Goal: Transaction & Acquisition: Obtain resource

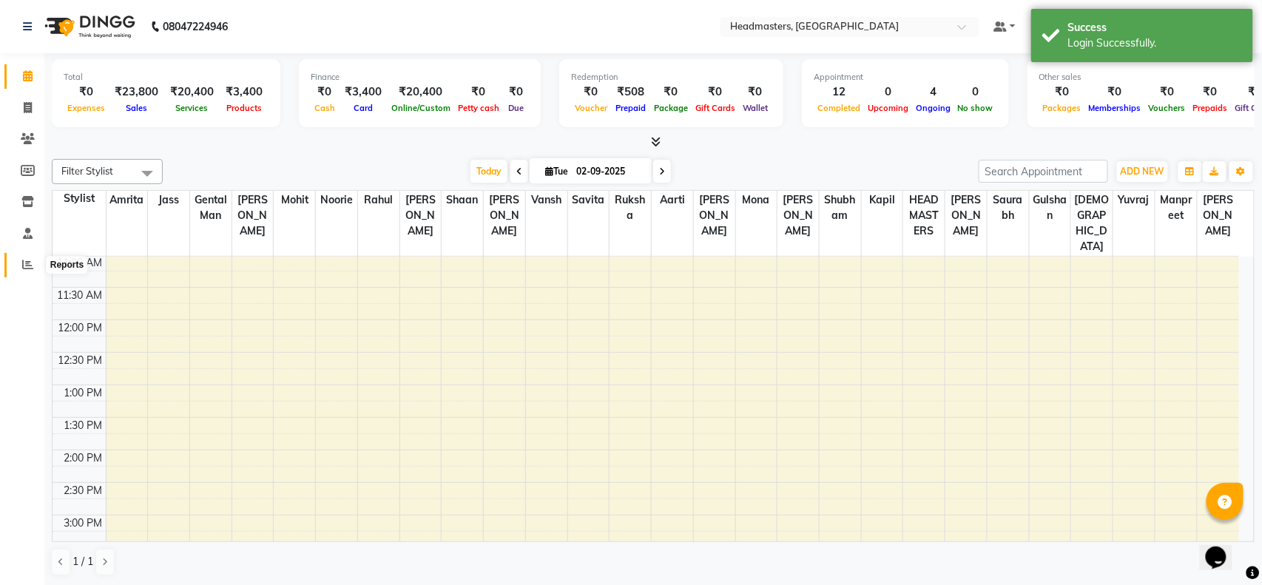
click at [32, 257] on span at bounding box center [28, 265] width 26 height 17
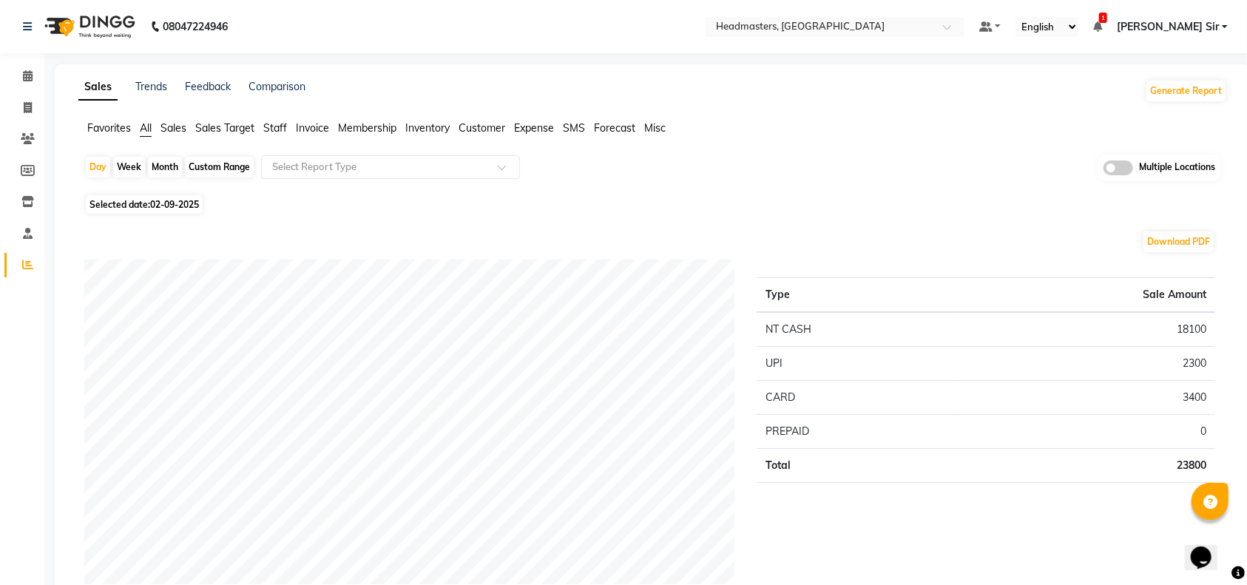
click at [221, 166] on div "Custom Range" at bounding box center [219, 167] width 69 height 21
select select "9"
select select "2025"
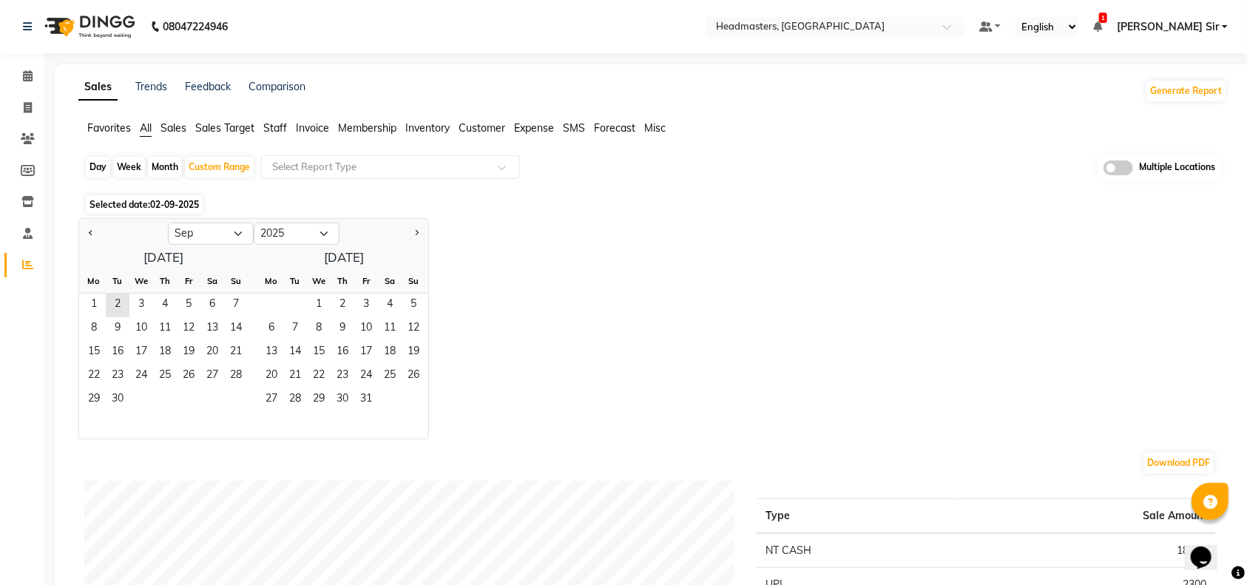
click at [101, 231] on div at bounding box center [123, 234] width 89 height 24
click at [91, 231] on span "Previous month" at bounding box center [91, 232] width 5 height 5
select select "8"
click at [192, 307] on span "1" at bounding box center [189, 306] width 24 height 24
click at [172, 349] on span "14" at bounding box center [165, 353] width 24 height 24
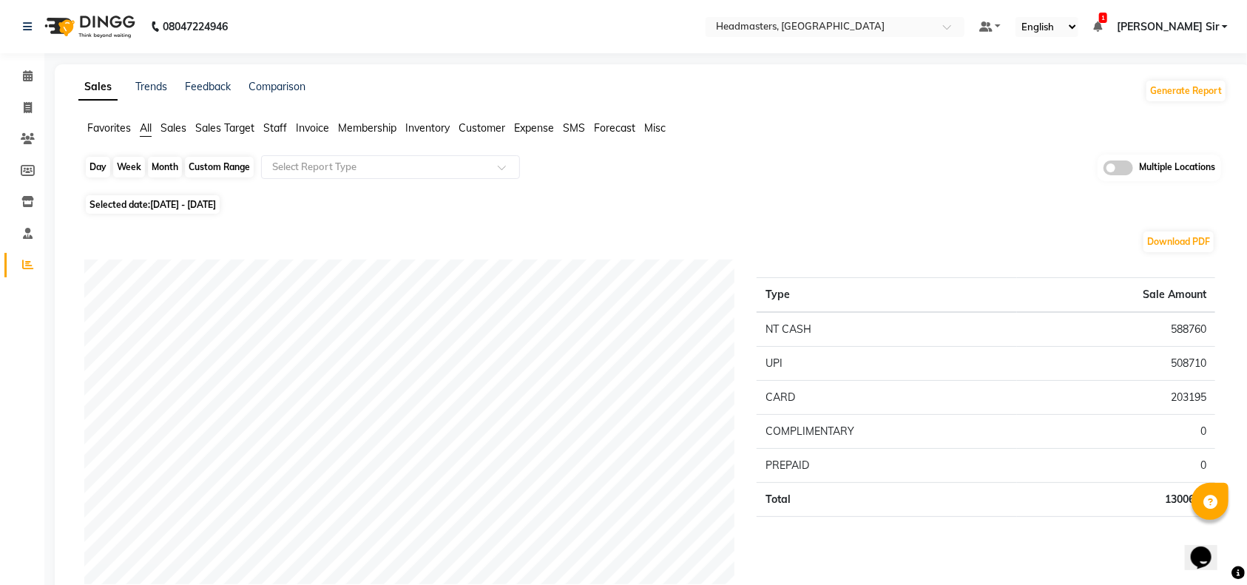
click at [240, 173] on div "Custom Range" at bounding box center [219, 167] width 69 height 21
select select "8"
select select "2025"
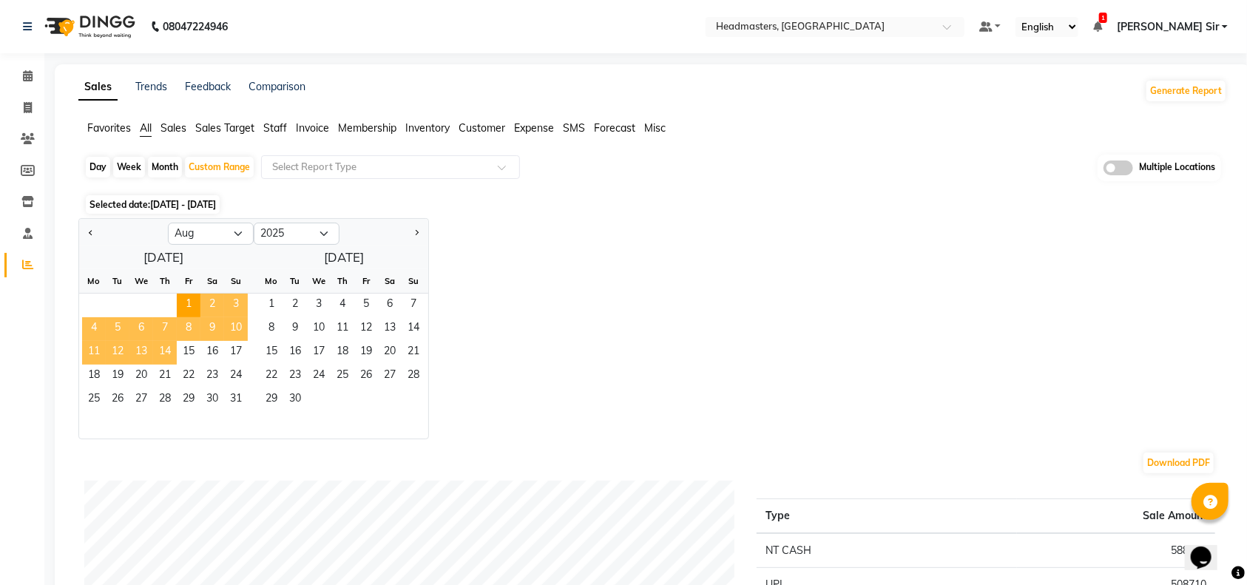
click at [173, 348] on span "14" at bounding box center [165, 353] width 24 height 24
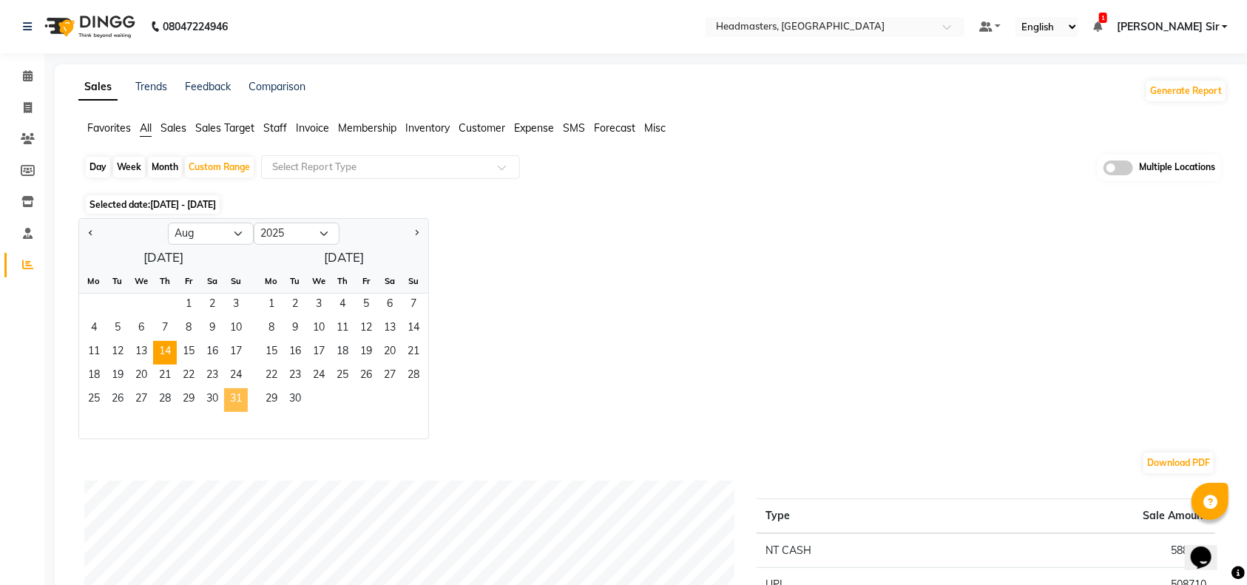
click at [229, 390] on span "31" at bounding box center [236, 400] width 24 height 24
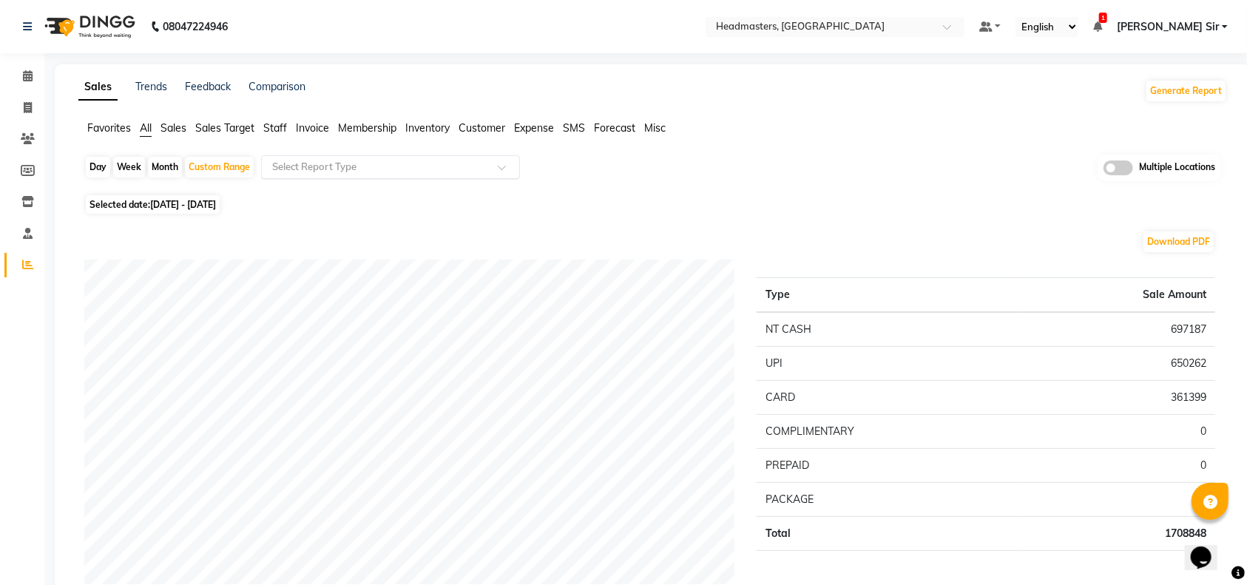
click at [509, 160] on div at bounding box center [390, 167] width 257 height 15
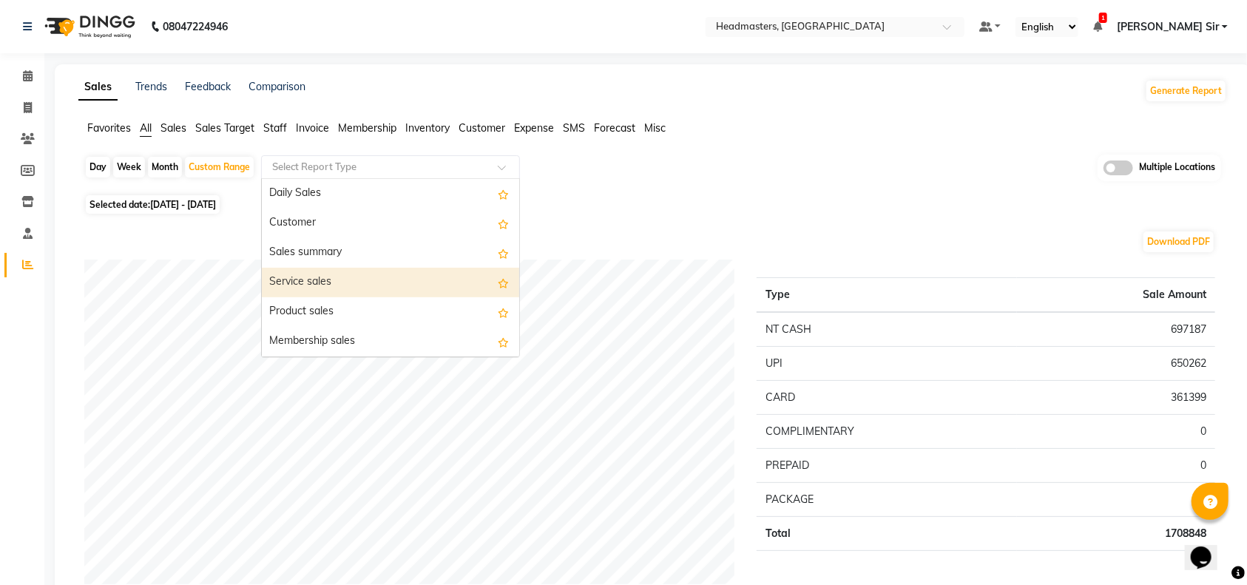
drag, startPoint x: 601, startPoint y: 240, endPoint x: 400, endPoint y: 152, distance: 219.5
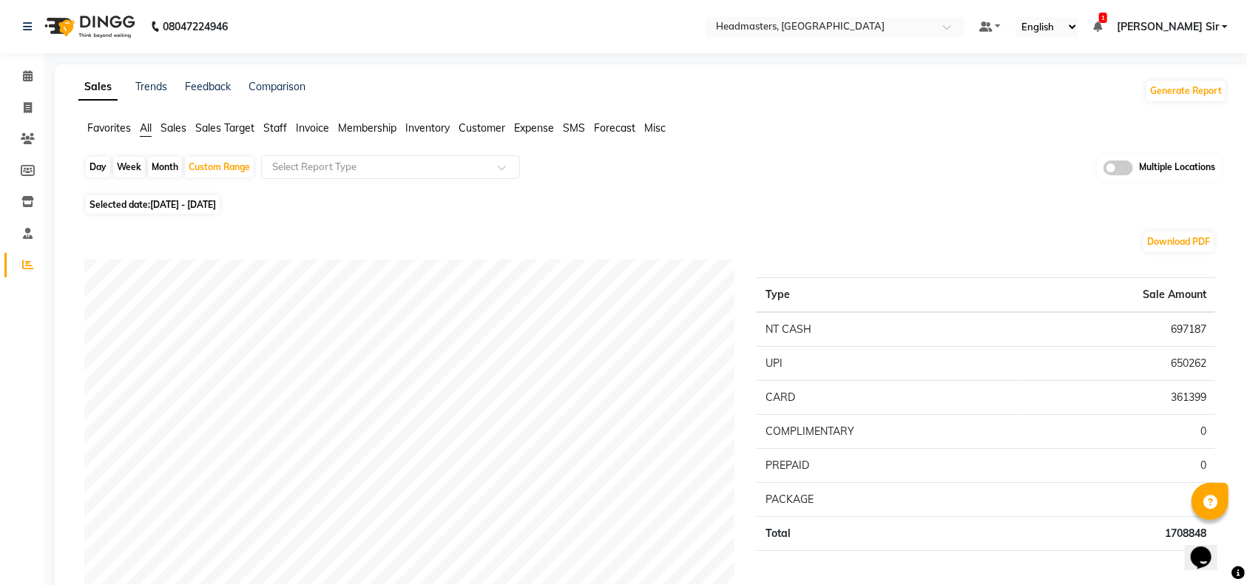
click at [316, 128] on span "Invoice" at bounding box center [312, 127] width 33 height 13
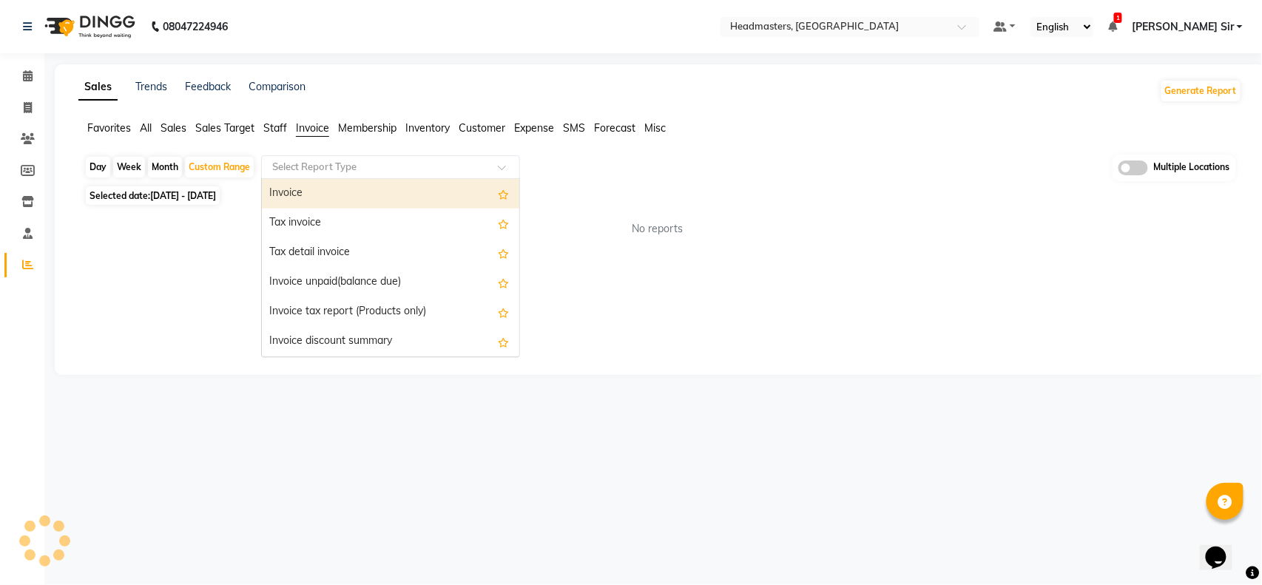
click at [467, 170] on input "text" at bounding box center [375, 167] width 213 height 15
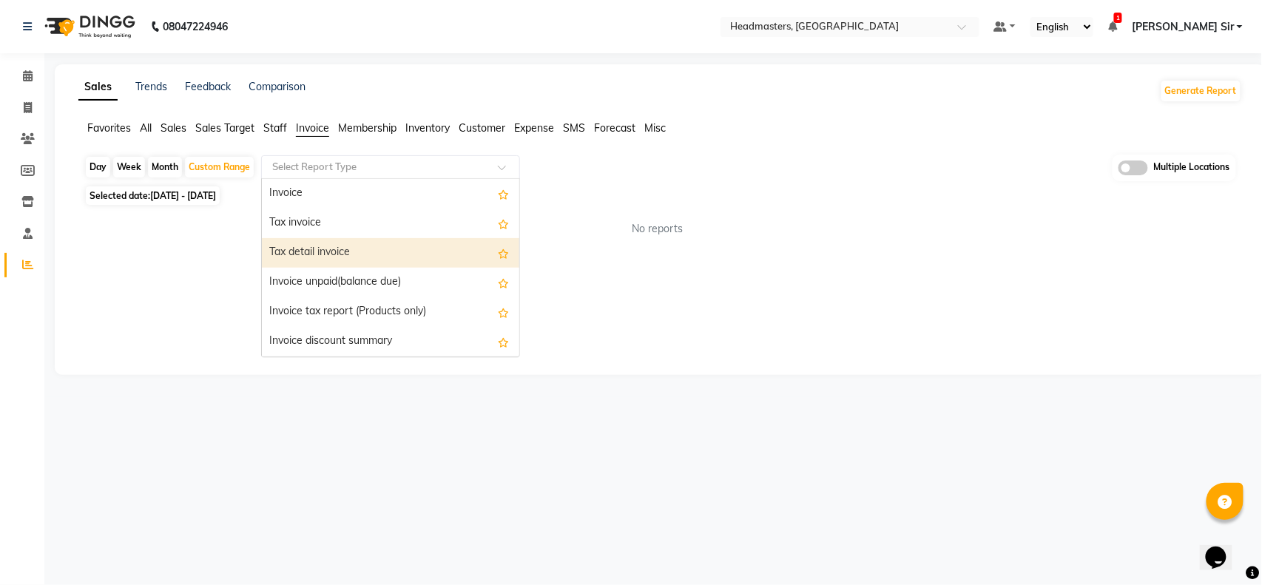
click at [383, 256] on div "Tax detail invoice" at bounding box center [390, 253] width 257 height 30
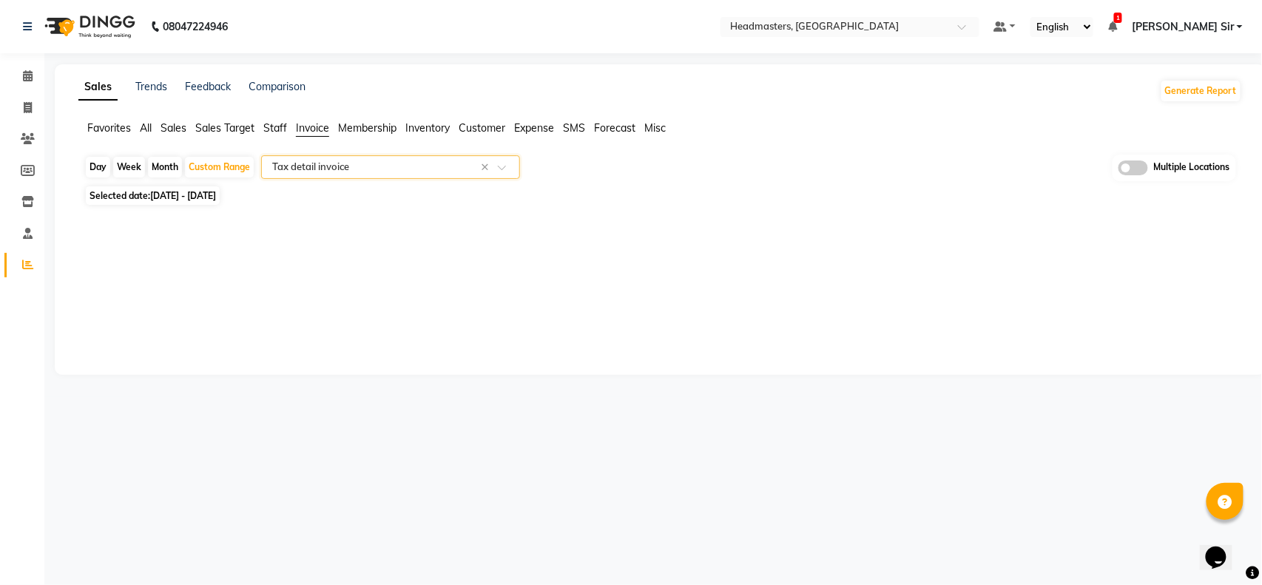
select select "full_report"
select select "csv"
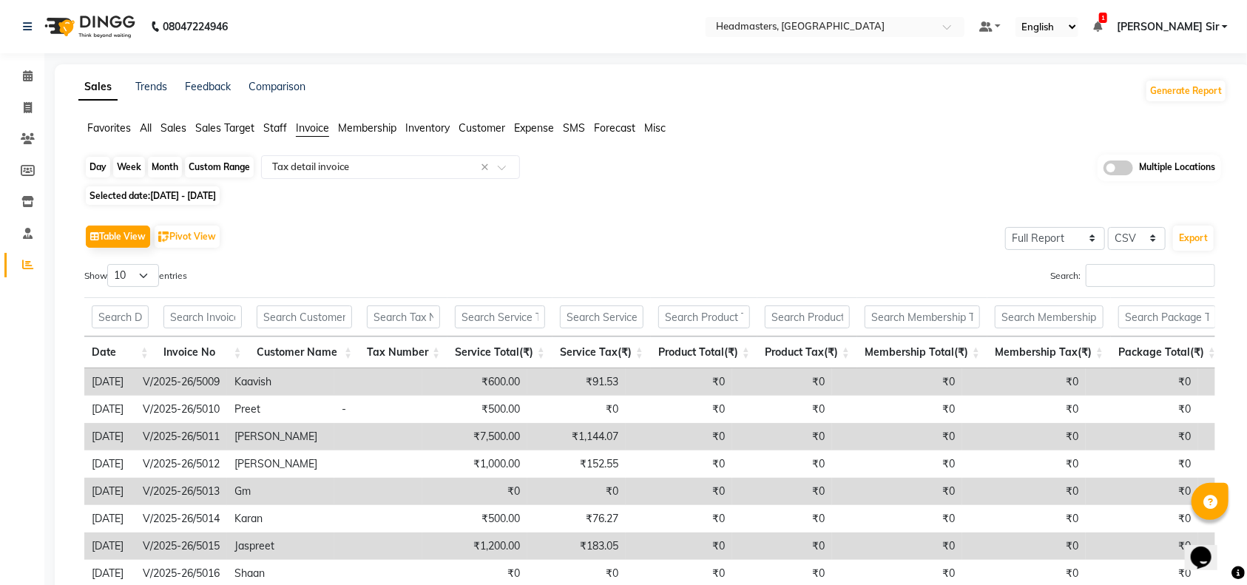
click at [230, 165] on div "Custom Range" at bounding box center [219, 167] width 69 height 21
select select "8"
select select "2025"
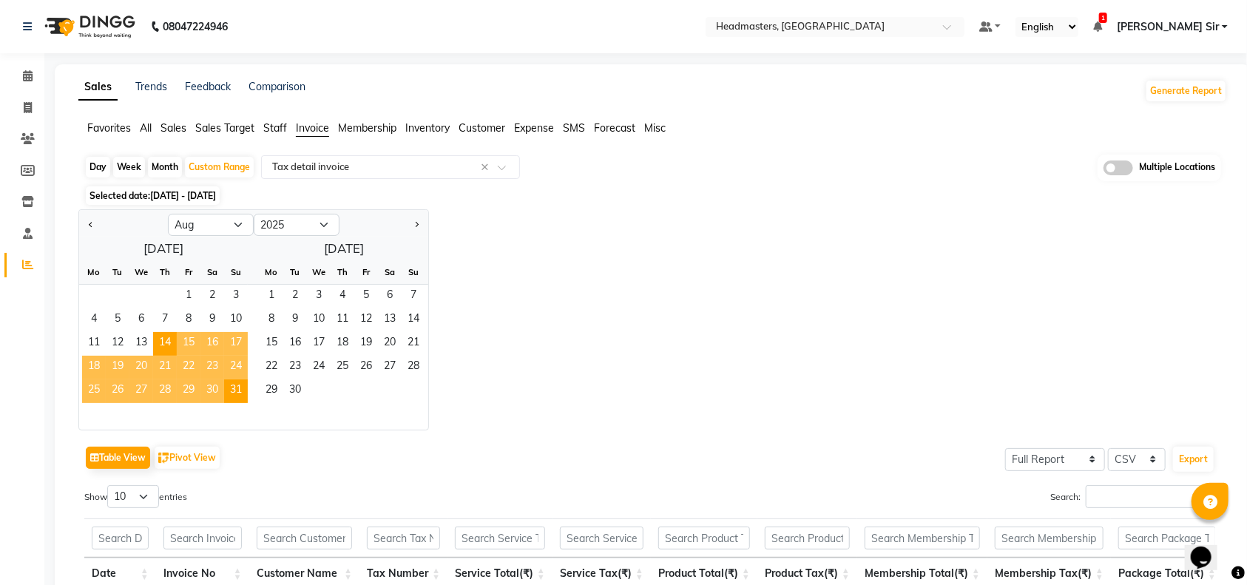
drag, startPoint x: 607, startPoint y: 263, endPoint x: 285, endPoint y: 144, distance: 343.4
click at [573, 251] on div "Jan Feb Mar Apr May Jun Jul Aug Sep Oct Nov Dec 2015 2016 2017 2018 2019 2020 2…" at bounding box center [652, 319] width 1148 height 221
click at [964, 23] on div at bounding box center [834, 28] width 259 height 15
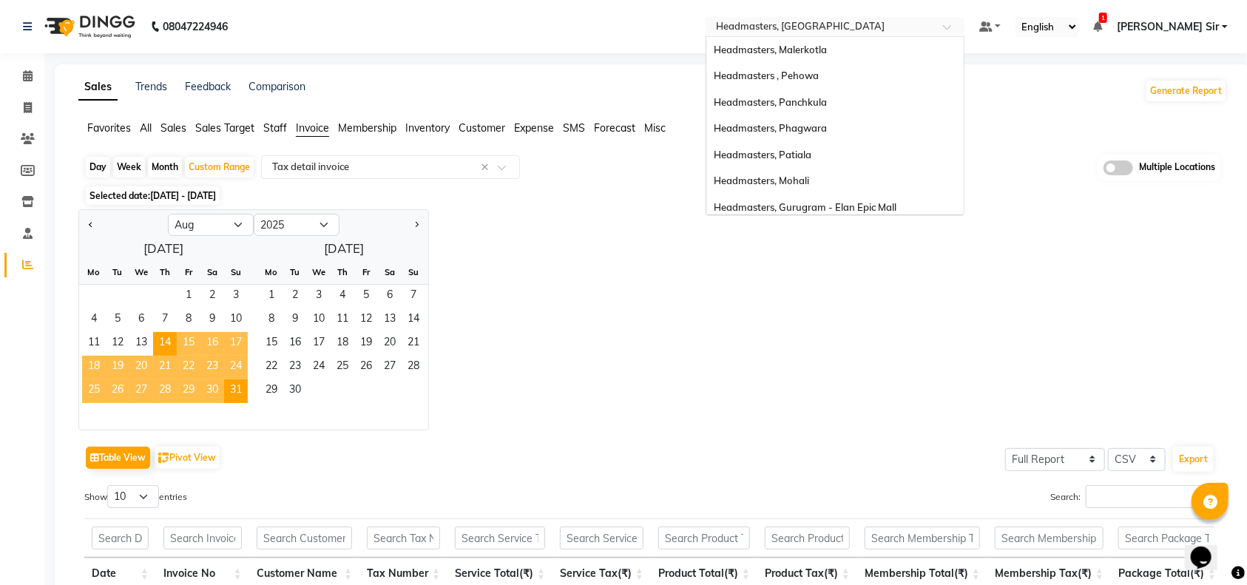
scroll to position [263, 0]
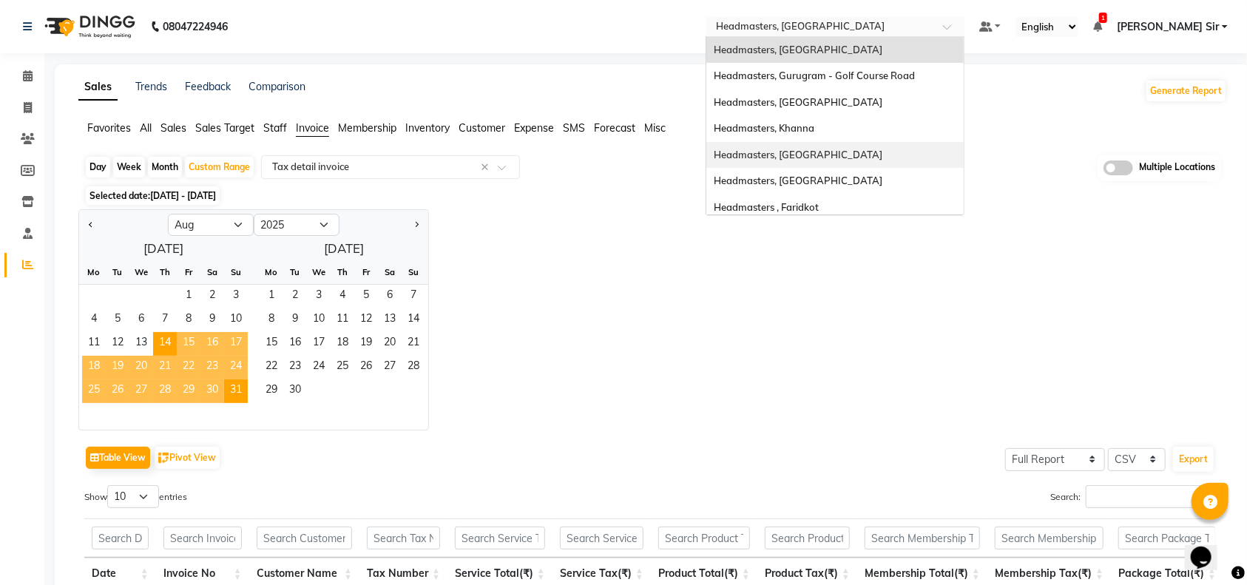
click at [893, 152] on div "Headmasters, Sangrur" at bounding box center [834, 155] width 257 height 27
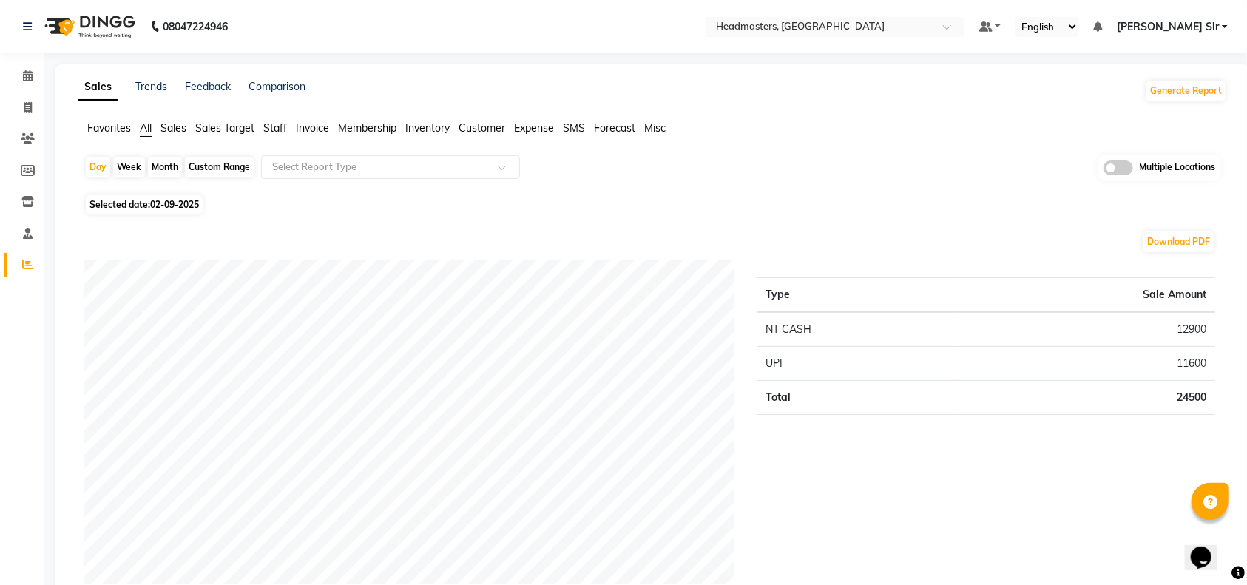
click at [208, 163] on div "Custom Range" at bounding box center [219, 167] width 69 height 21
select select "9"
select select "2025"
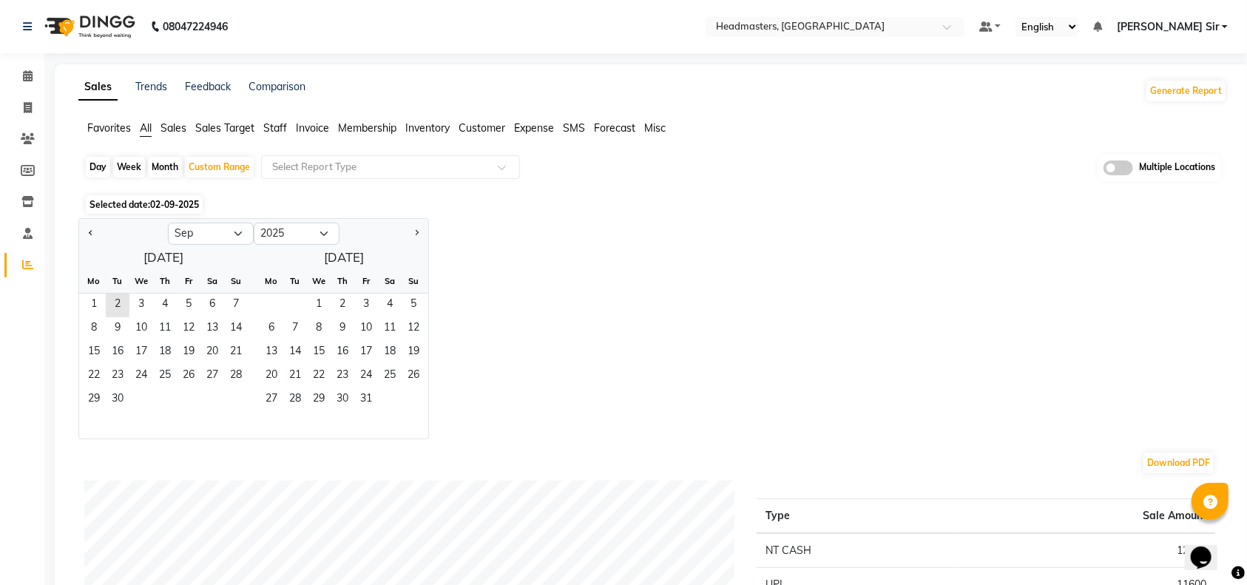
click at [99, 229] on div at bounding box center [123, 234] width 89 height 24
click at [92, 234] on button "Previous month" at bounding box center [91, 234] width 12 height 24
select select "8"
click at [177, 301] on span "1" at bounding box center [189, 306] width 24 height 24
click at [237, 396] on span "31" at bounding box center [236, 400] width 24 height 24
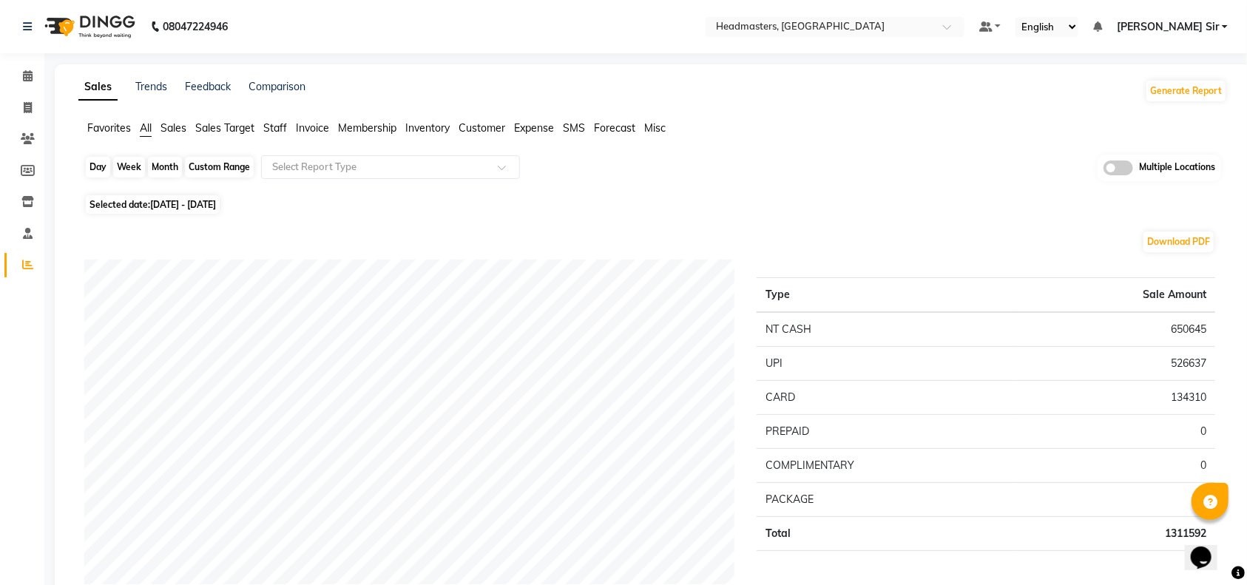
click at [194, 164] on div "Custom Range" at bounding box center [219, 167] width 69 height 21
select select "8"
select select "2025"
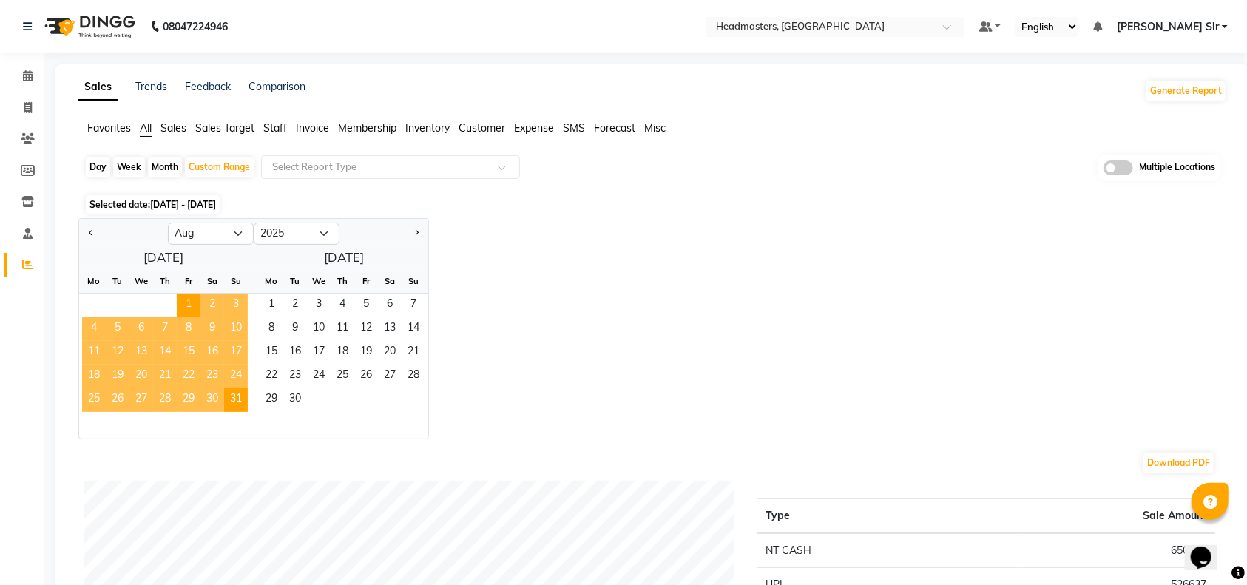
click at [140, 353] on span "13" at bounding box center [141, 353] width 24 height 24
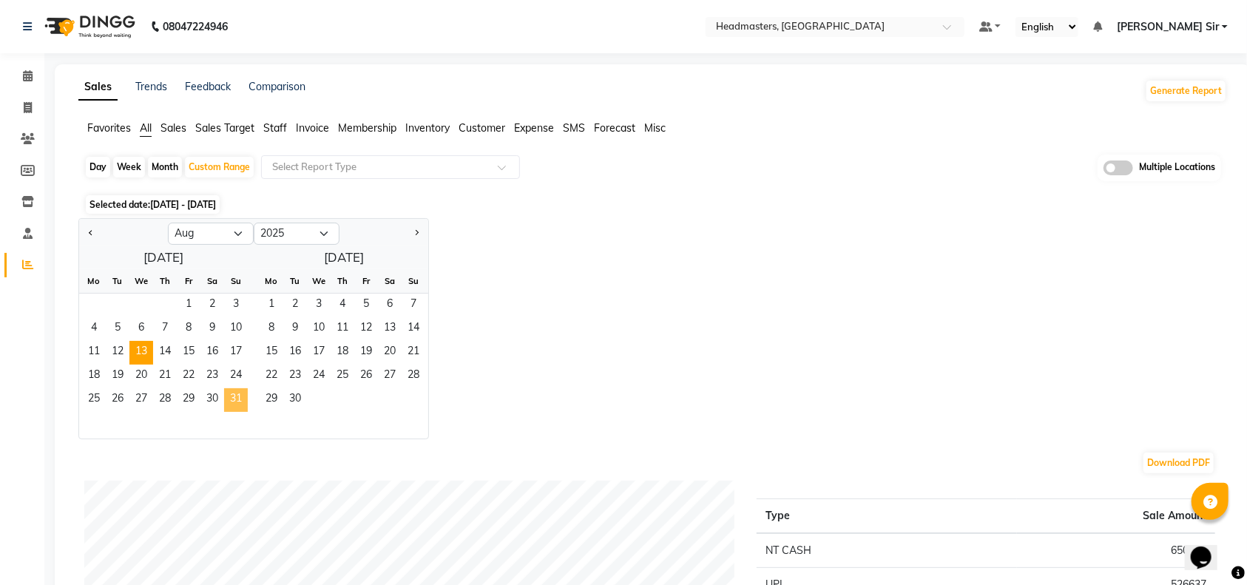
click at [237, 393] on span "31" at bounding box center [236, 400] width 24 height 24
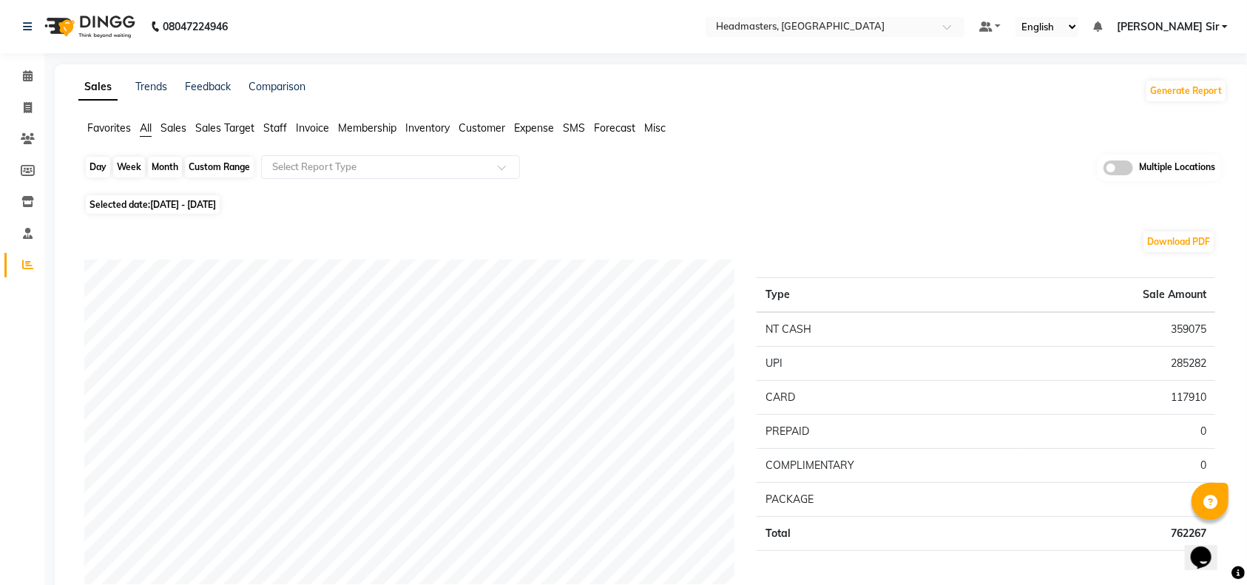
click at [225, 161] on div "Custom Range" at bounding box center [219, 167] width 69 height 21
select select "8"
select select "2025"
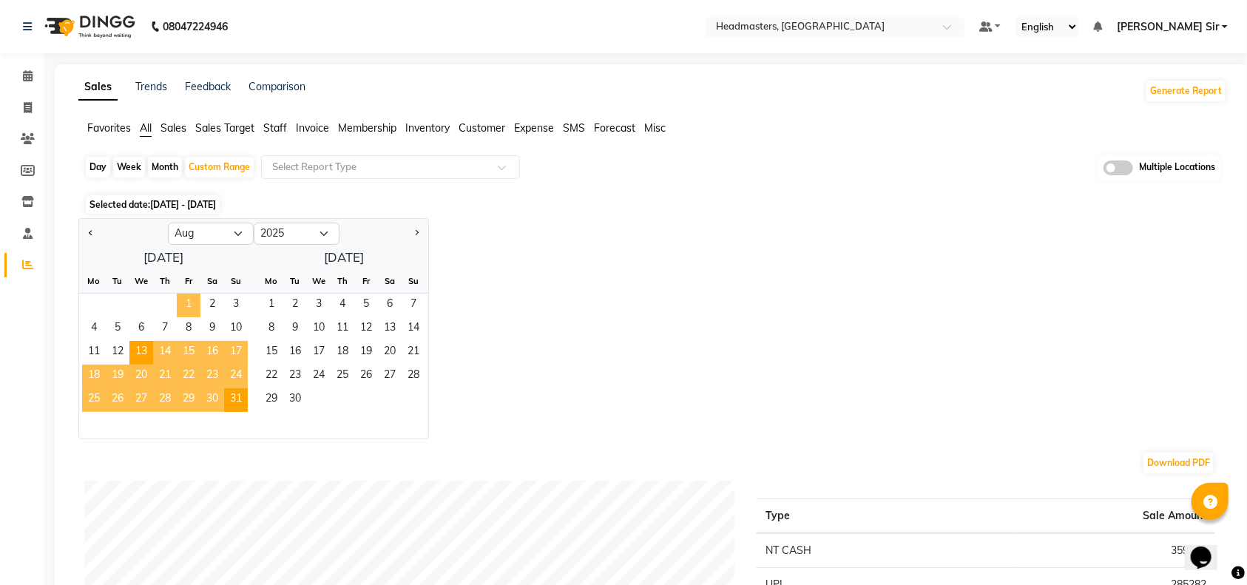
click at [185, 302] on span "1" at bounding box center [189, 306] width 24 height 24
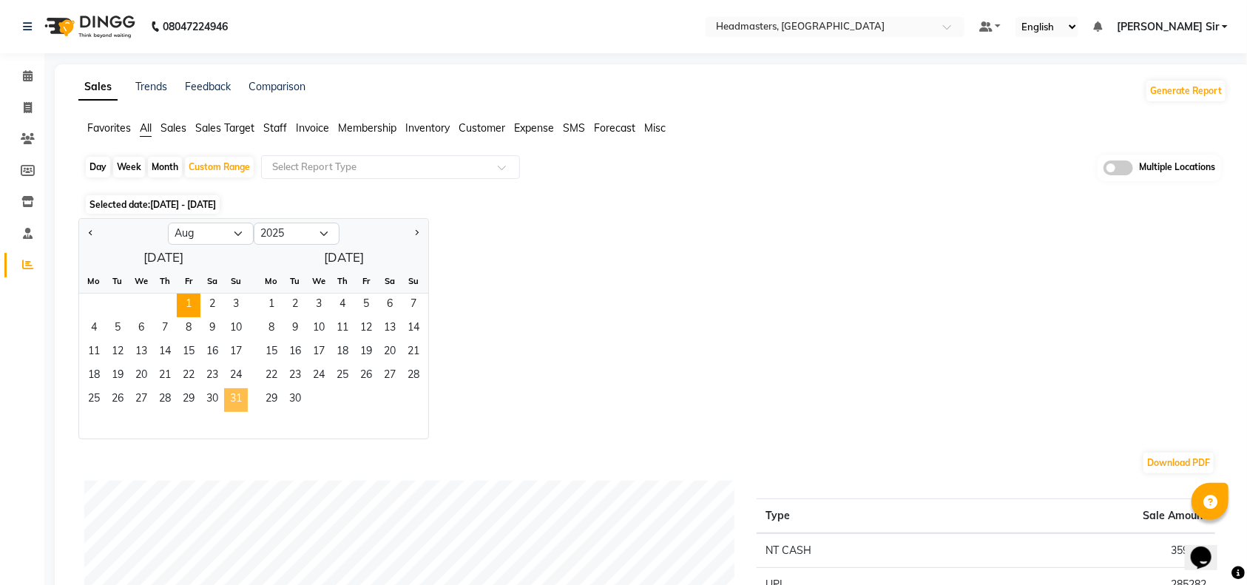
click at [233, 393] on span "31" at bounding box center [236, 400] width 24 height 24
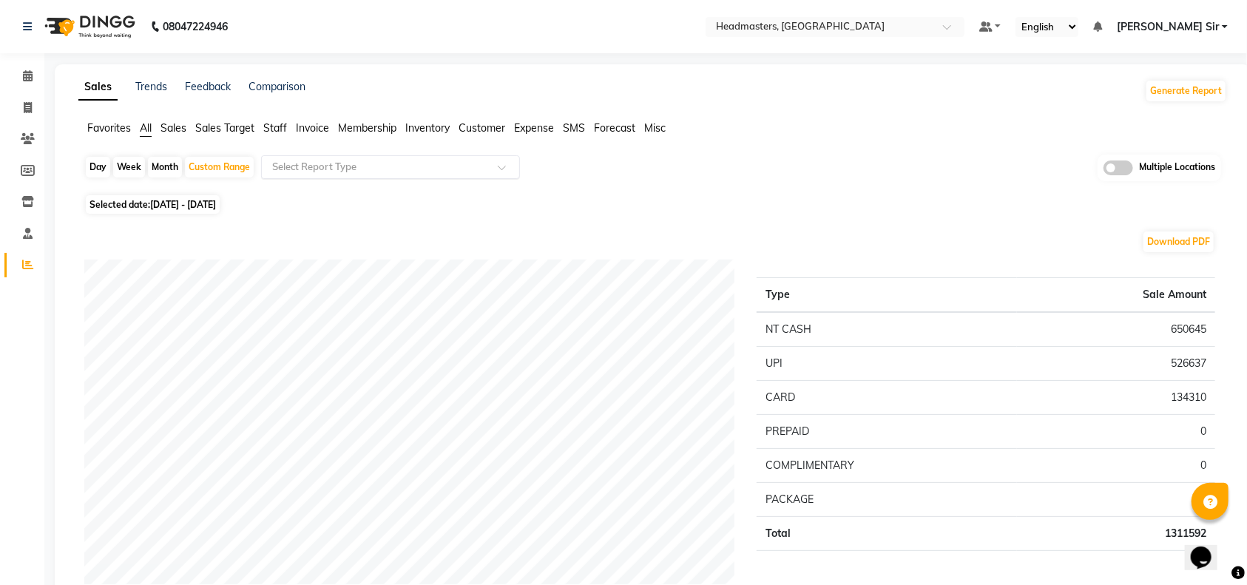
click at [490, 160] on div at bounding box center [390, 167] width 257 height 15
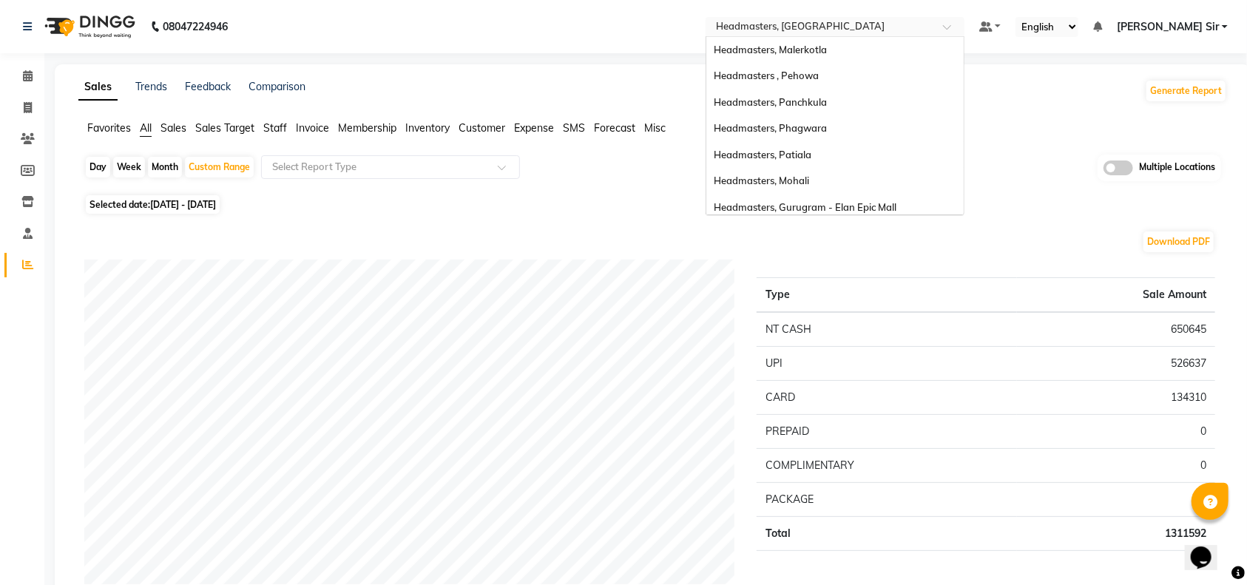
click at [964, 30] on div at bounding box center [834, 28] width 259 height 15
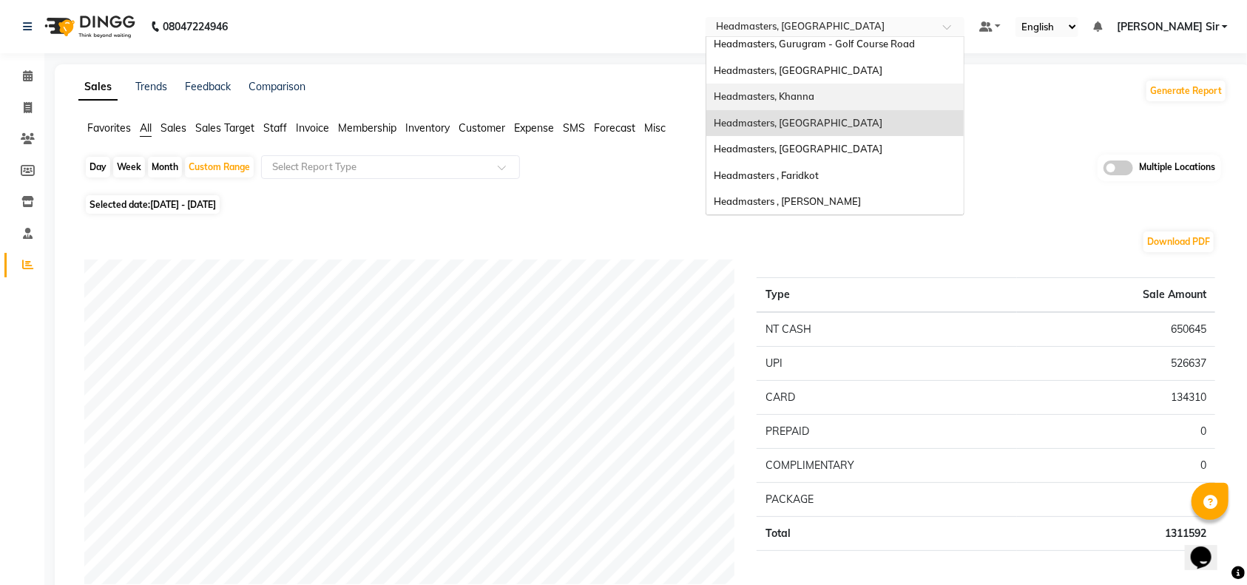
scroll to position [197, 0]
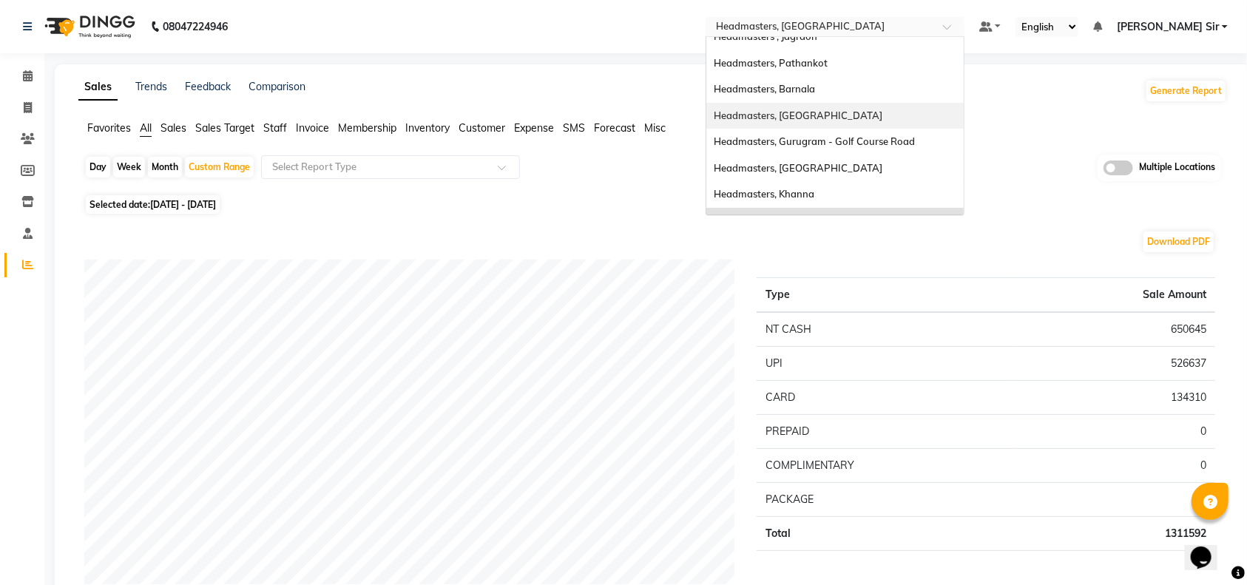
click at [907, 104] on div "Headmasters, [GEOGRAPHIC_DATA]" at bounding box center [834, 116] width 257 height 27
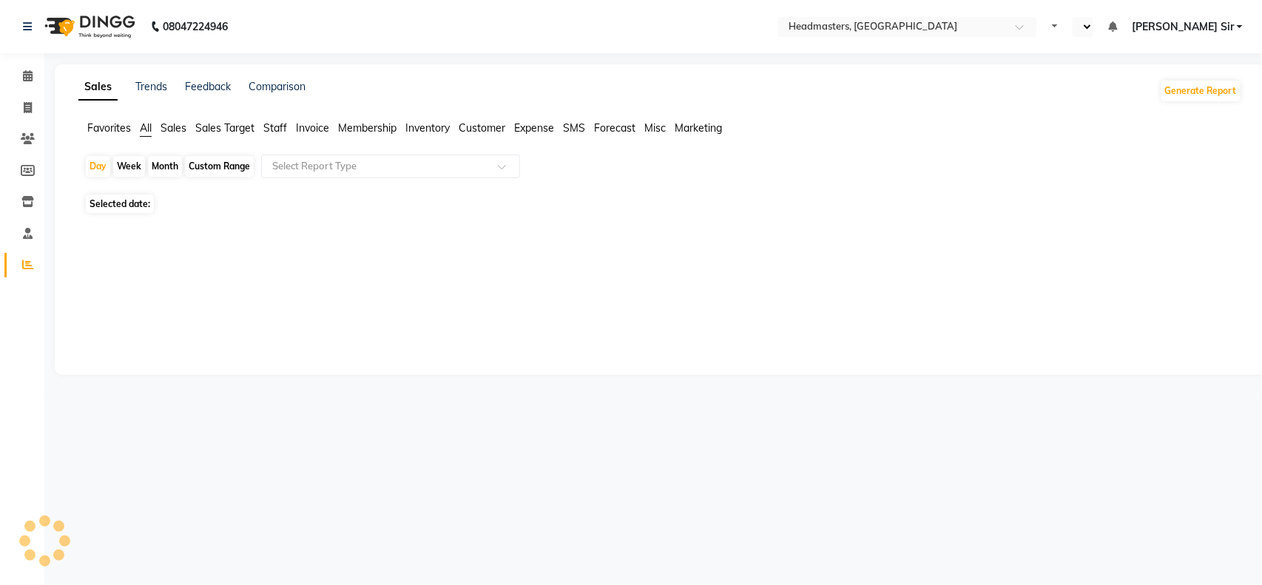
select select "en"
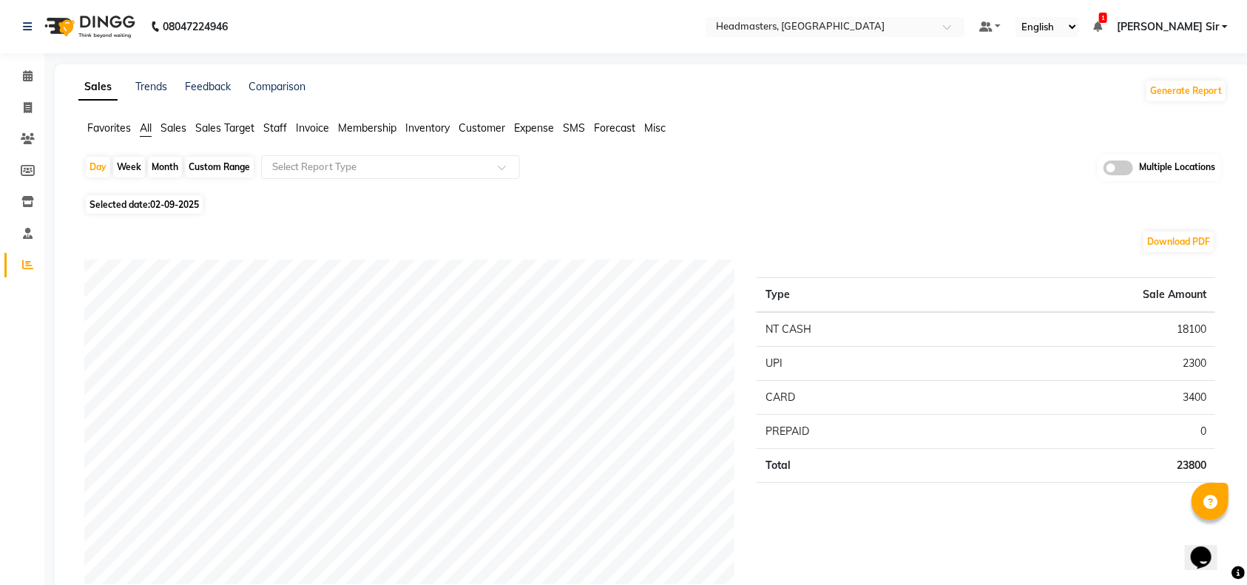
click at [321, 122] on span "Invoice" at bounding box center [312, 127] width 33 height 13
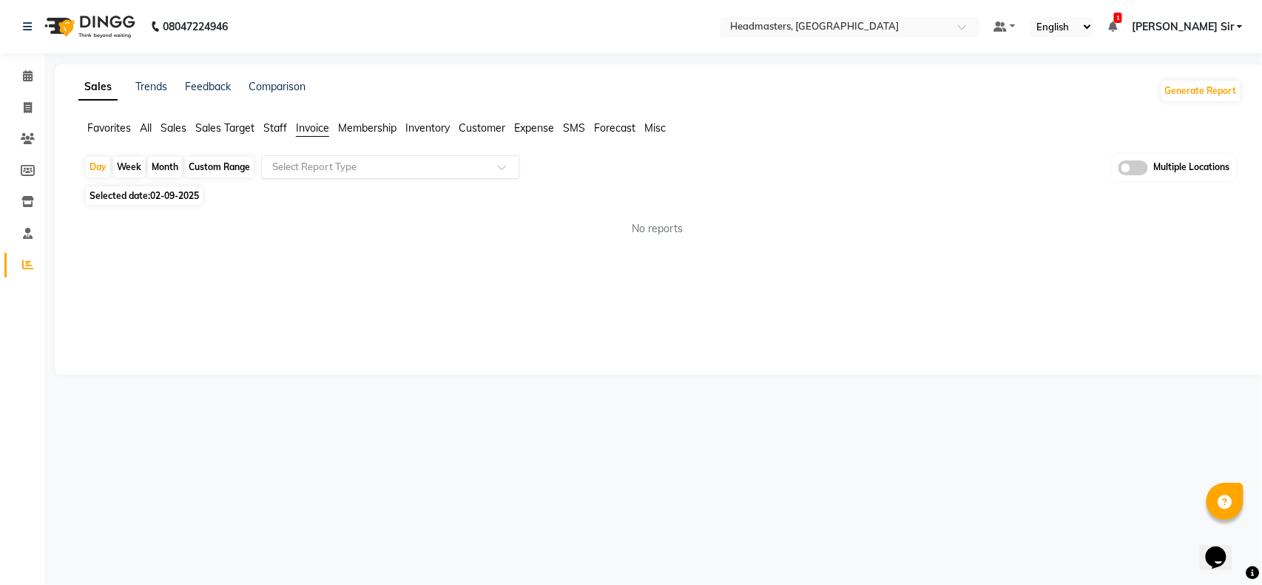
click at [498, 170] on span at bounding box center [507, 171] width 18 height 15
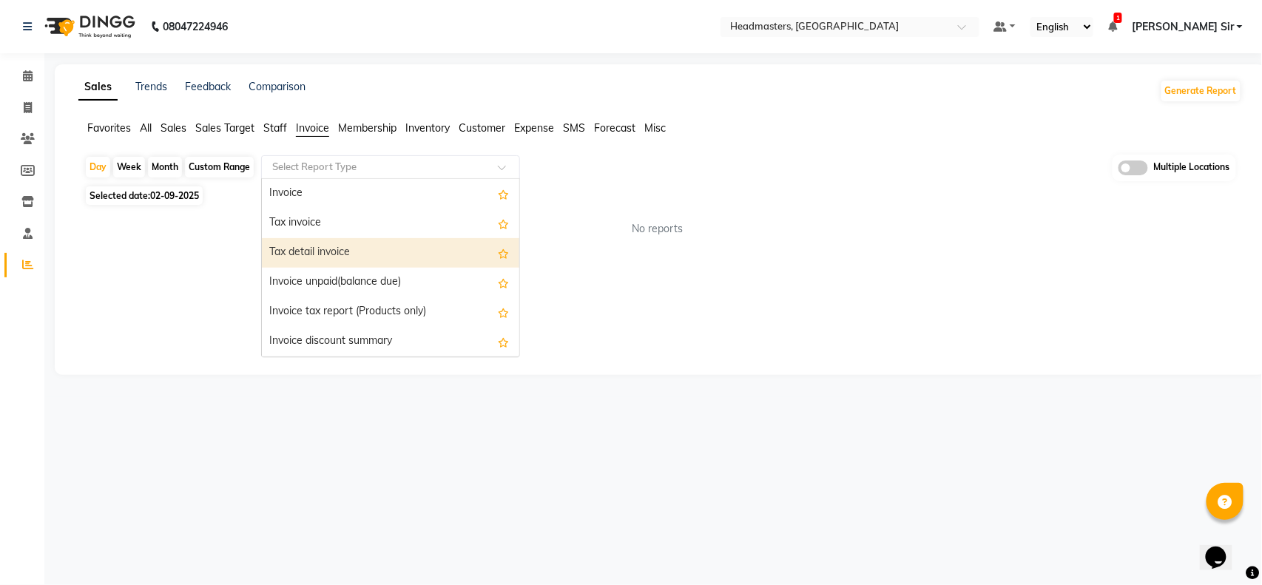
click at [407, 238] on div "Tax detail invoice" at bounding box center [390, 253] width 257 height 30
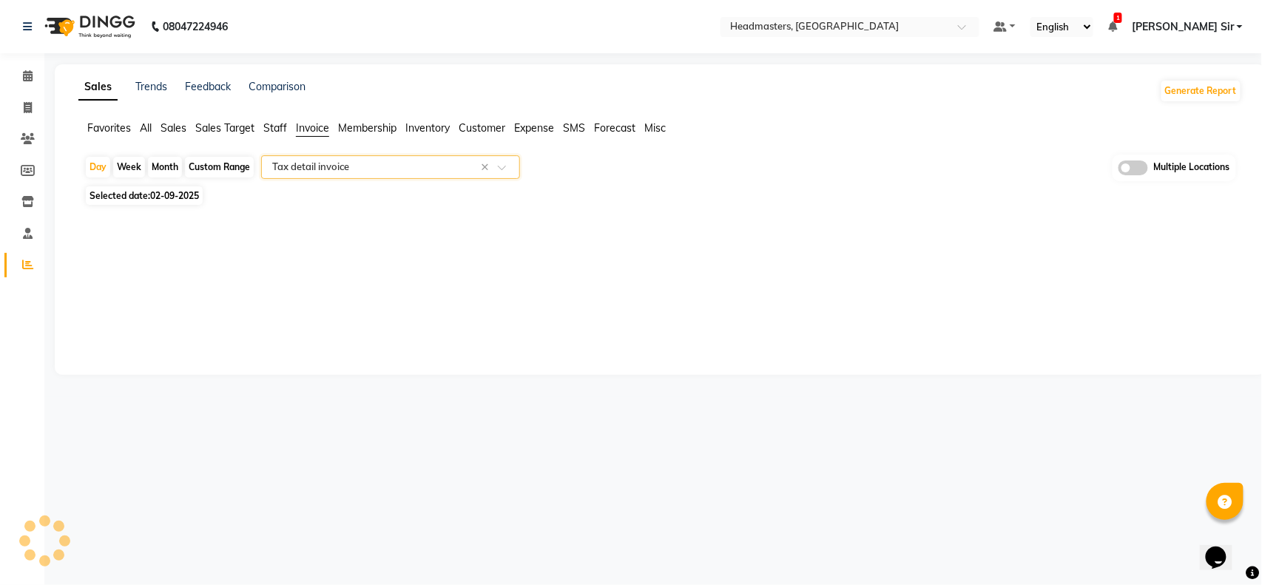
select select "full_report"
select select "csv"
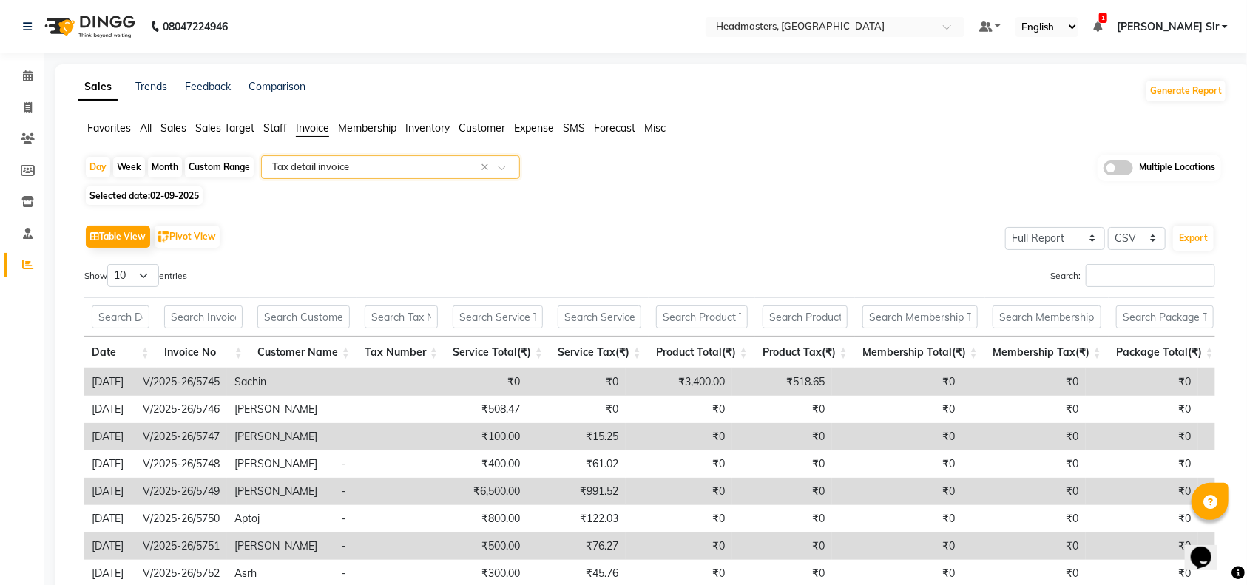
click at [200, 165] on div "Custom Range" at bounding box center [219, 167] width 69 height 21
select select "9"
select select "2025"
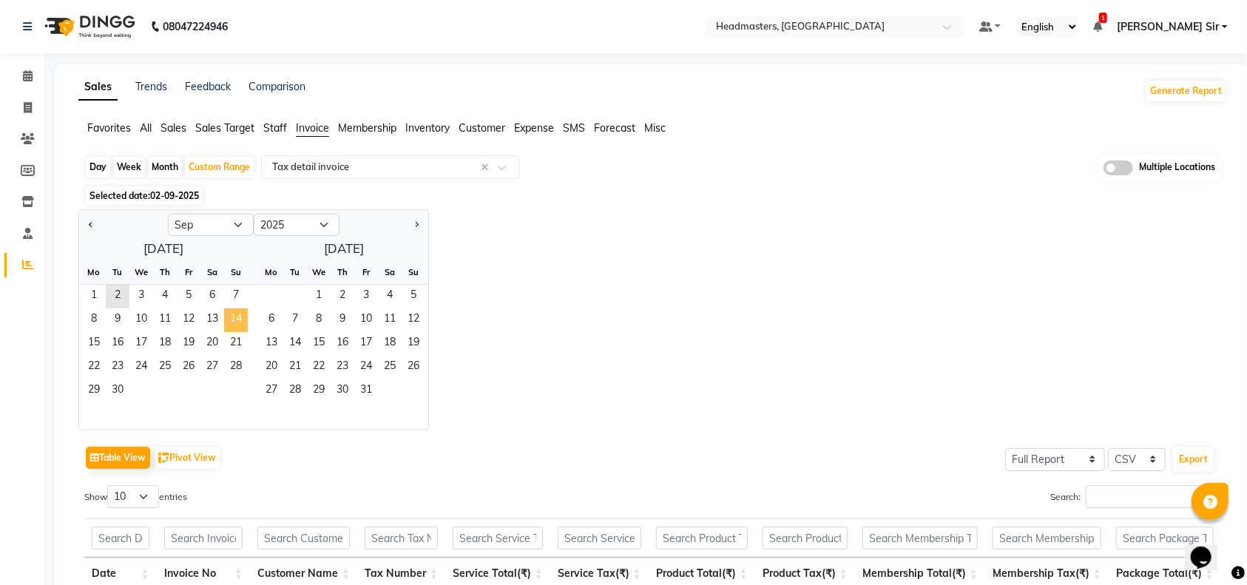
click at [228, 322] on span "14" at bounding box center [236, 320] width 24 height 24
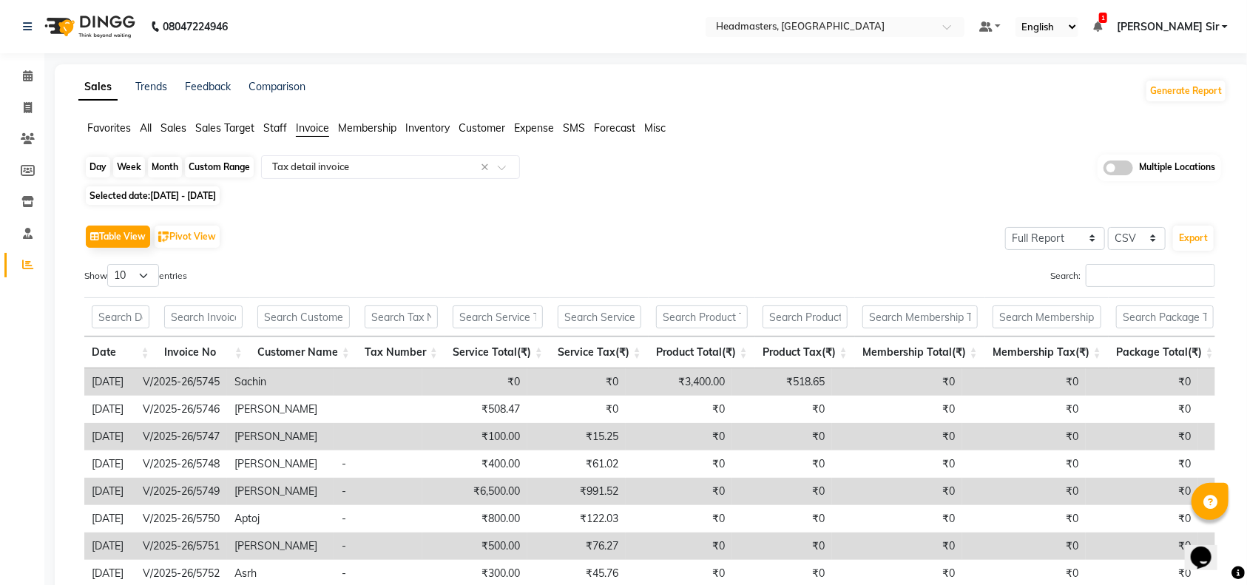
click at [220, 164] on div "Custom Range" at bounding box center [219, 167] width 69 height 21
select select "9"
select select "2025"
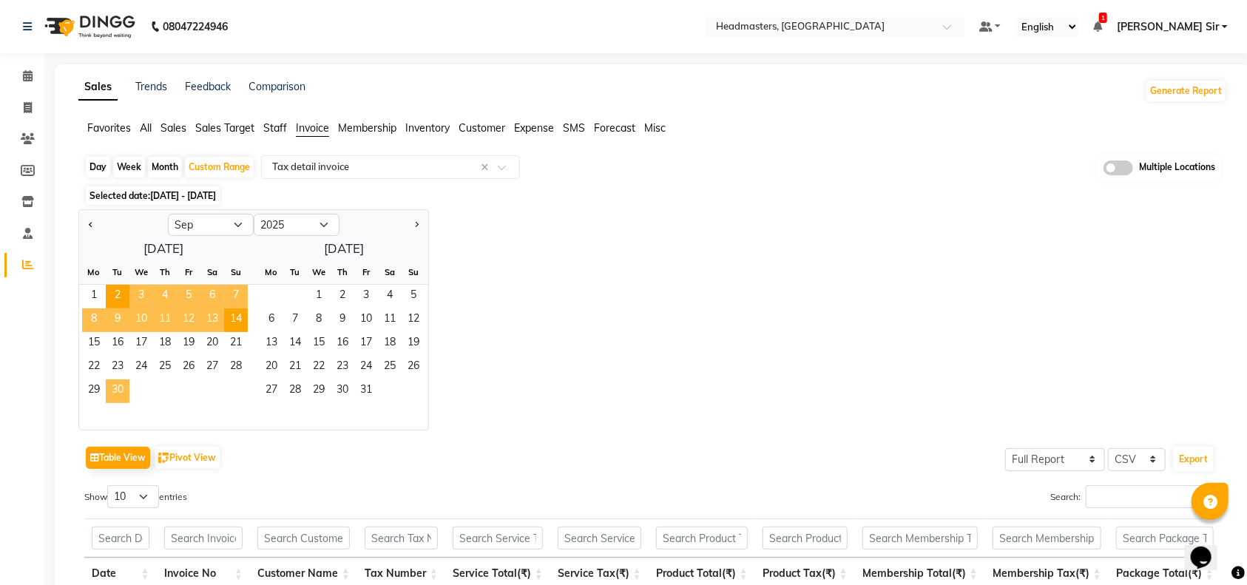
click at [115, 390] on span "30" at bounding box center [118, 391] width 24 height 24
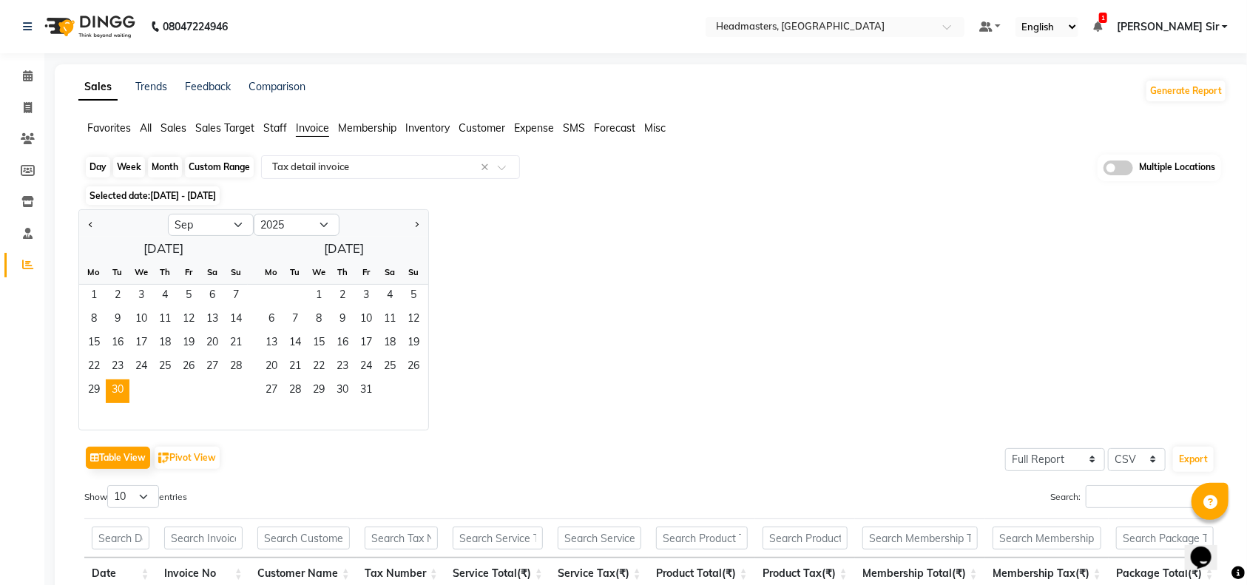
click at [238, 172] on div "Custom Range" at bounding box center [219, 167] width 69 height 21
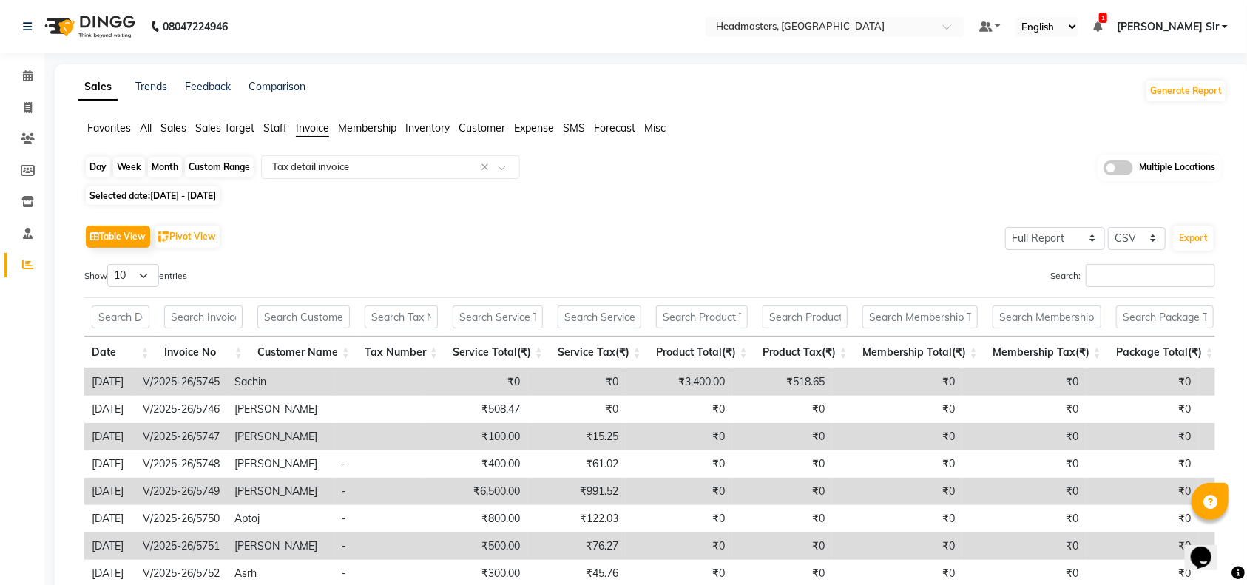
click at [225, 159] on div "Custom Range" at bounding box center [219, 167] width 69 height 21
select select "9"
select select "2025"
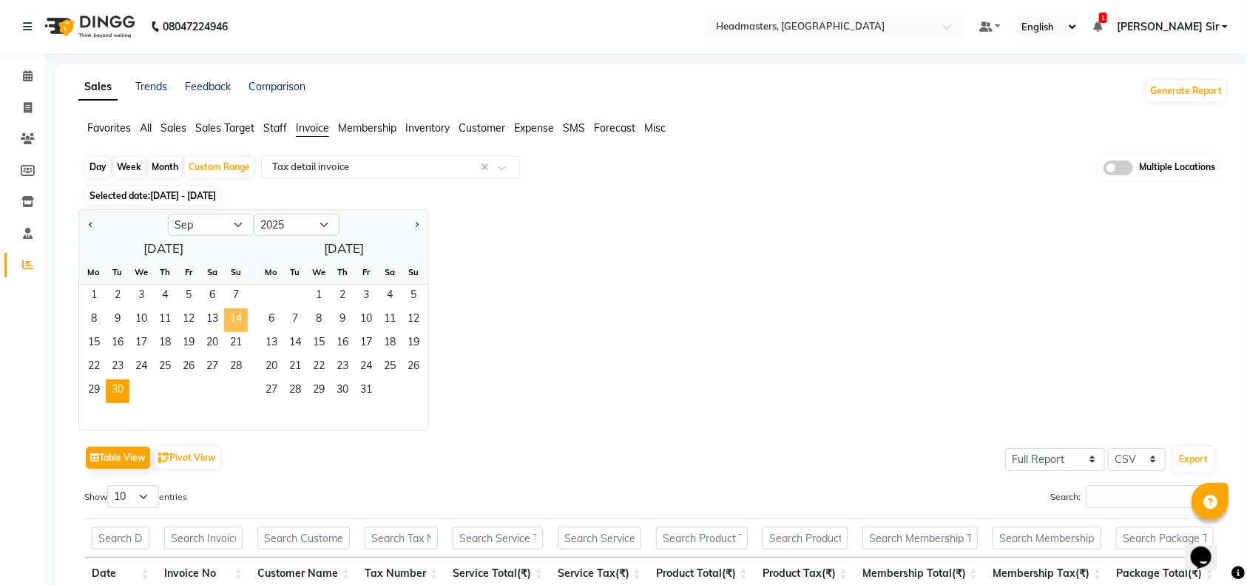
drag, startPoint x: 235, startPoint y: 319, endPoint x: 119, endPoint y: 388, distance: 134.9
click at [235, 319] on span "14" at bounding box center [236, 320] width 24 height 24
click at [129, 386] on span "30" at bounding box center [118, 391] width 24 height 24
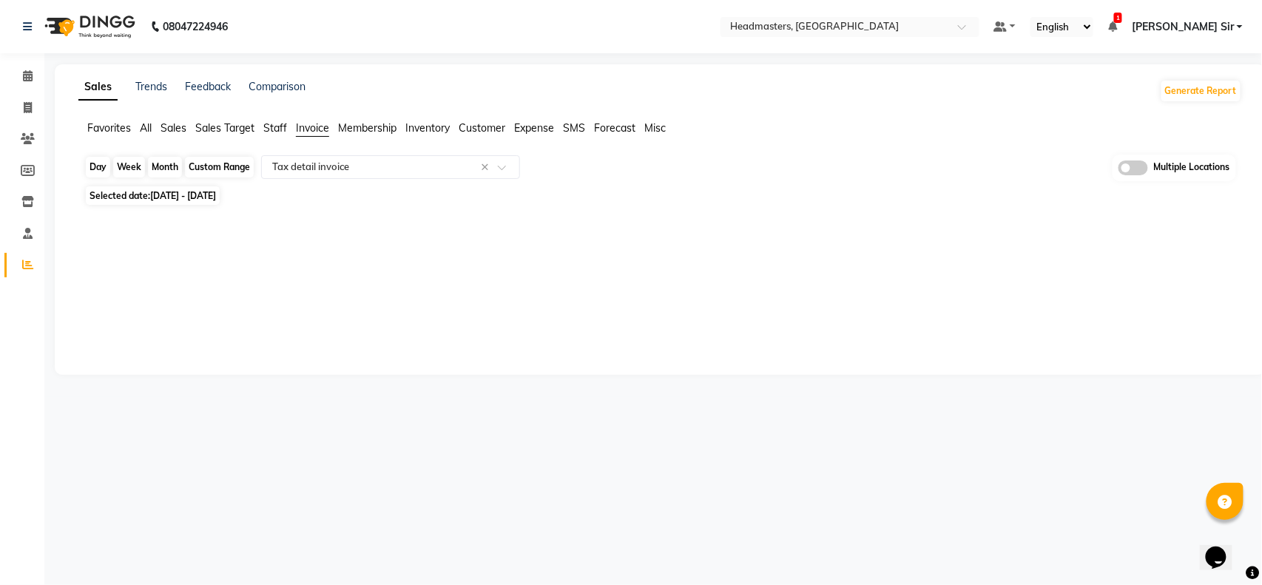
click at [223, 167] on div "Custom Range" at bounding box center [219, 167] width 69 height 21
select select "9"
select select "2025"
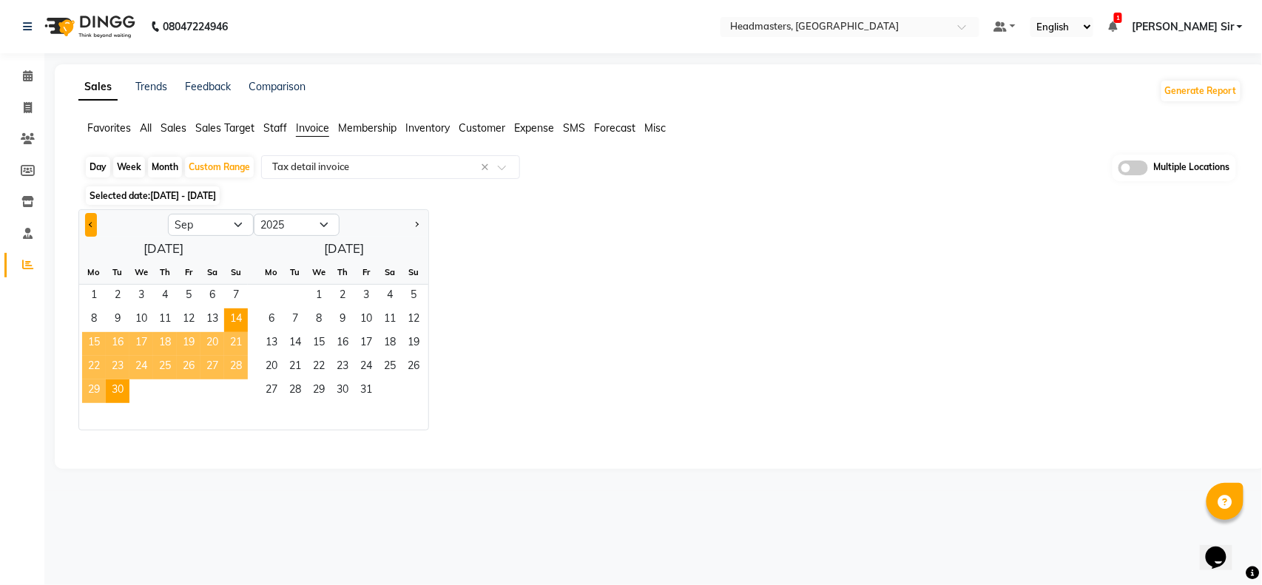
click at [95, 213] on button "Previous month" at bounding box center [91, 225] width 12 height 24
select select "8"
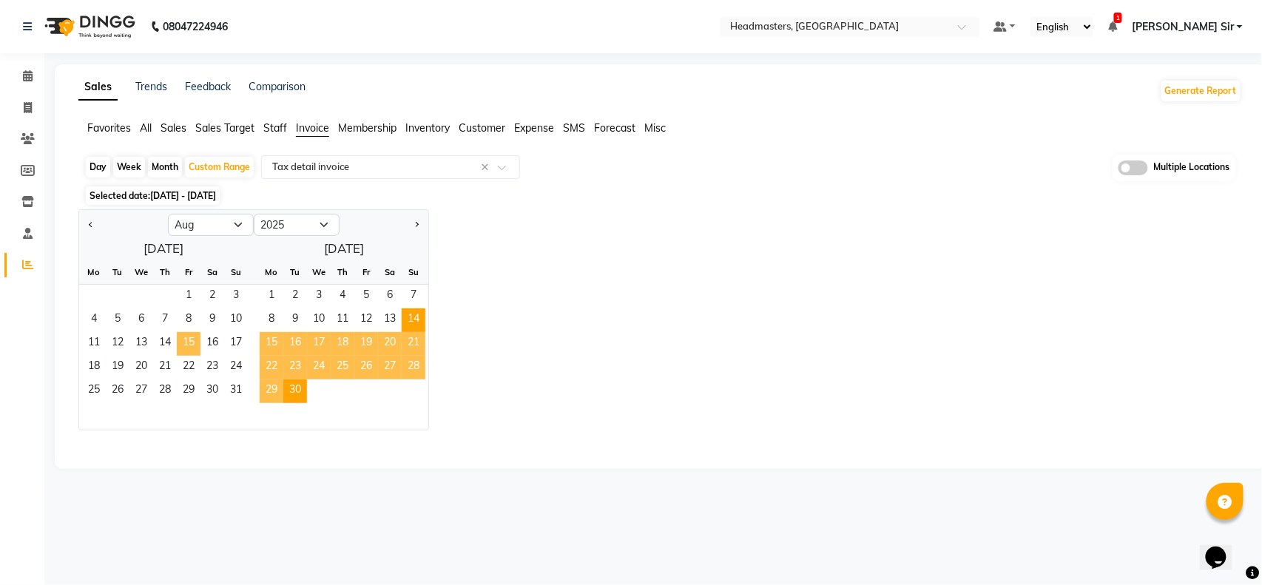
click at [186, 341] on span "15" at bounding box center [189, 344] width 24 height 24
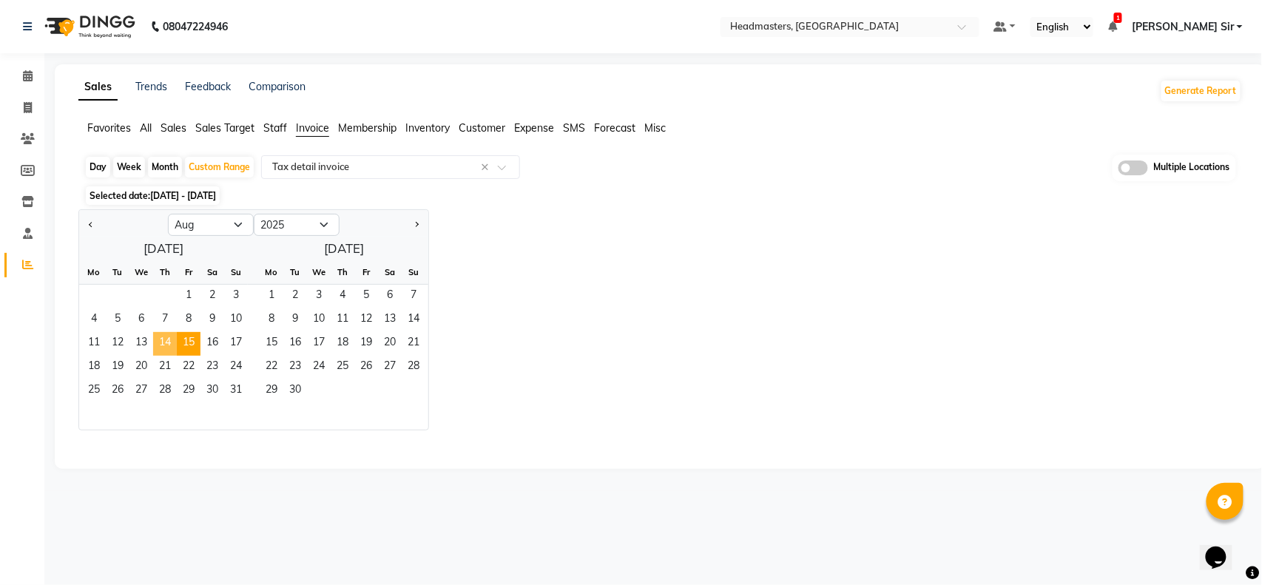
click at [163, 340] on span "14" at bounding box center [165, 344] width 24 height 24
click at [237, 385] on span "31" at bounding box center [236, 391] width 24 height 24
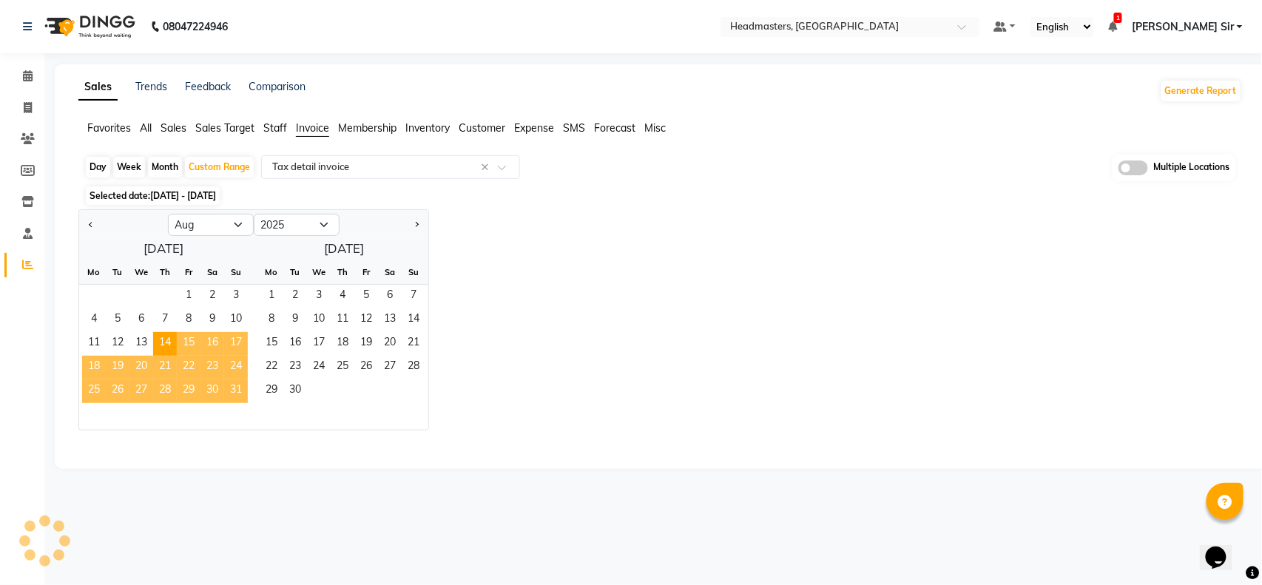
select select "full_report"
select select "csv"
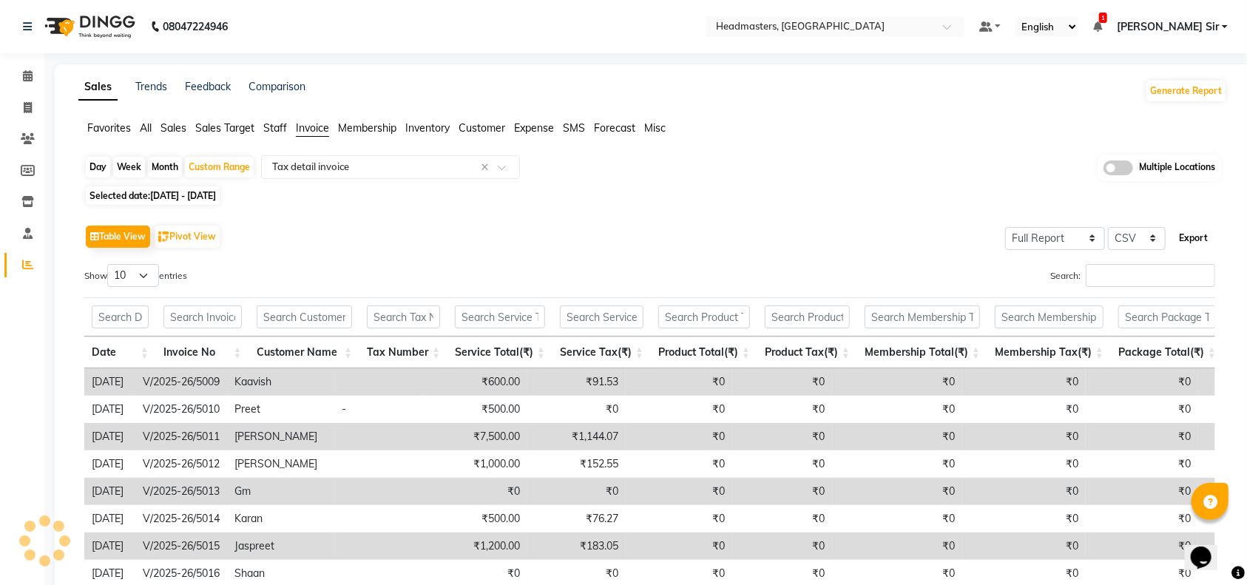
click at [1192, 238] on button "Export" at bounding box center [1193, 238] width 41 height 25
click at [502, 170] on span at bounding box center [507, 171] width 18 height 15
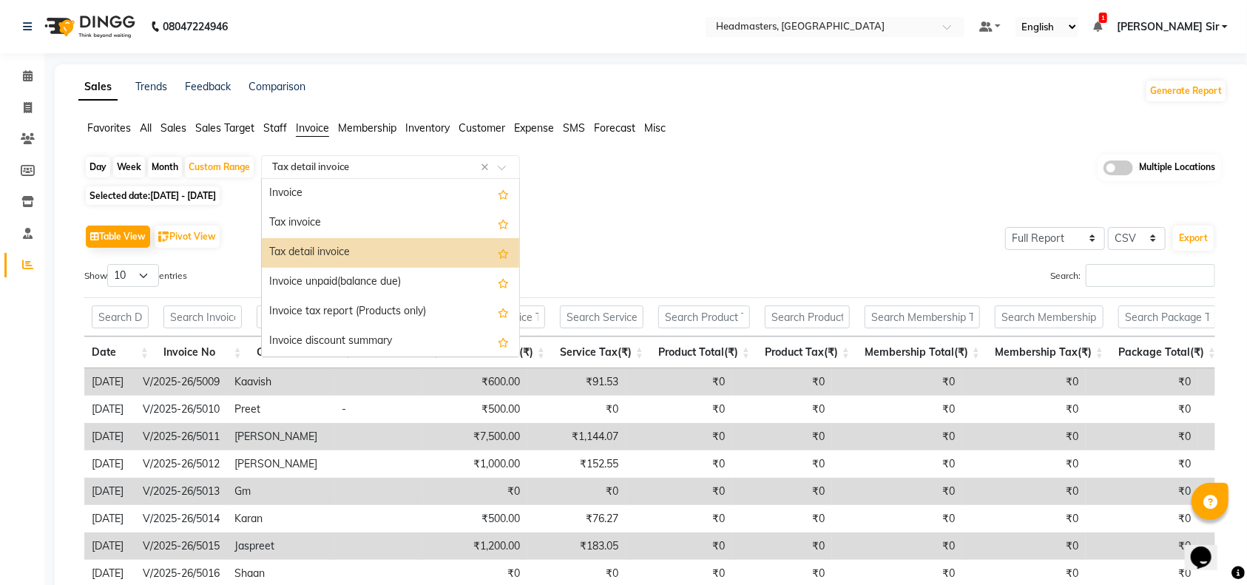
click at [584, 224] on div "Table View Pivot View Select Full Report Filtered Report Select CSV PDF Export" at bounding box center [649, 236] width 1131 height 31
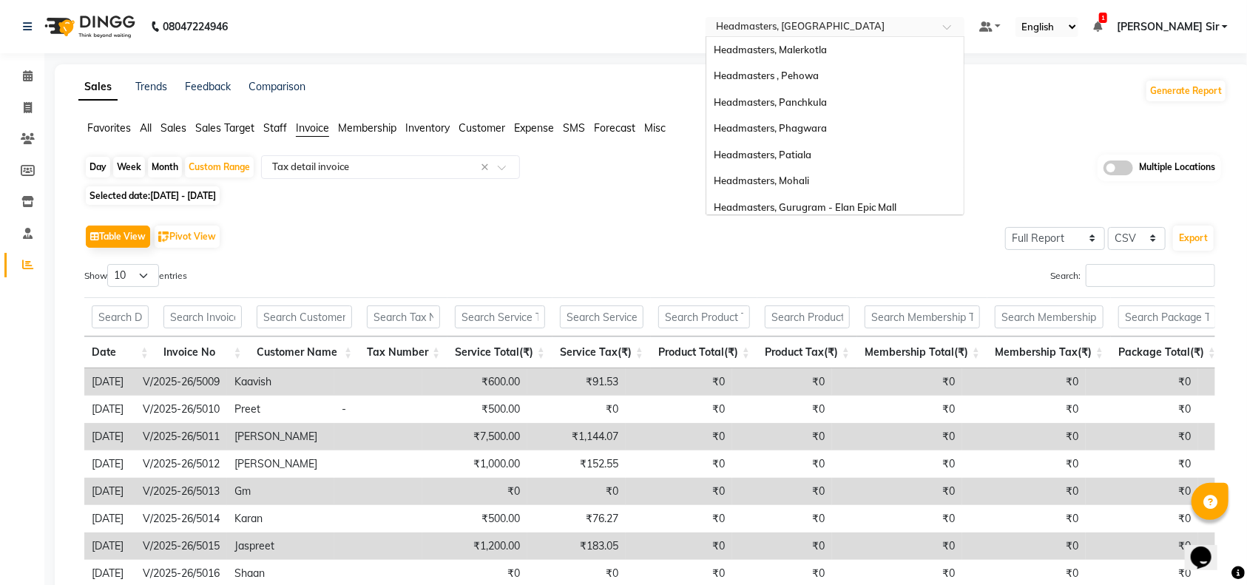
click at [961, 28] on span at bounding box center [952, 31] width 18 height 15
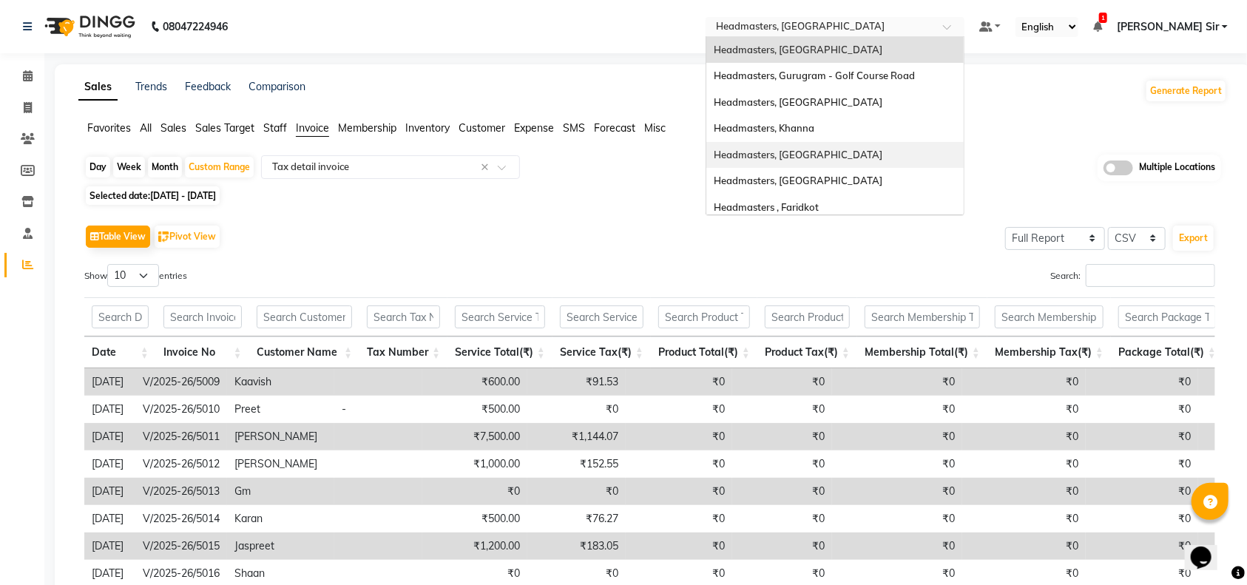
scroll to position [294, 0]
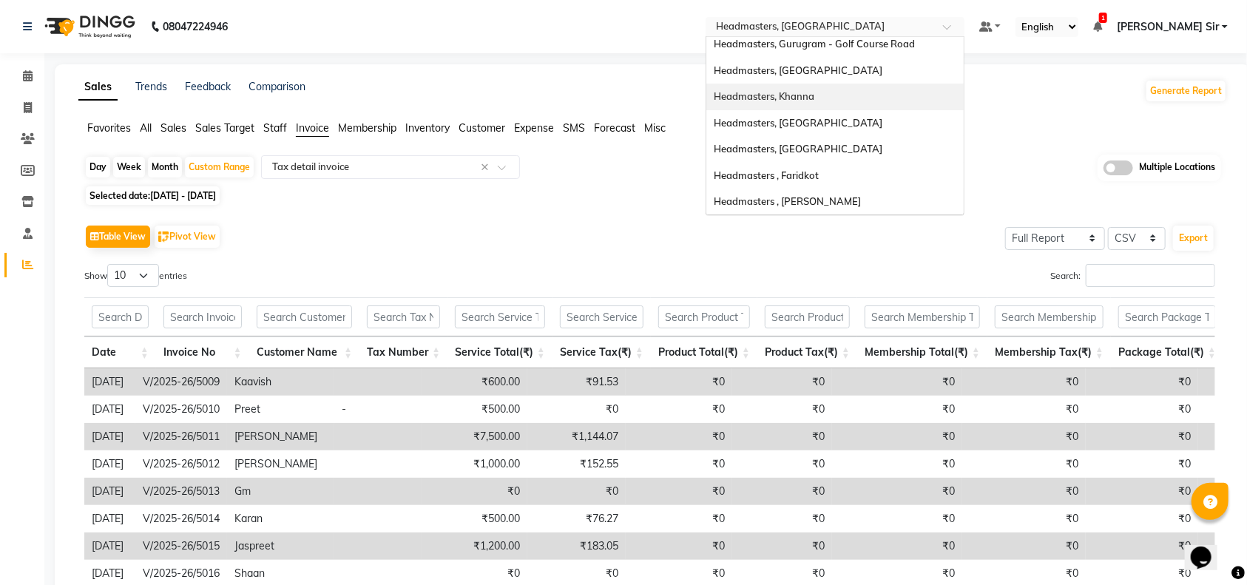
click at [886, 99] on div "Headmasters, Khanna" at bounding box center [834, 97] width 257 height 27
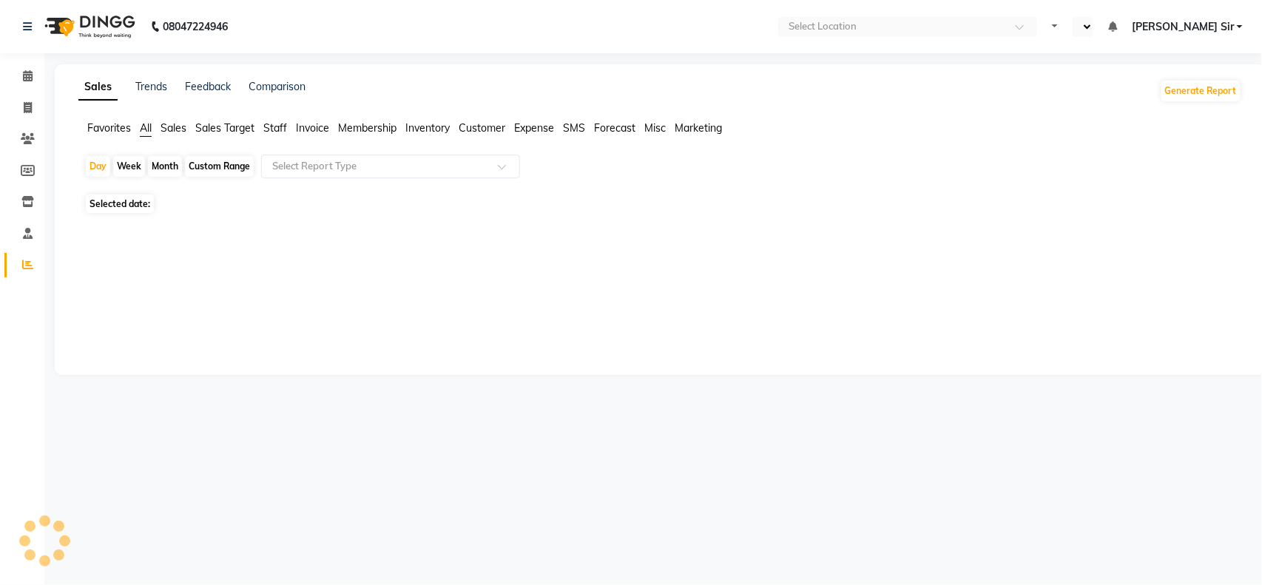
select select "en"
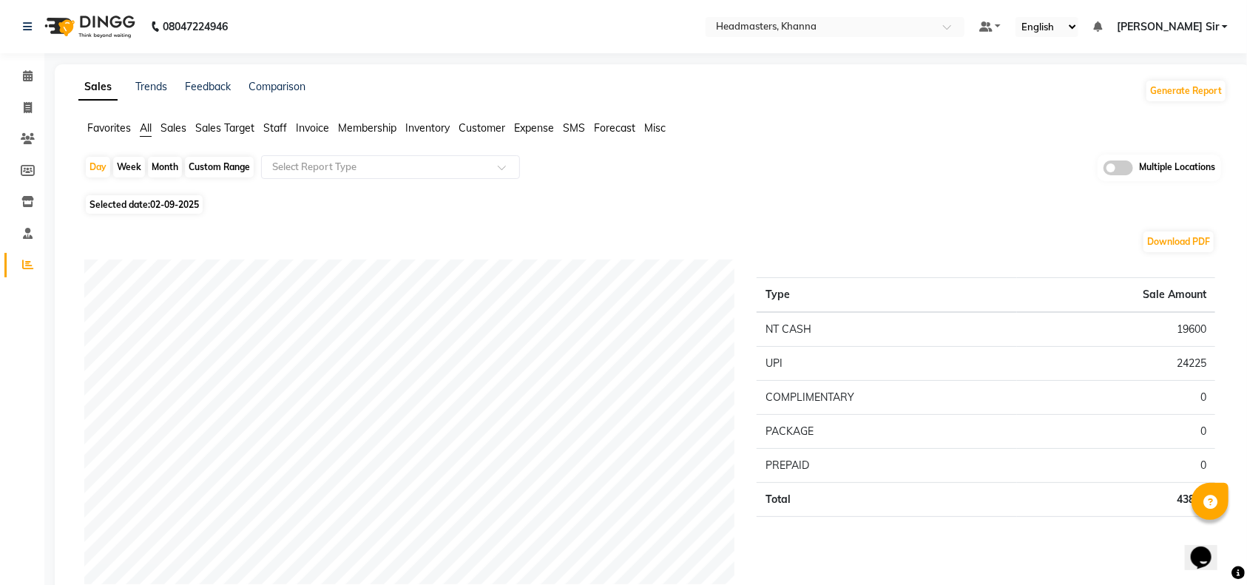
click at [203, 167] on div "Custom Range" at bounding box center [219, 167] width 69 height 21
select select "9"
select select "2025"
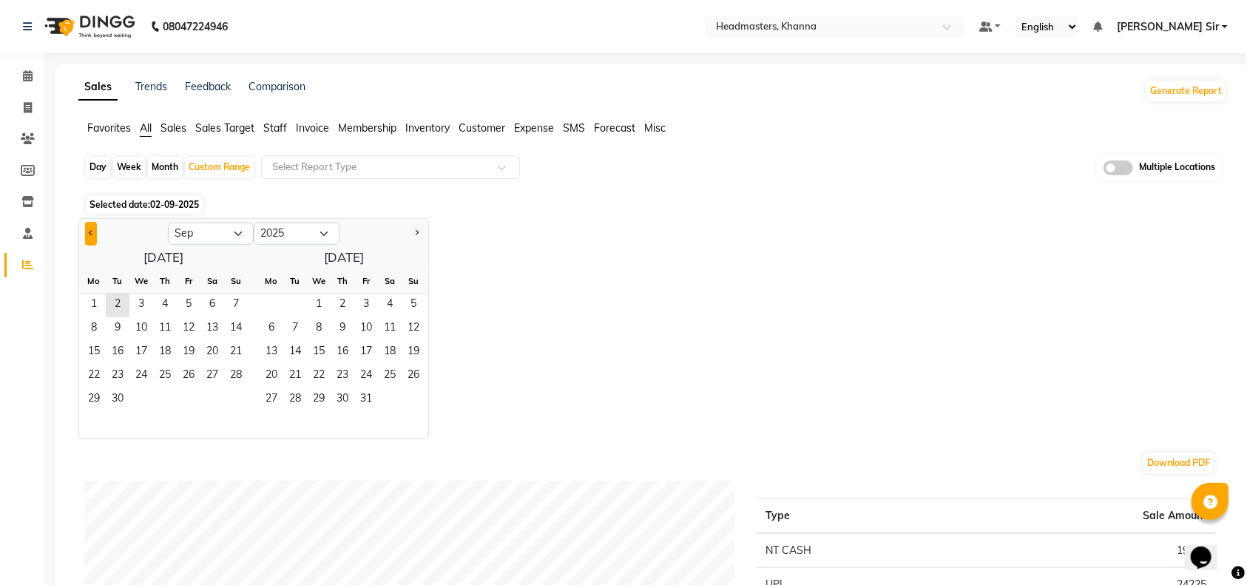
click at [93, 225] on button "Previous month" at bounding box center [91, 234] width 12 height 24
select select "8"
click at [148, 353] on span "13" at bounding box center [141, 353] width 24 height 24
click at [229, 399] on span "31" at bounding box center [236, 400] width 24 height 24
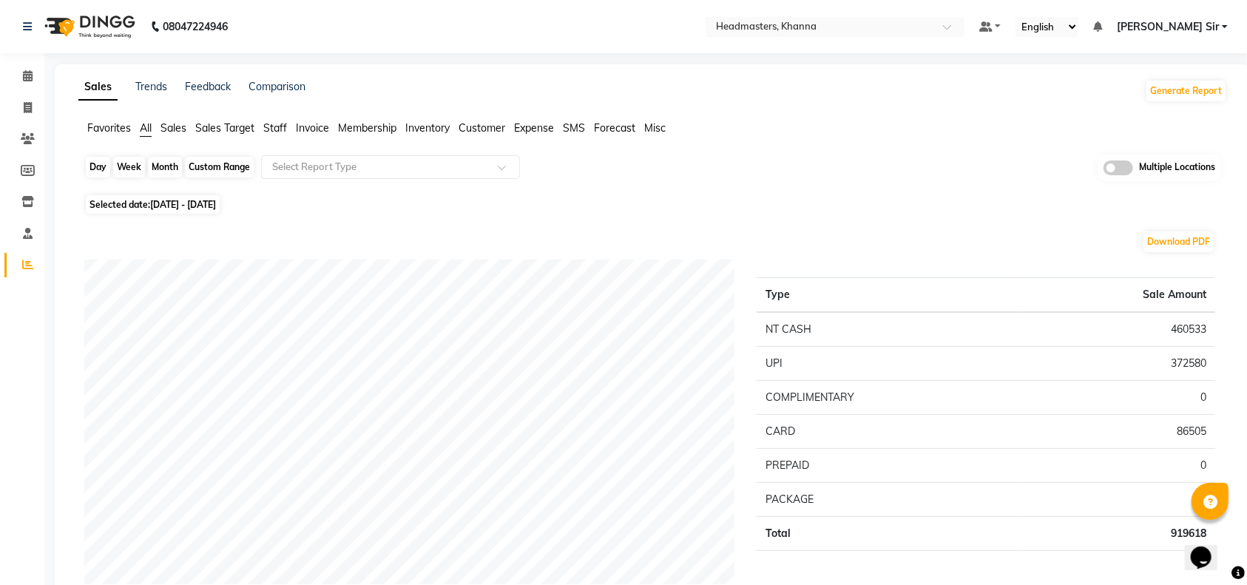
click at [225, 161] on div "Custom Range" at bounding box center [219, 167] width 69 height 21
select select "8"
select select "2025"
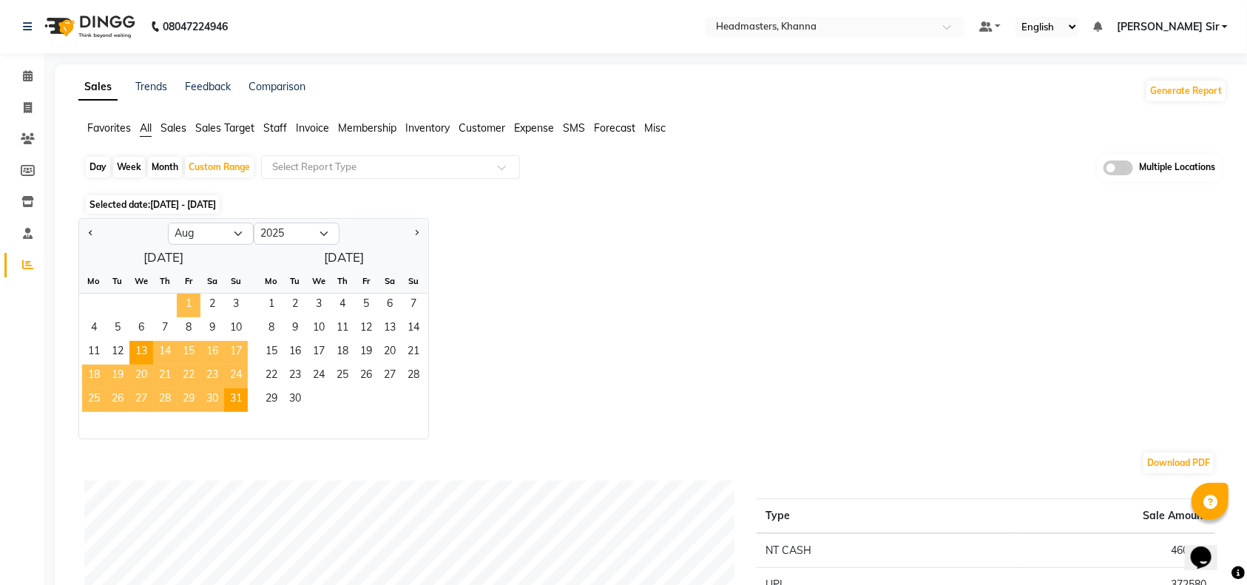
click at [197, 303] on span "1" at bounding box center [189, 306] width 24 height 24
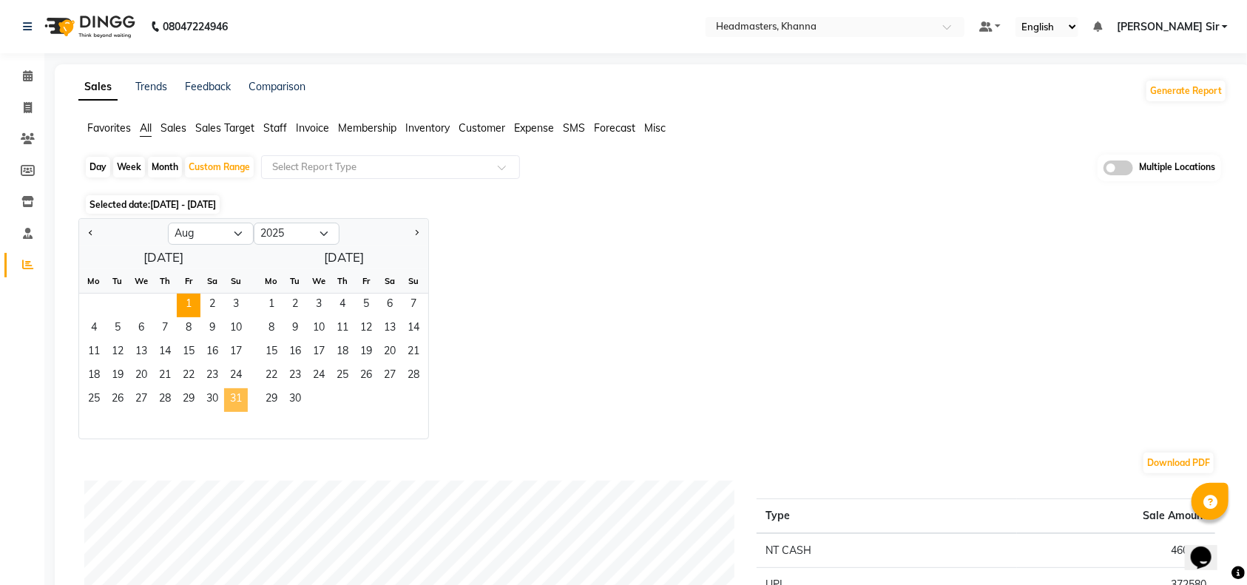
click at [233, 391] on span "31" at bounding box center [236, 400] width 24 height 24
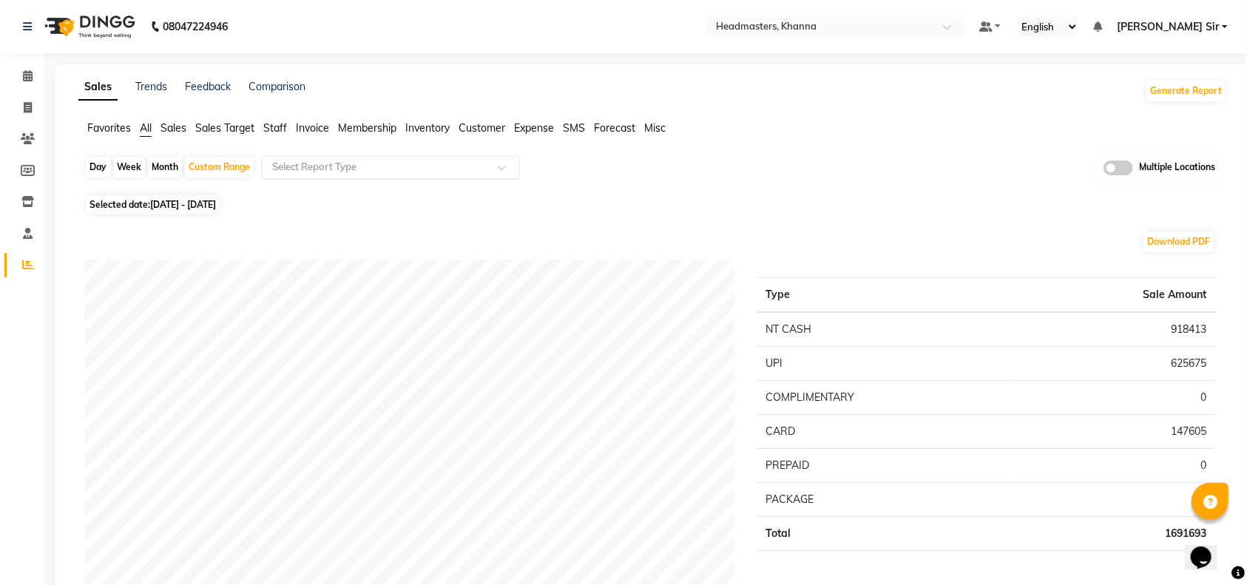
click at [494, 157] on div "Select Report Type" at bounding box center [390, 167] width 259 height 24
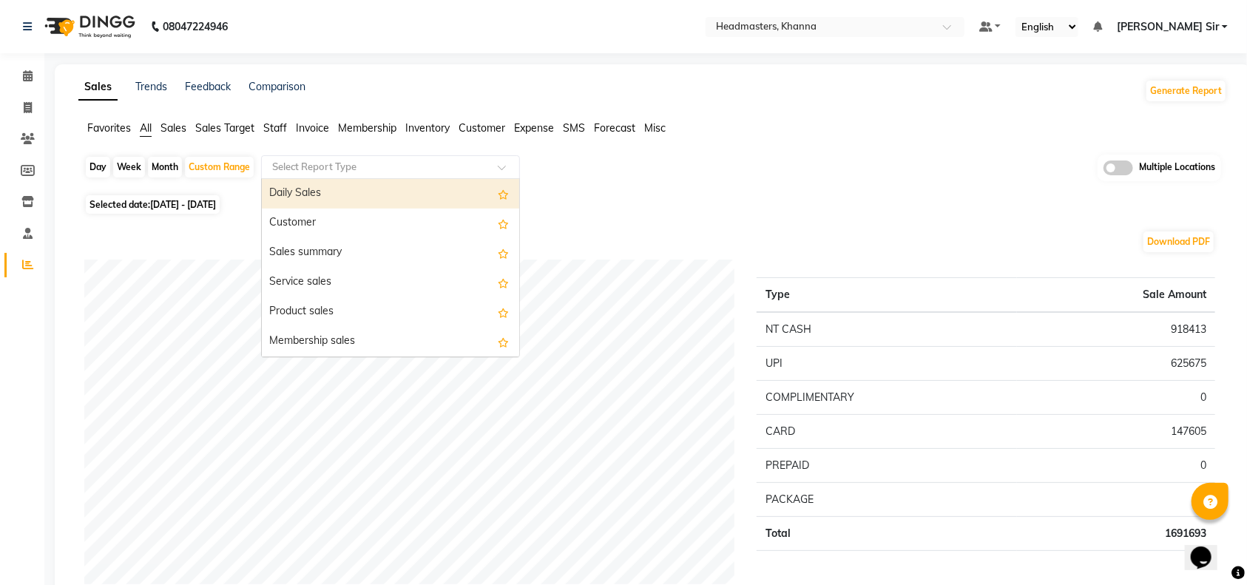
click at [653, 155] on div "Day Week Month Custom Range Select Report Type Daily Sales Customer Sales summa…" at bounding box center [652, 173] width 1137 height 36
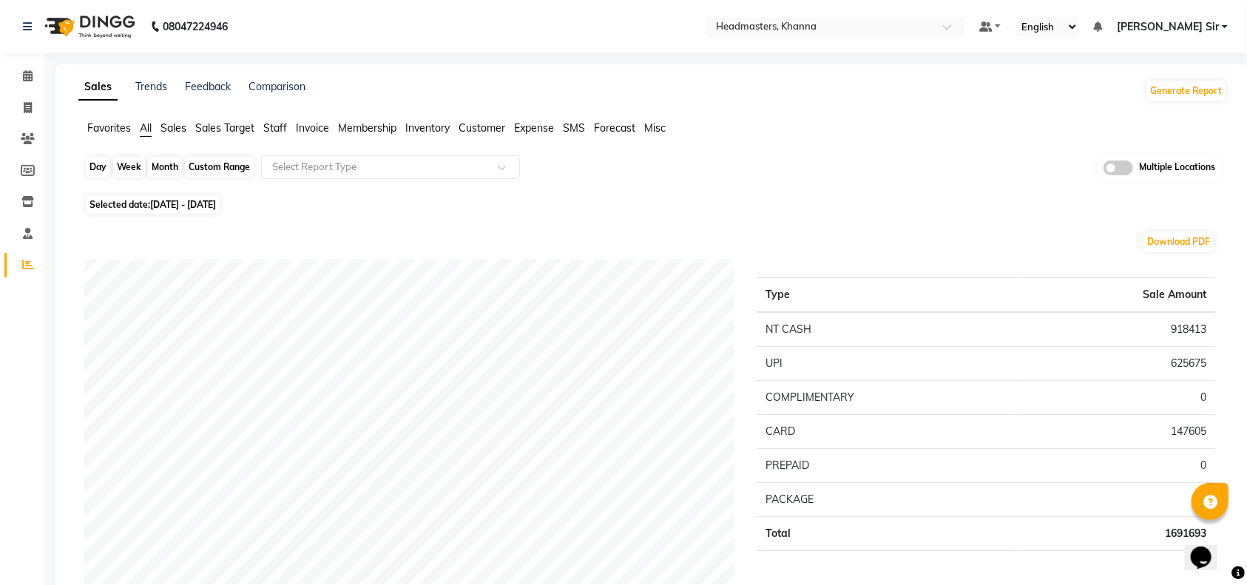
click at [235, 163] on div "Custom Range" at bounding box center [219, 167] width 69 height 21
select select "8"
select select "2025"
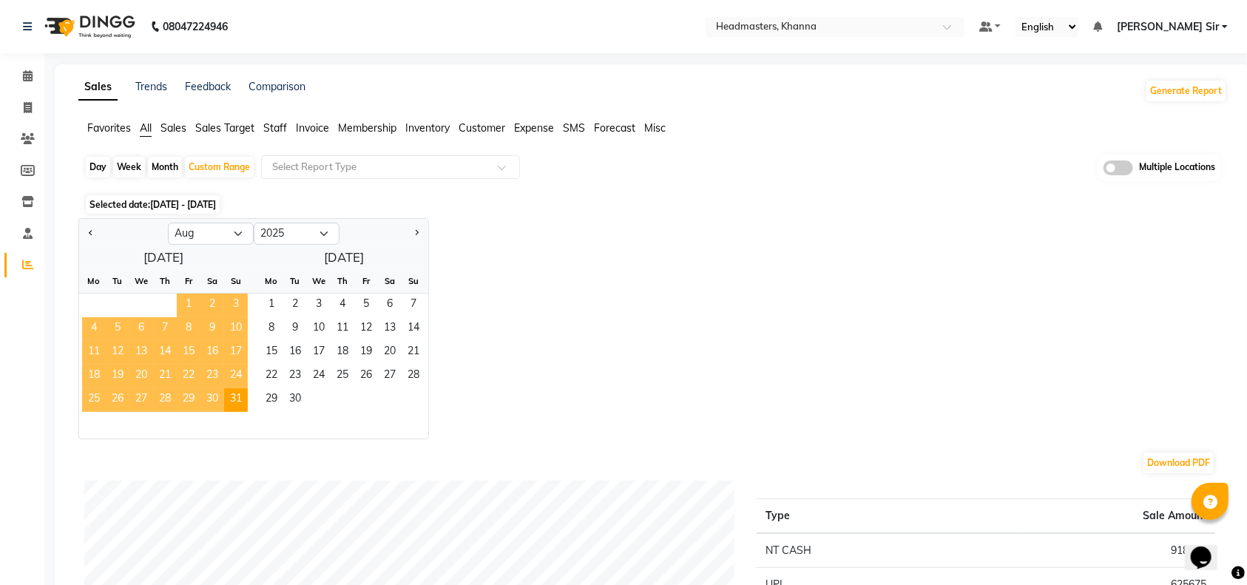
click at [185, 307] on span "1" at bounding box center [189, 306] width 24 height 24
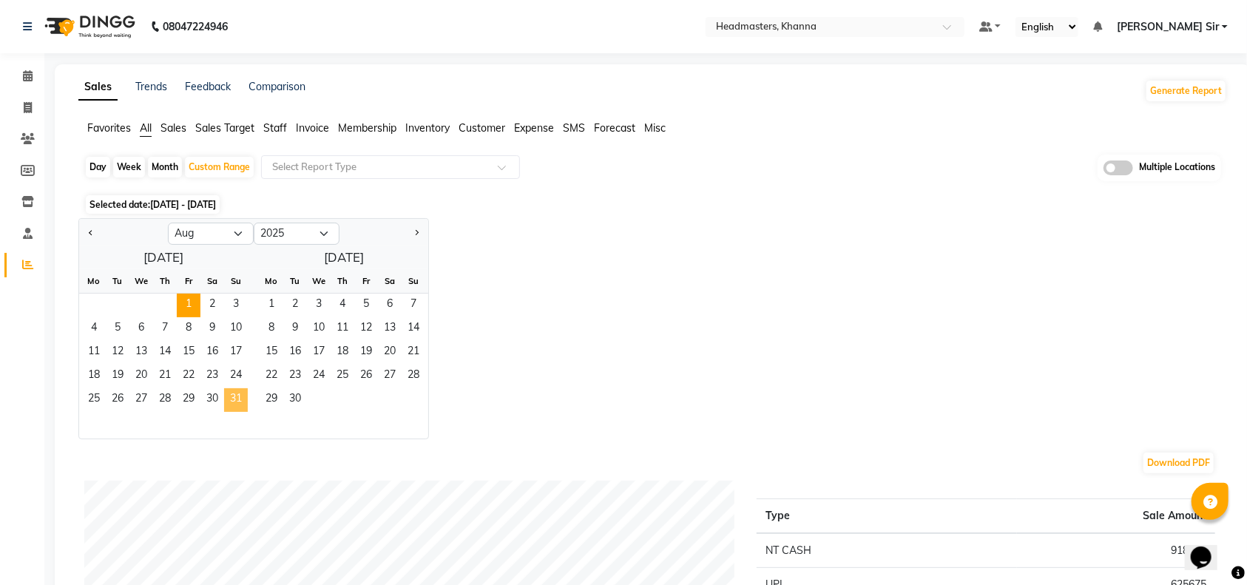
click at [228, 400] on span "31" at bounding box center [236, 400] width 24 height 24
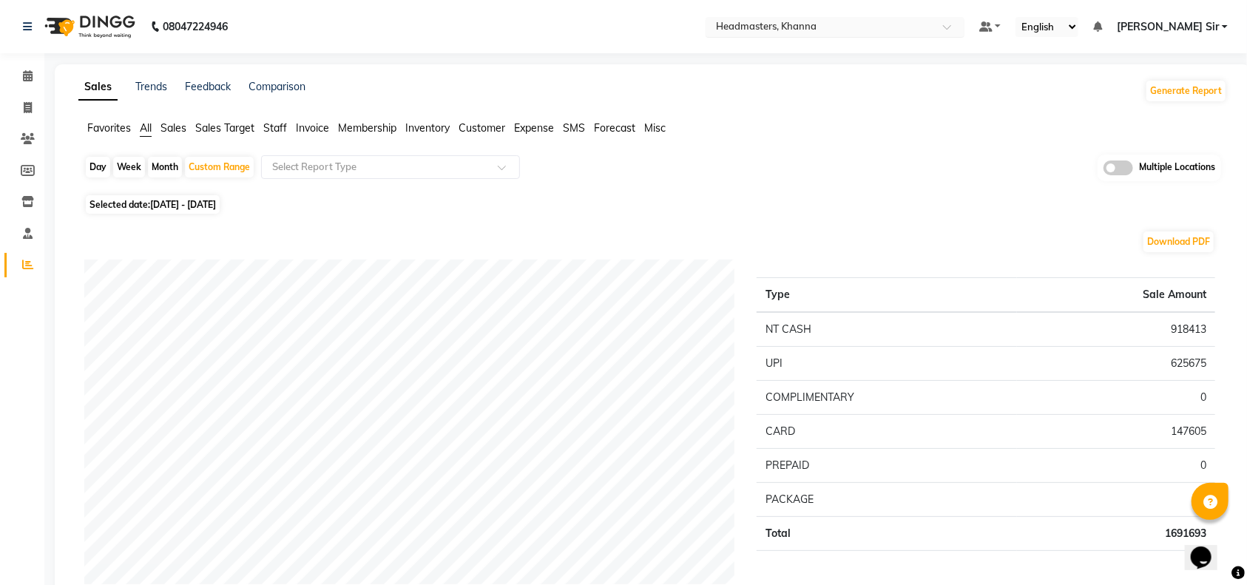
click at [961, 24] on span at bounding box center [952, 31] width 18 height 15
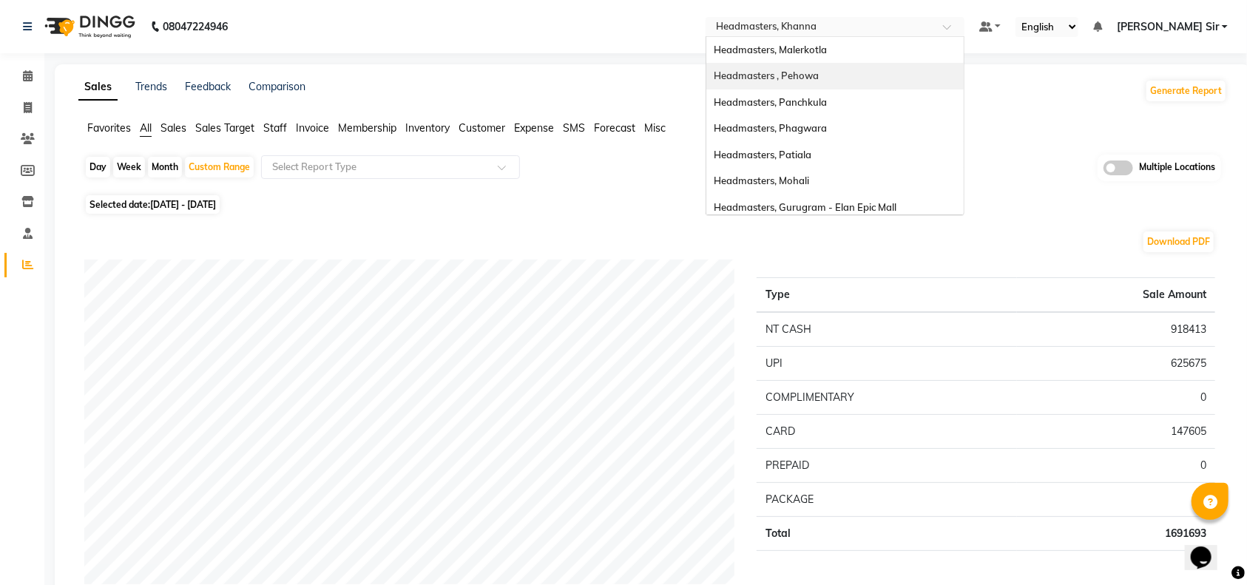
scroll to position [197, 0]
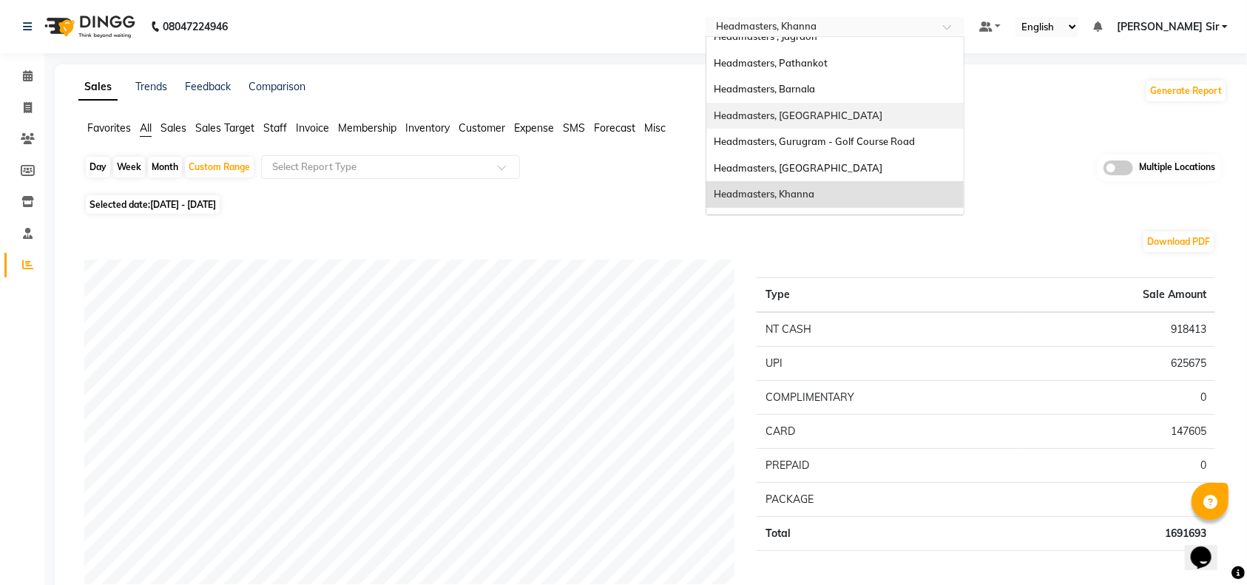
click at [901, 107] on div "Headmasters, [GEOGRAPHIC_DATA]" at bounding box center [834, 116] width 257 height 27
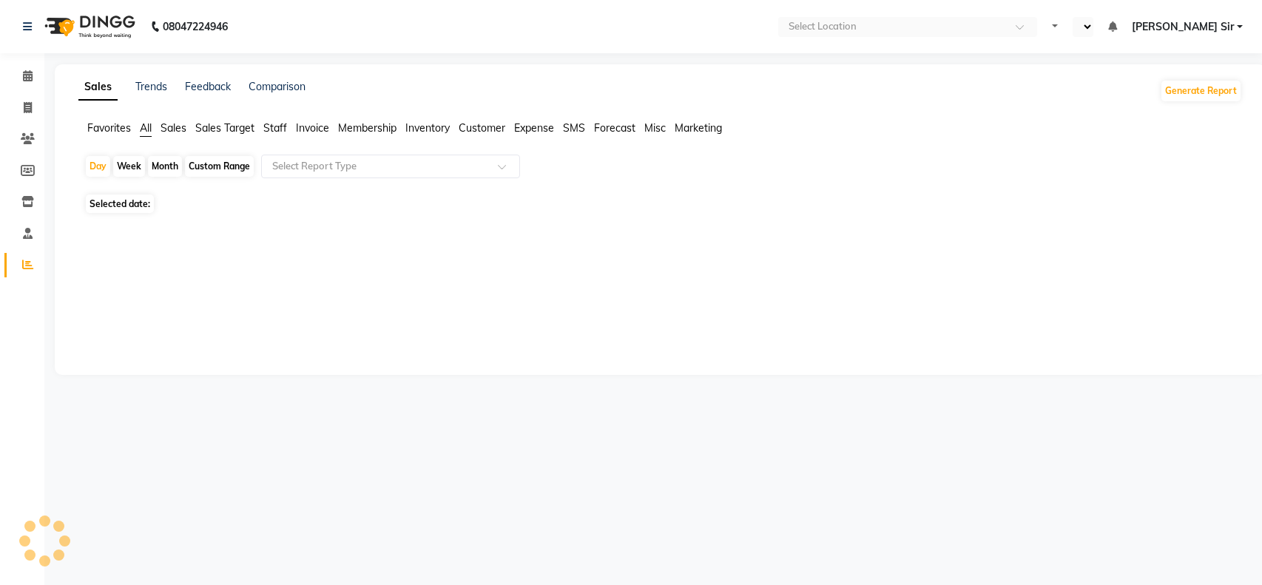
select select "en"
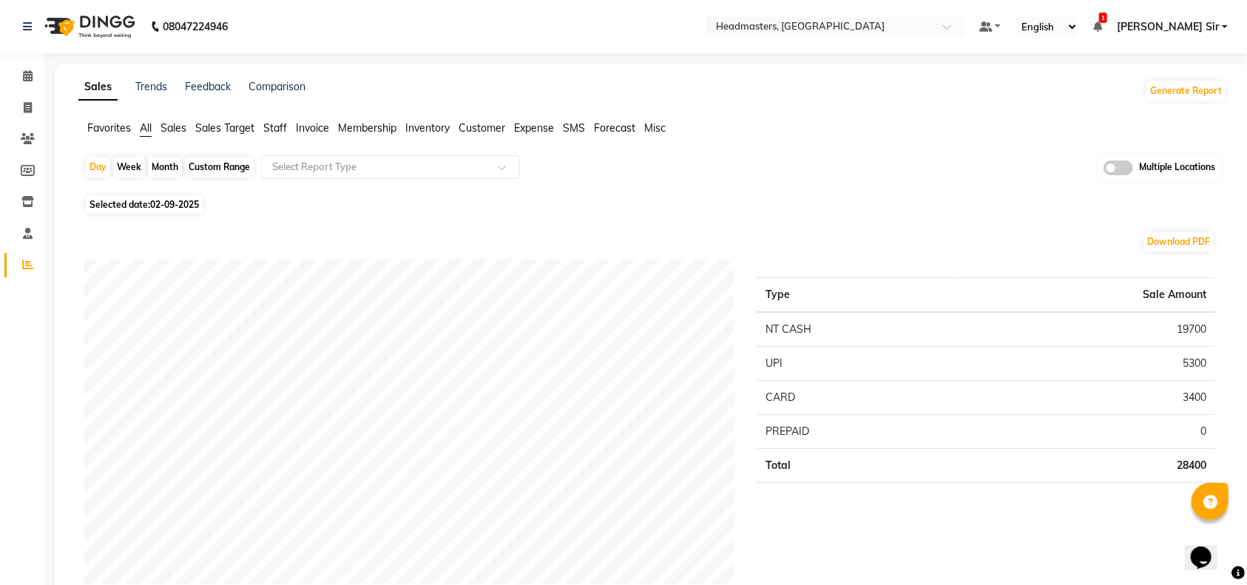
click at [221, 166] on div "Custom Range" at bounding box center [219, 167] width 69 height 21
select select "9"
select select "2025"
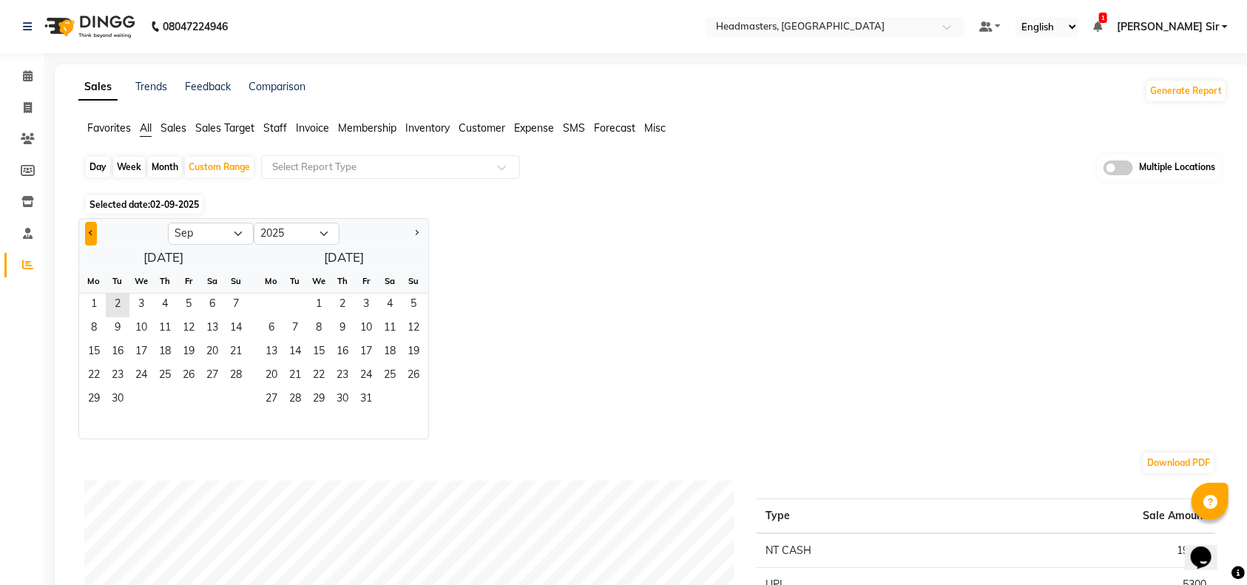
click at [89, 228] on button "Previous month" at bounding box center [91, 234] width 12 height 24
select select "8"
click at [181, 311] on span "1" at bounding box center [189, 306] width 24 height 24
click at [228, 398] on span "31" at bounding box center [236, 400] width 24 height 24
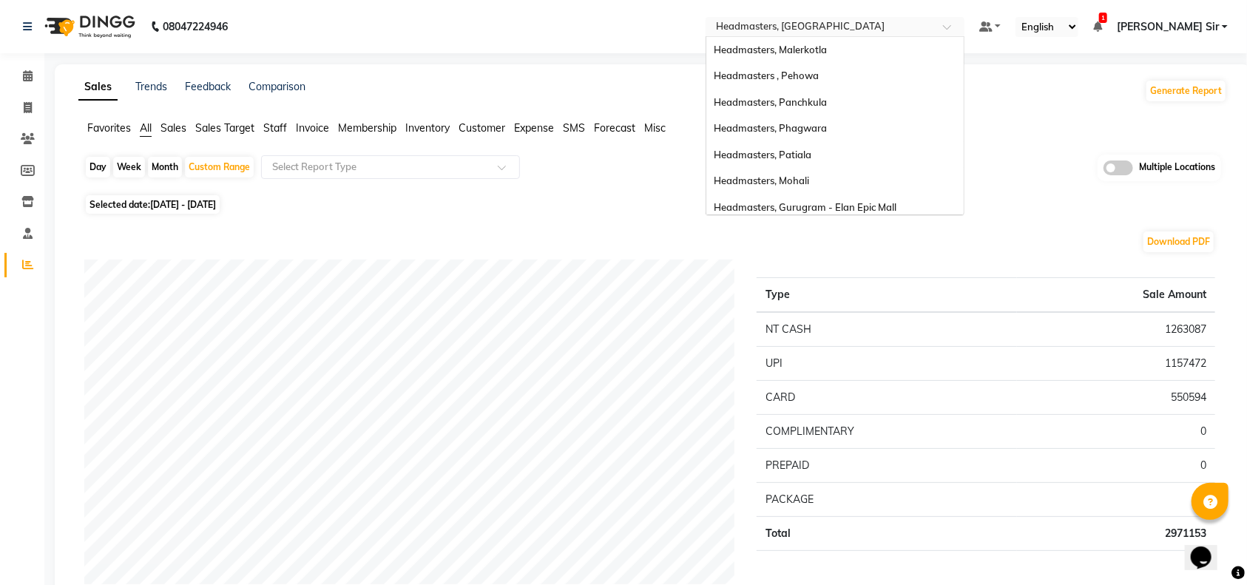
click at [961, 27] on span at bounding box center [952, 31] width 18 height 15
click at [903, 41] on div "Headmasters, Malerkotla" at bounding box center [834, 50] width 257 height 27
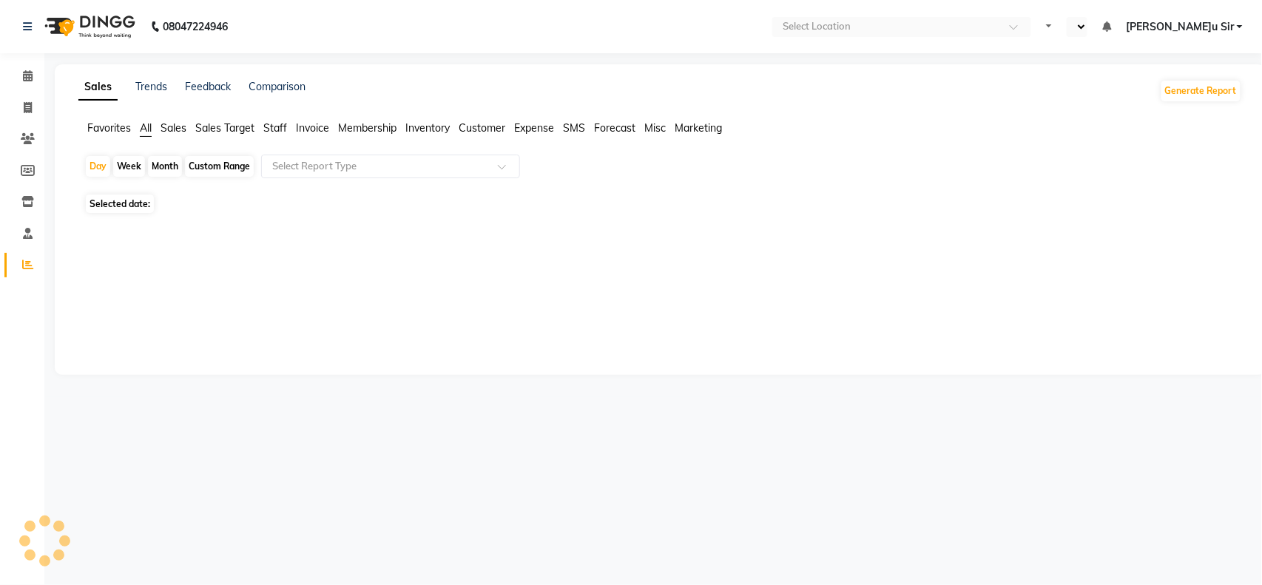
select select "en"
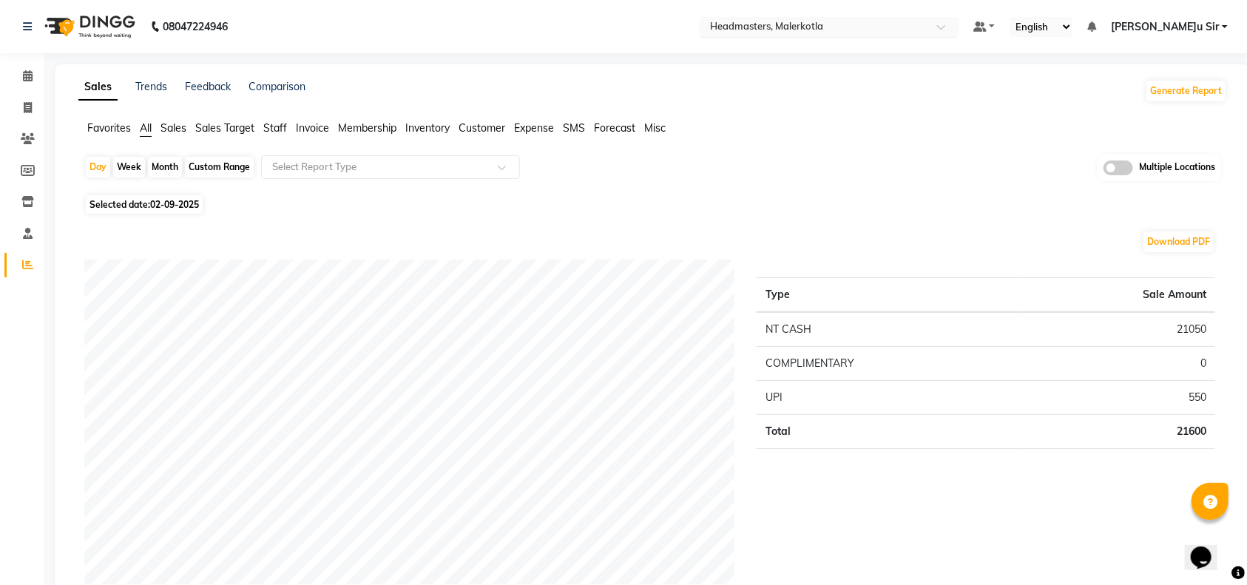
click at [955, 29] on span at bounding box center [946, 31] width 18 height 15
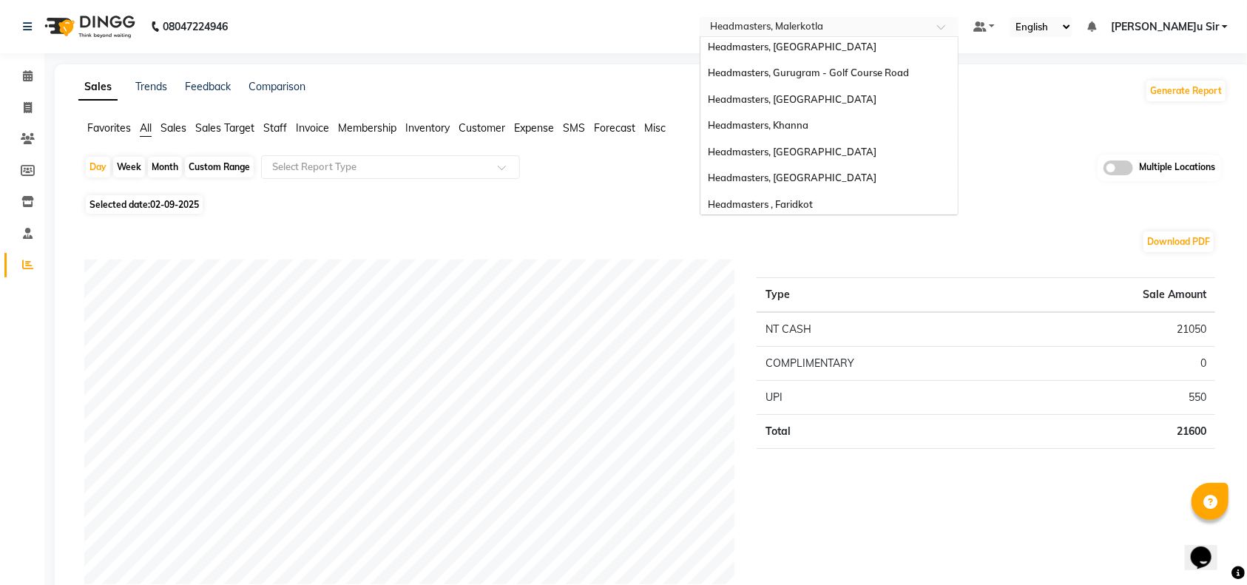
scroll to position [294, 0]
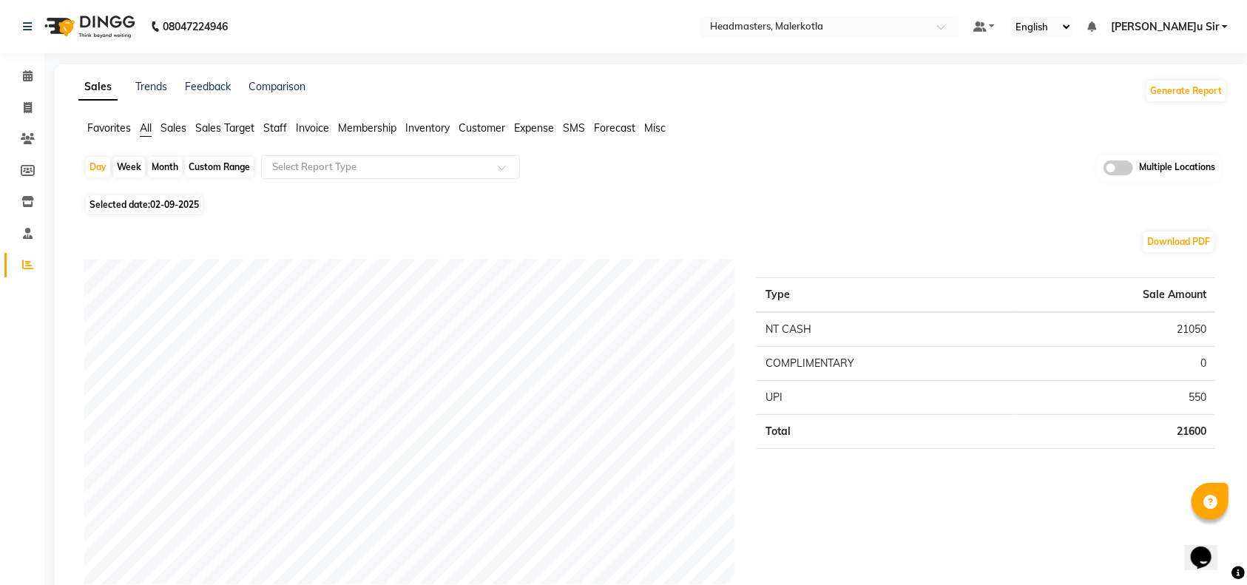
click at [223, 157] on div "Custom Range" at bounding box center [219, 167] width 69 height 21
select select "9"
select select "2025"
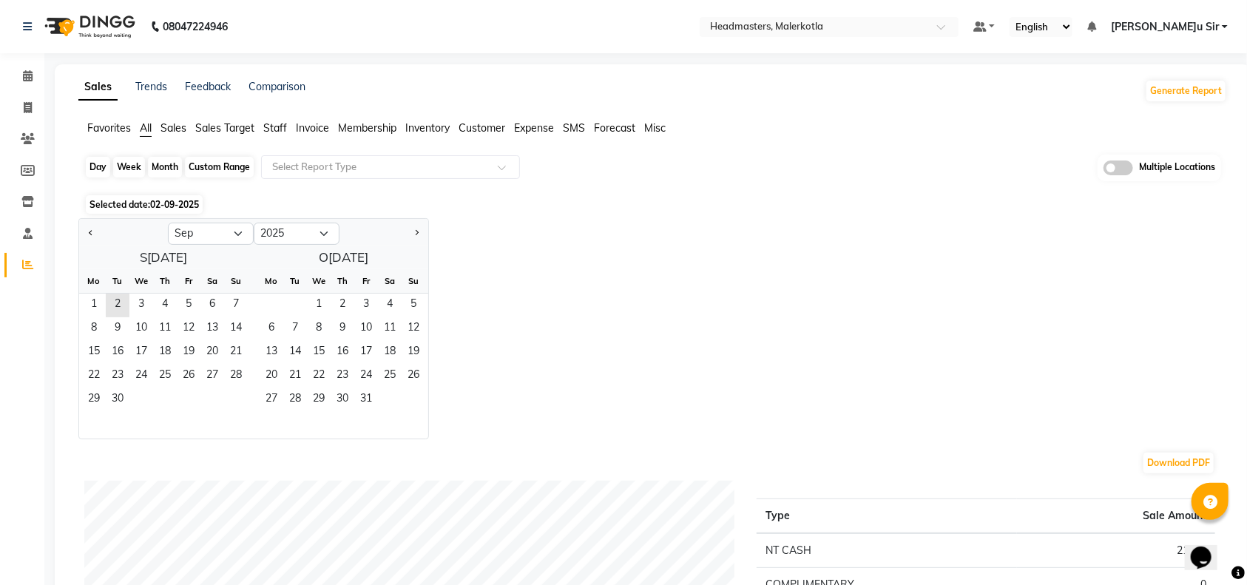
click at [220, 164] on div "Custom Range" at bounding box center [219, 167] width 69 height 21
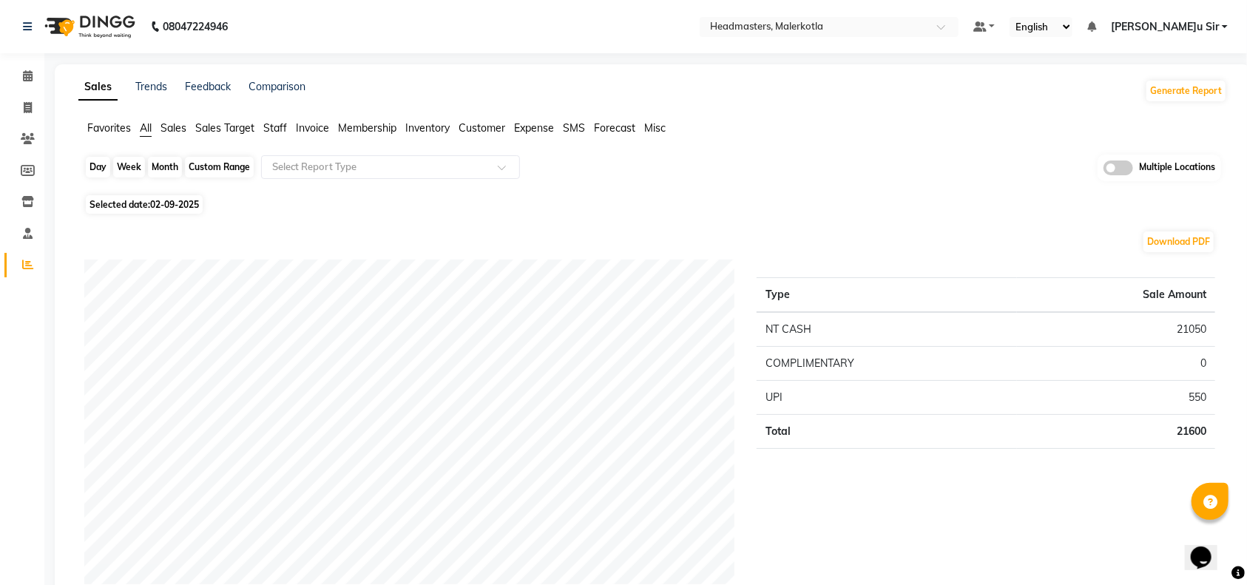
click at [217, 163] on div "Custom Range" at bounding box center [219, 167] width 69 height 21
select select "9"
select select "2025"
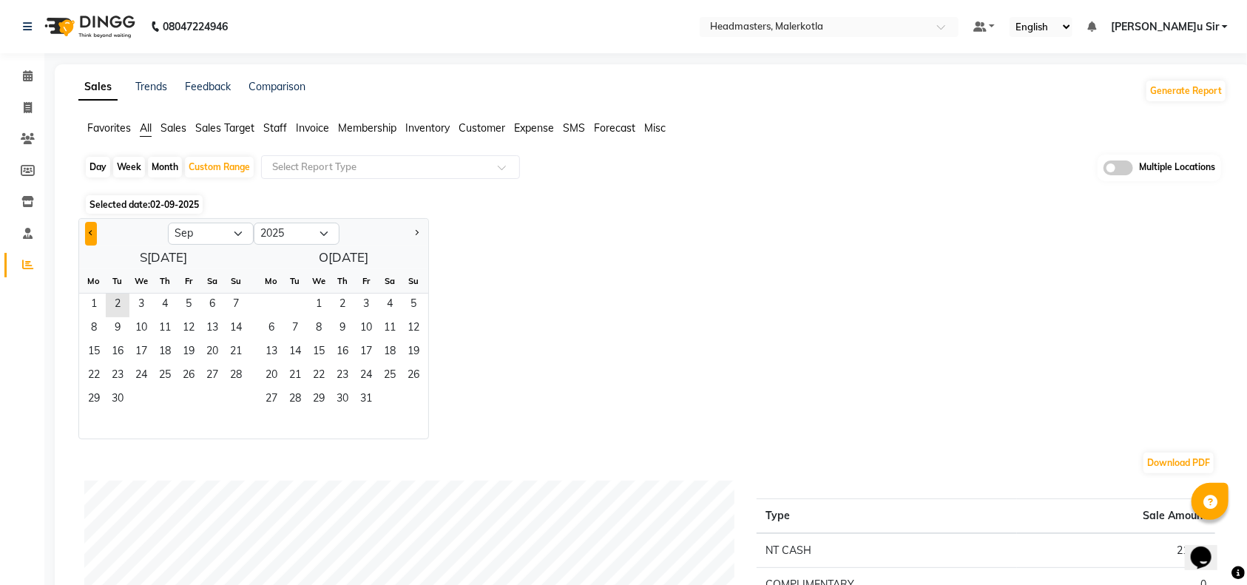
click at [95, 228] on button "Previous month" at bounding box center [91, 234] width 12 height 24
select select "8"
click at [180, 300] on span "1" at bounding box center [189, 306] width 24 height 24
click at [131, 345] on span "13" at bounding box center [141, 353] width 24 height 24
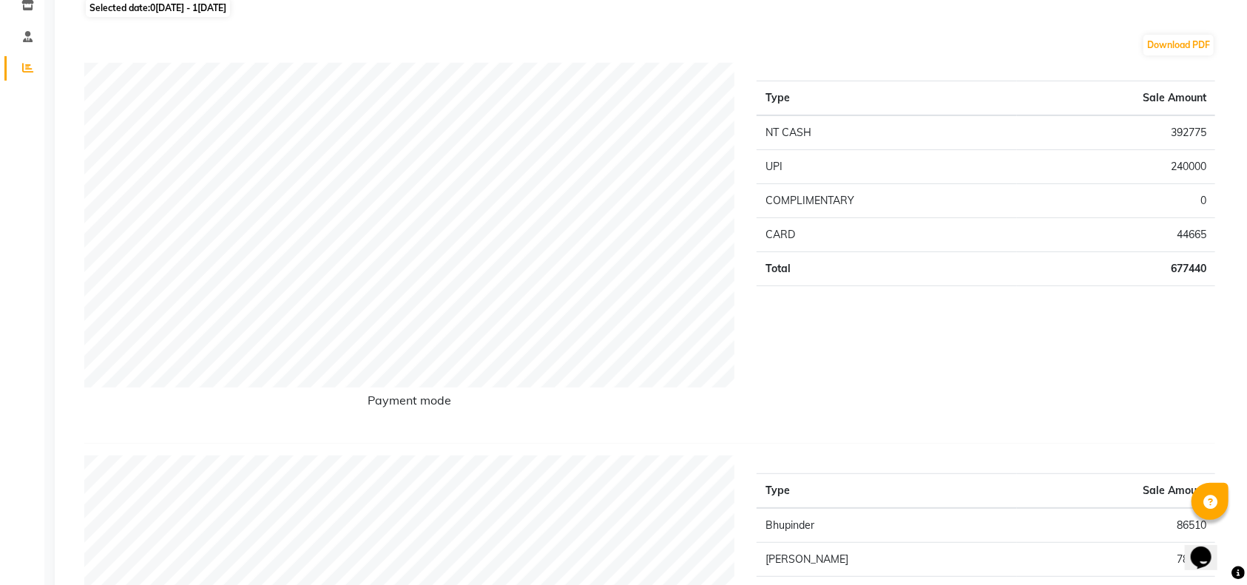
scroll to position [0, 0]
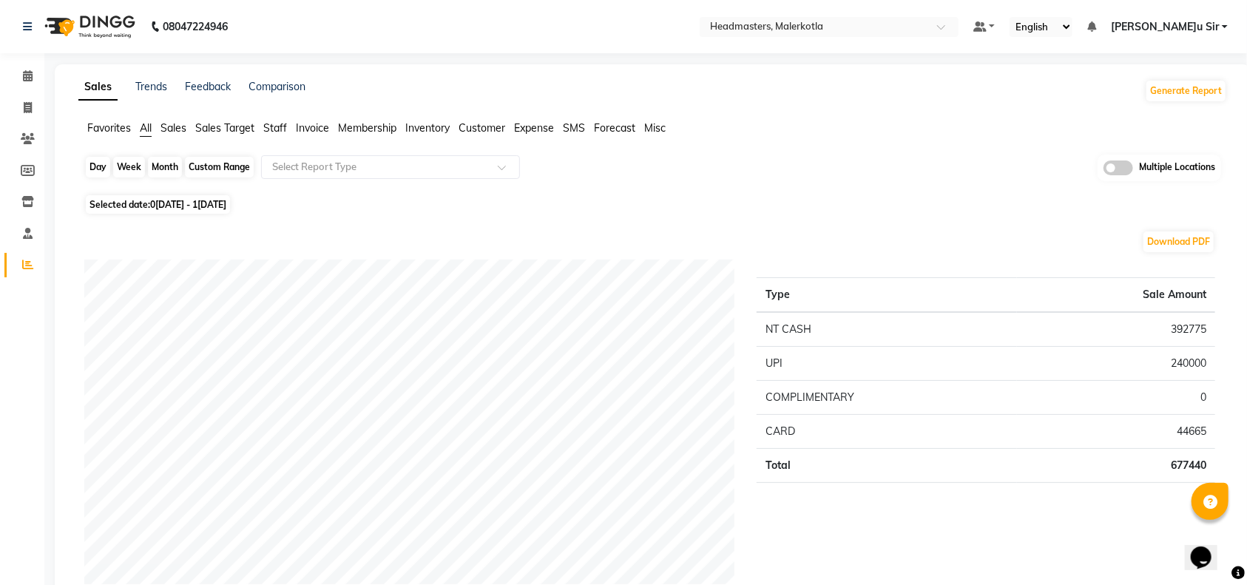
click at [228, 168] on div "Custom Range" at bounding box center [219, 167] width 69 height 21
select select "8"
select select "2025"
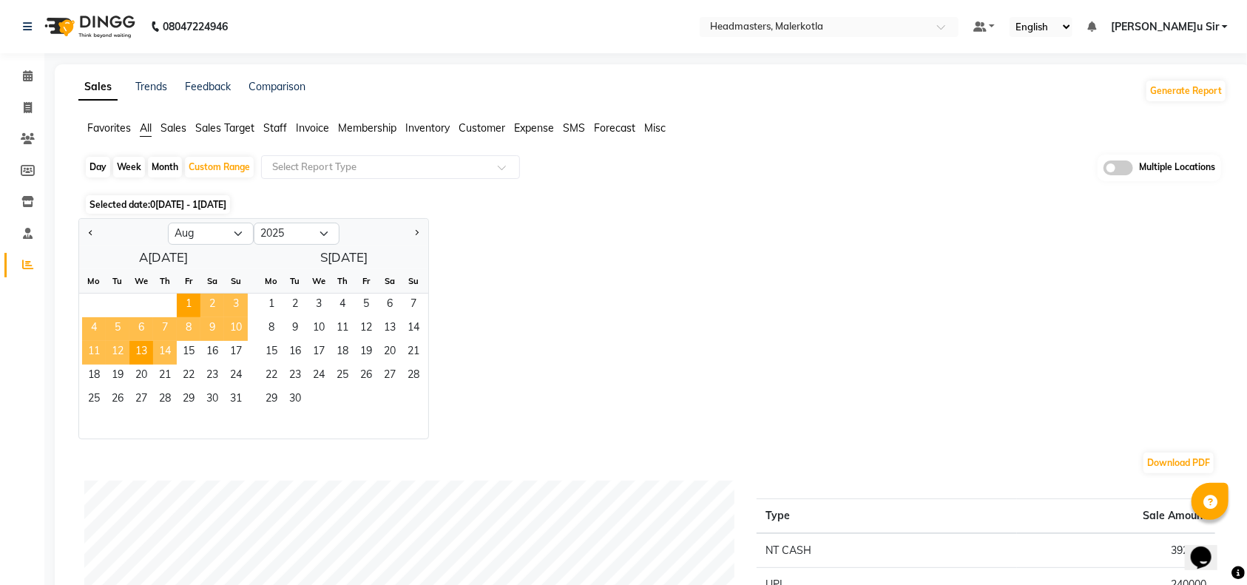
click at [172, 349] on span "14" at bounding box center [165, 353] width 24 height 24
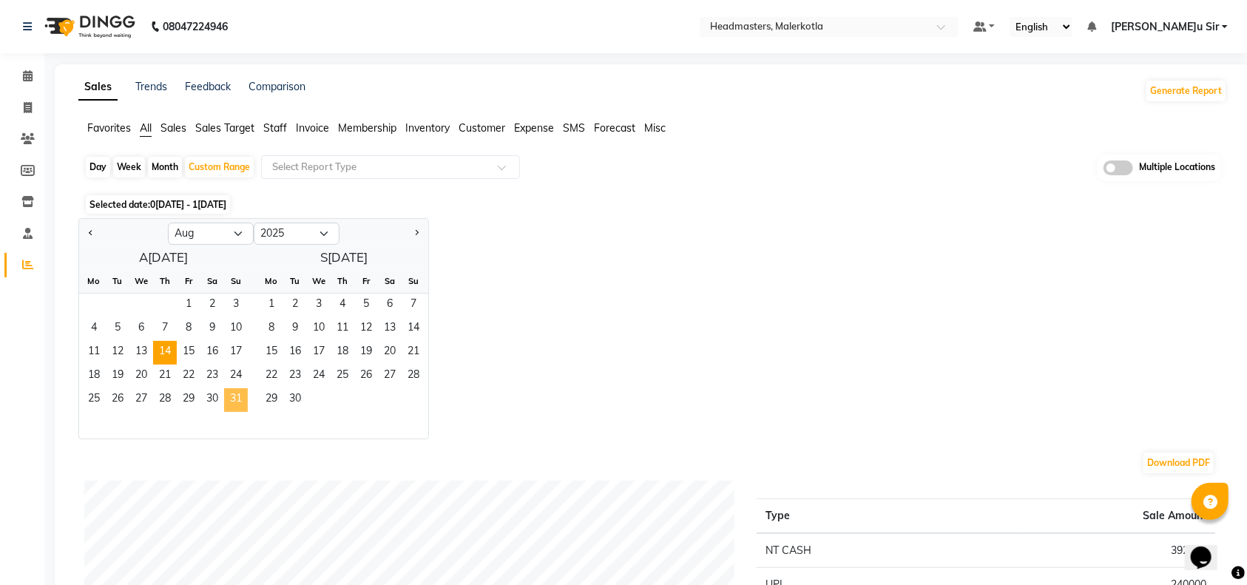
click at [239, 397] on span "31" at bounding box center [236, 400] width 24 height 24
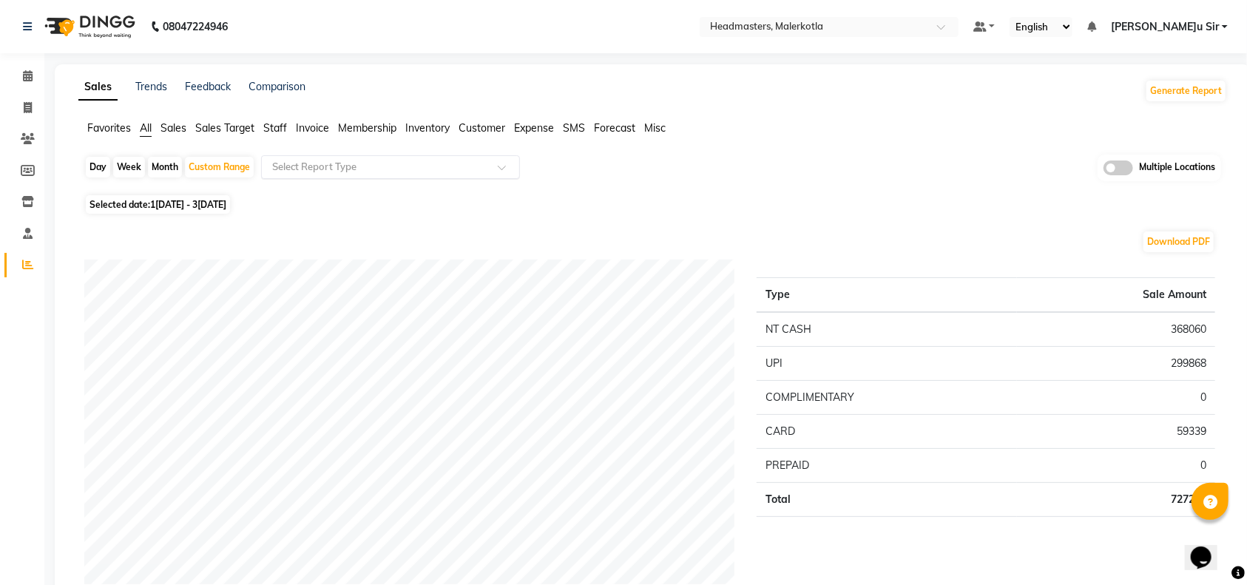
click at [509, 165] on span at bounding box center [507, 171] width 18 height 15
click at [315, 132] on span "Invoice" at bounding box center [312, 127] width 33 height 13
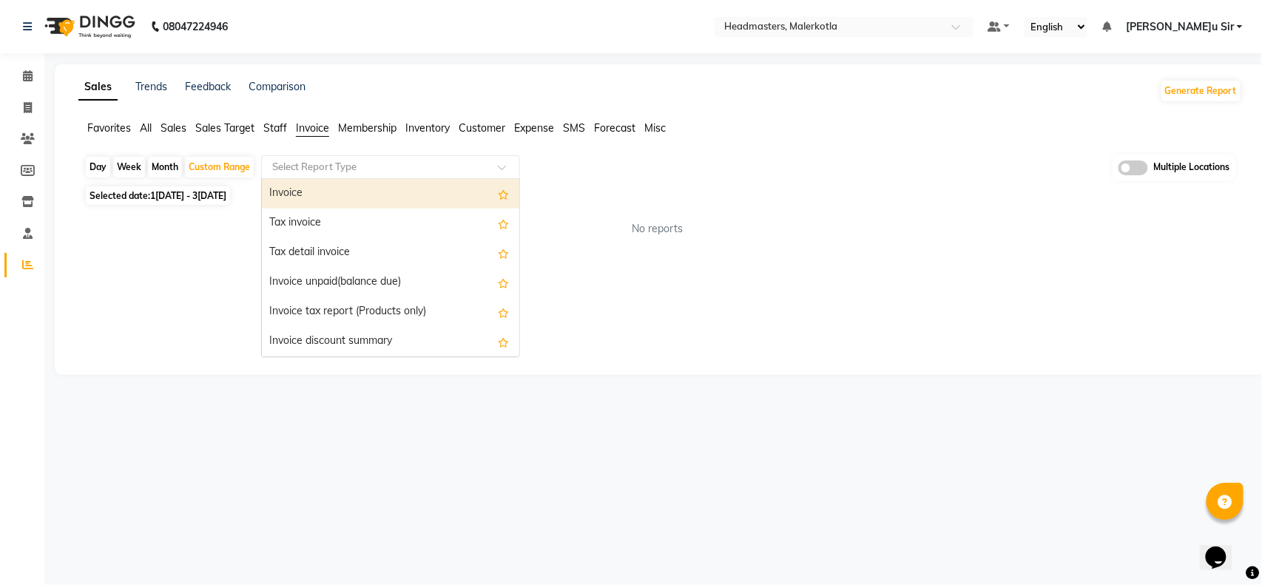
click at [509, 169] on span at bounding box center [507, 171] width 18 height 15
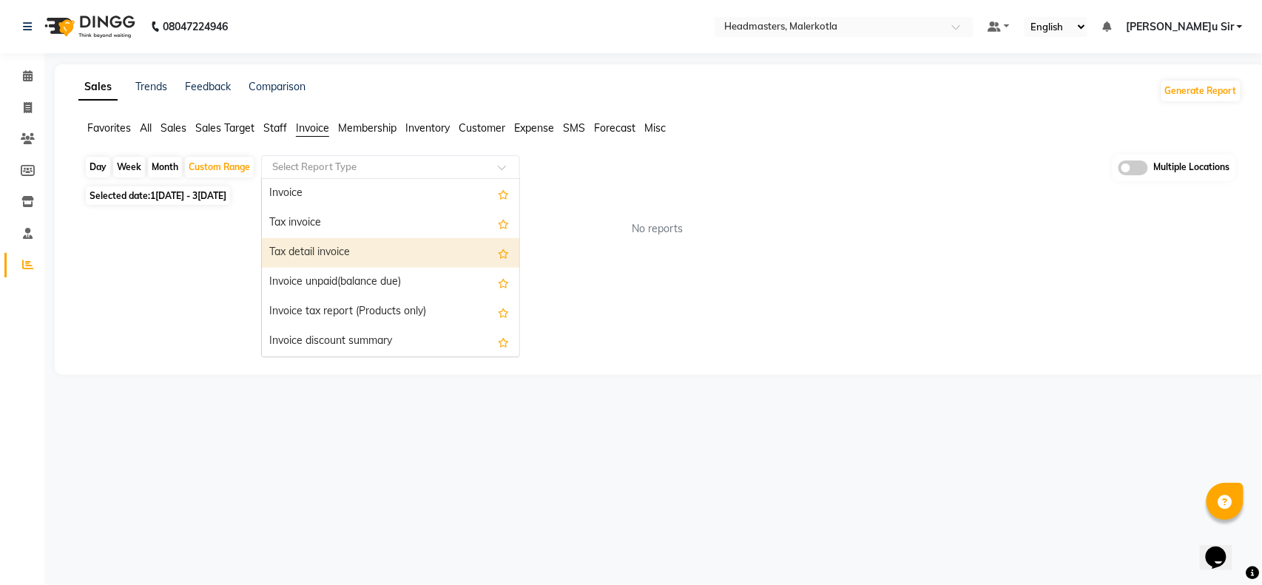
click at [421, 263] on div "Tax detail invoice" at bounding box center [390, 253] width 257 height 30
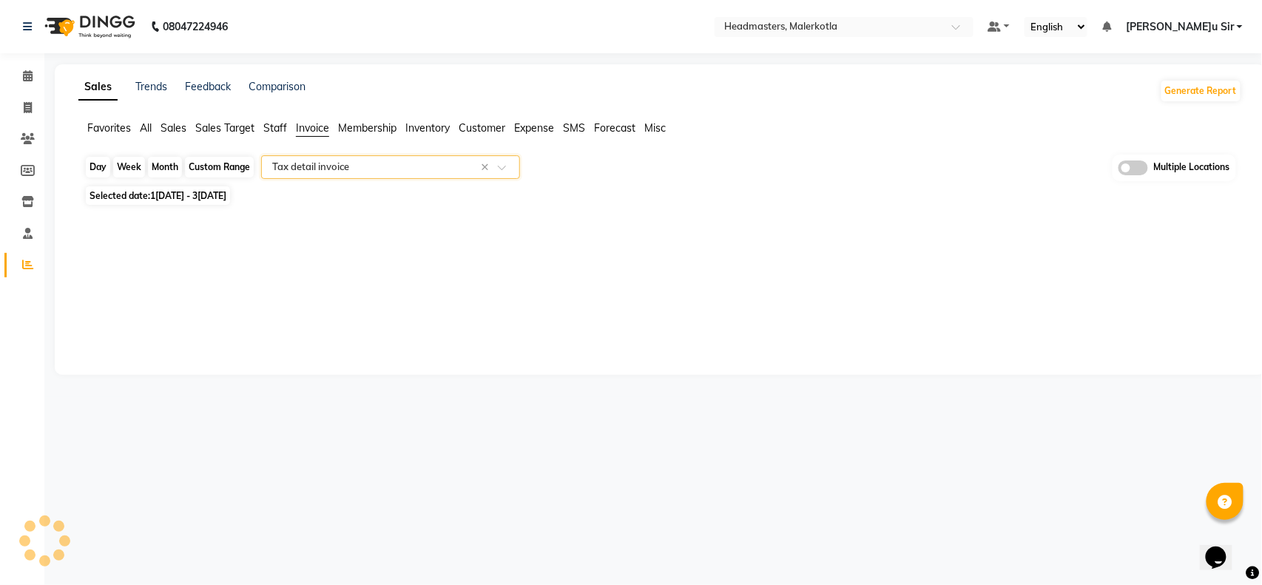
select select "full_report"
select select "csv"
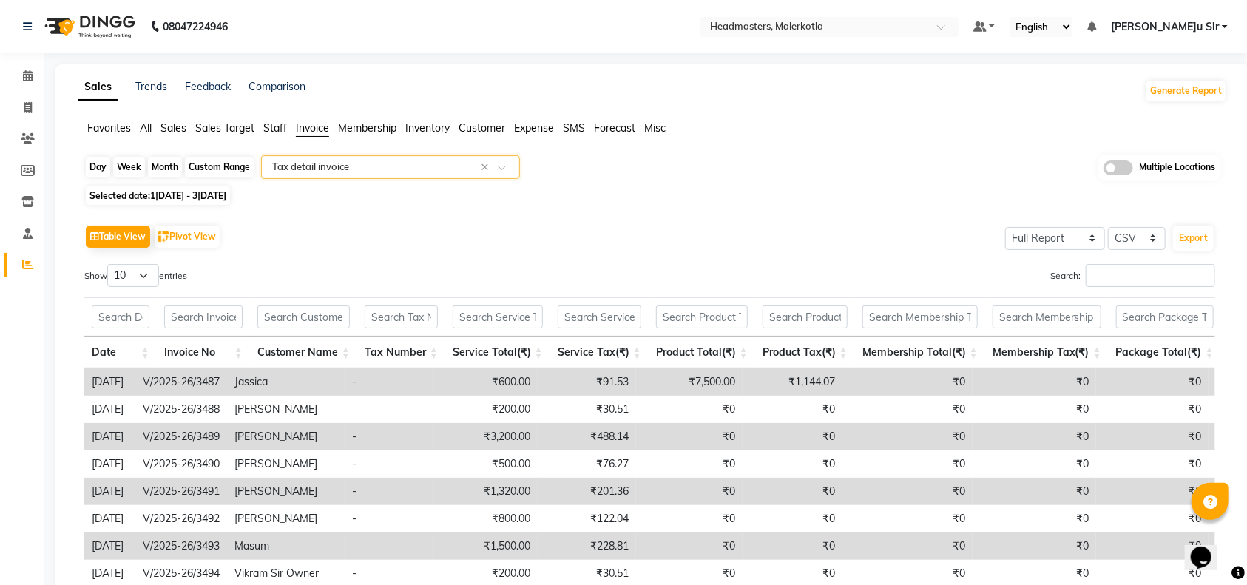
click at [225, 172] on div "Custom Range" at bounding box center [219, 167] width 69 height 21
select select "8"
select select "2025"
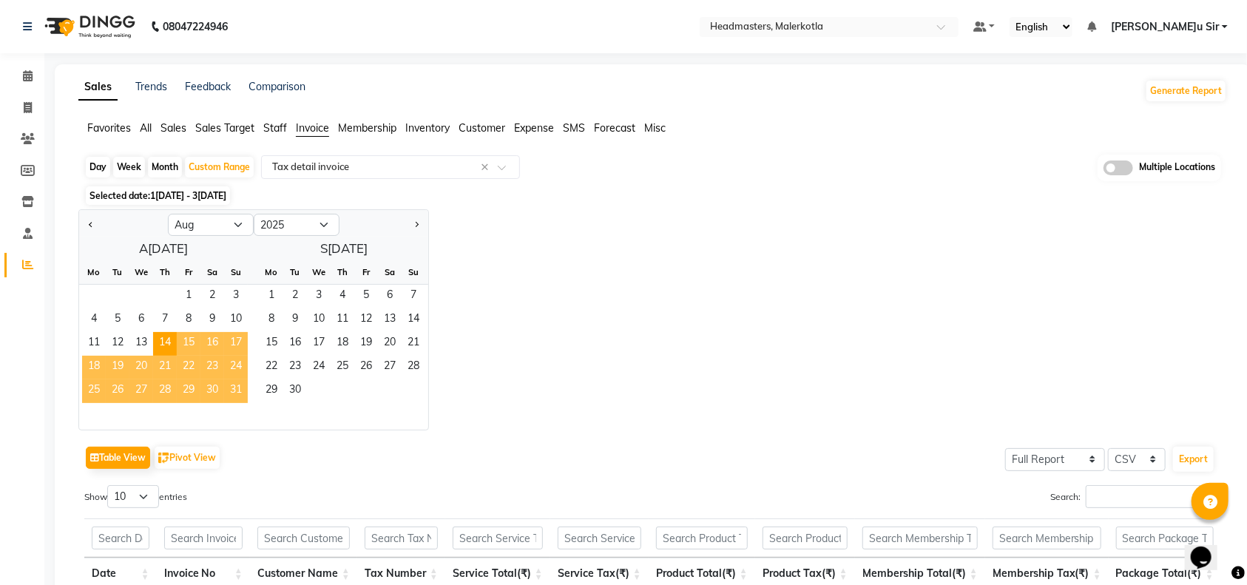
click at [231, 390] on span "31" at bounding box center [236, 391] width 24 height 24
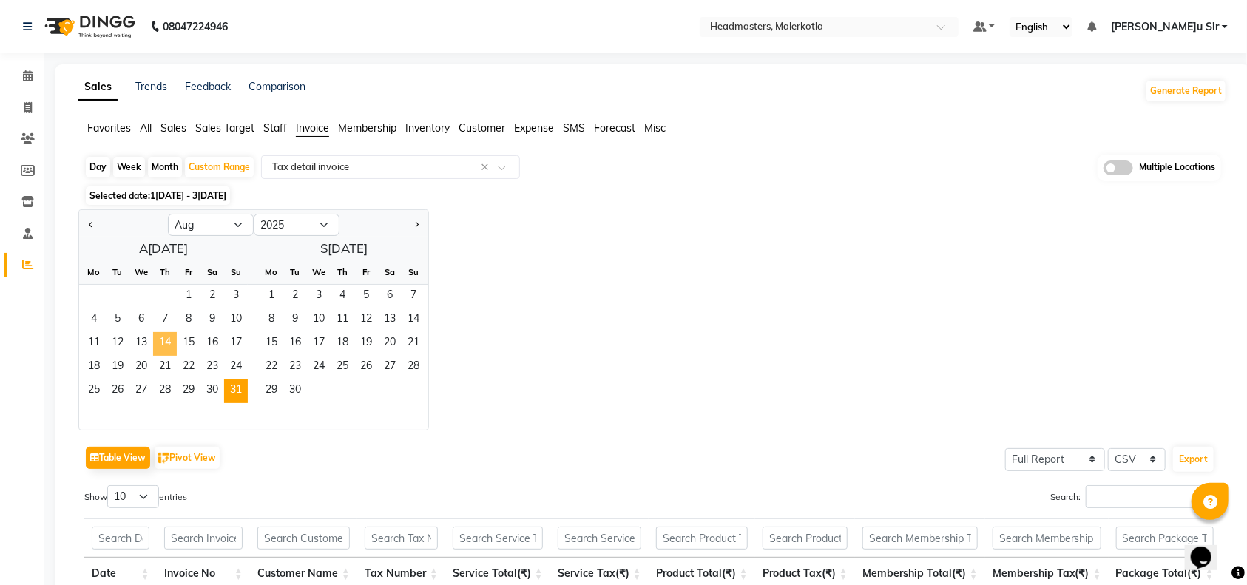
click at [163, 340] on span "14" at bounding box center [165, 344] width 24 height 24
click at [235, 396] on span "31" at bounding box center [236, 391] width 24 height 24
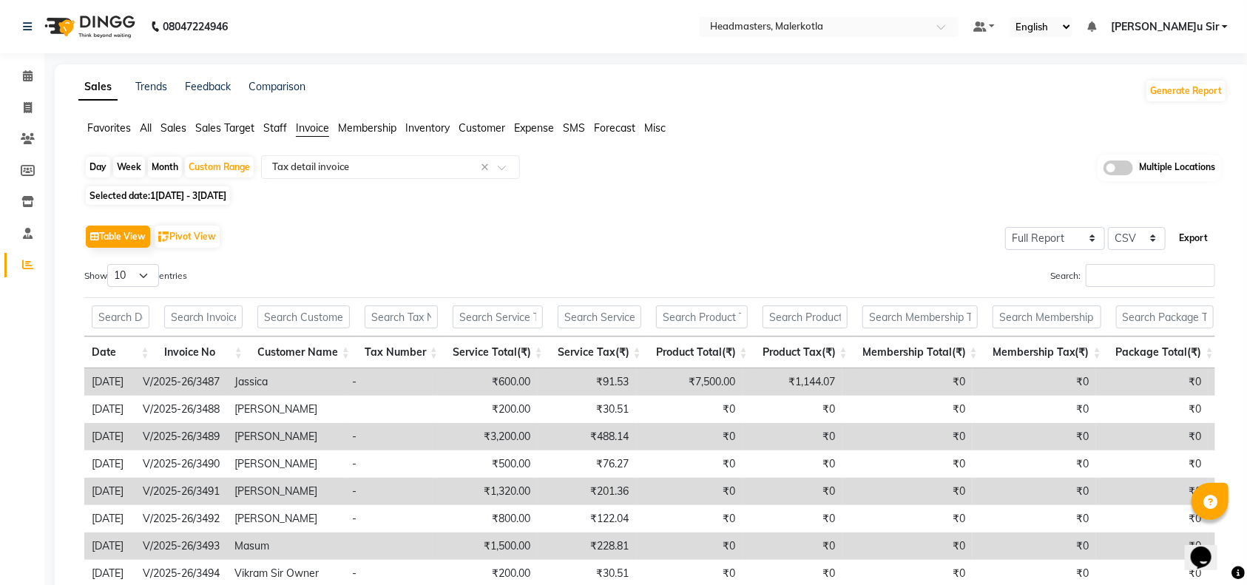
click at [1190, 236] on button "Export" at bounding box center [1193, 238] width 41 height 25
click at [209, 166] on div "Custom Range" at bounding box center [219, 167] width 69 height 21
select select "8"
select select "2025"
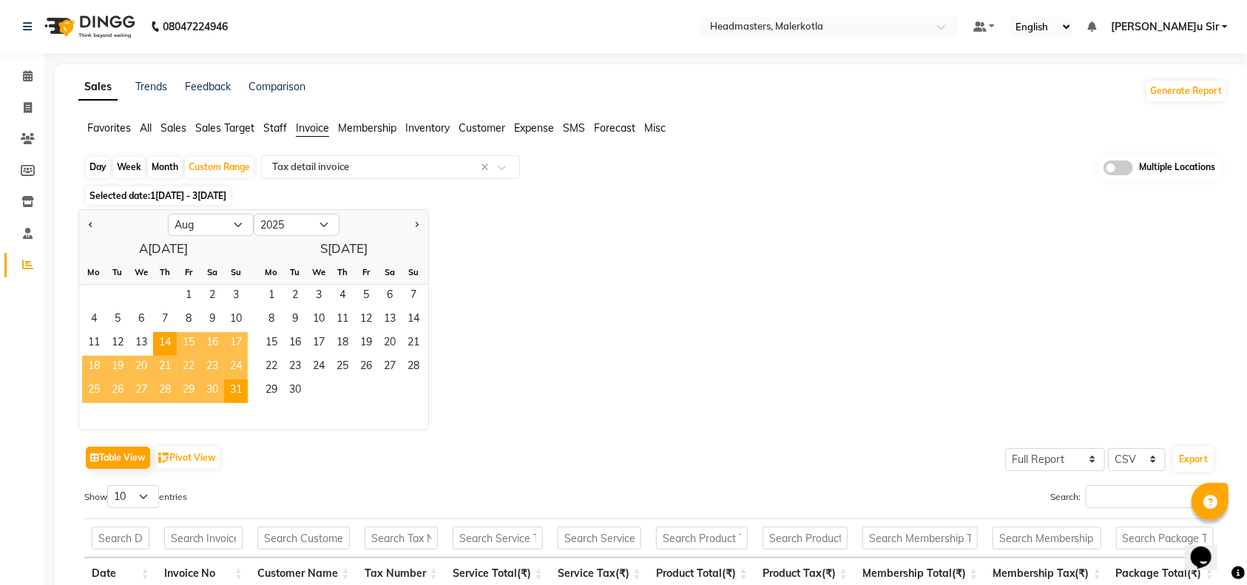
click at [150, 126] on span "All" at bounding box center [146, 127] width 12 height 13
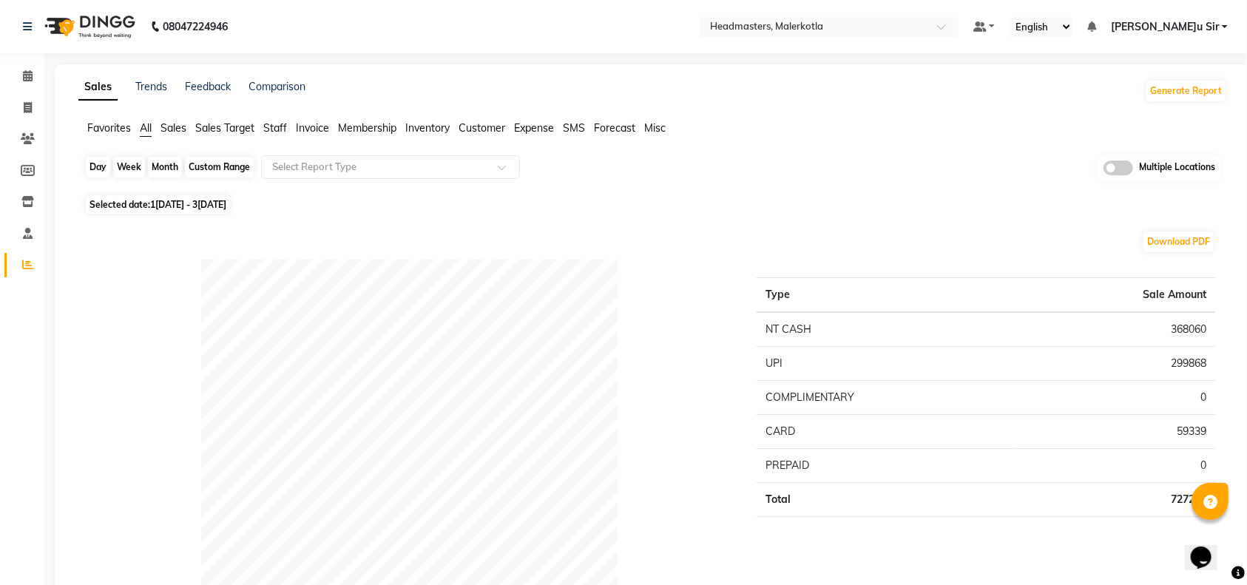
click at [203, 172] on div "Custom Range" at bounding box center [219, 167] width 69 height 21
select select "8"
select select "2025"
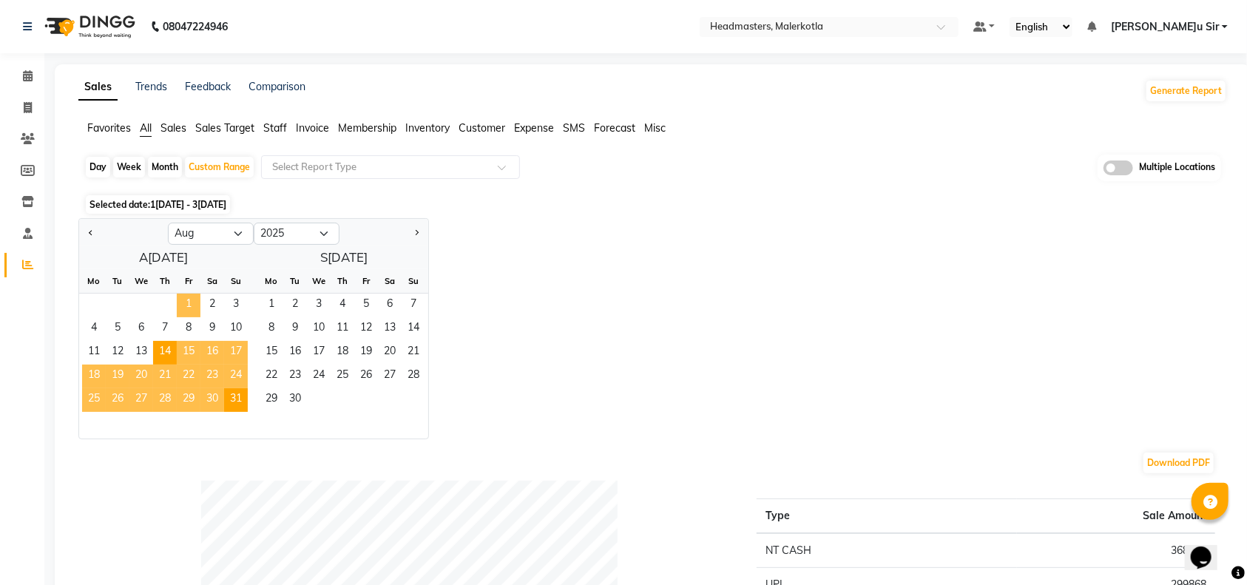
click at [192, 305] on span "1" at bounding box center [189, 306] width 24 height 24
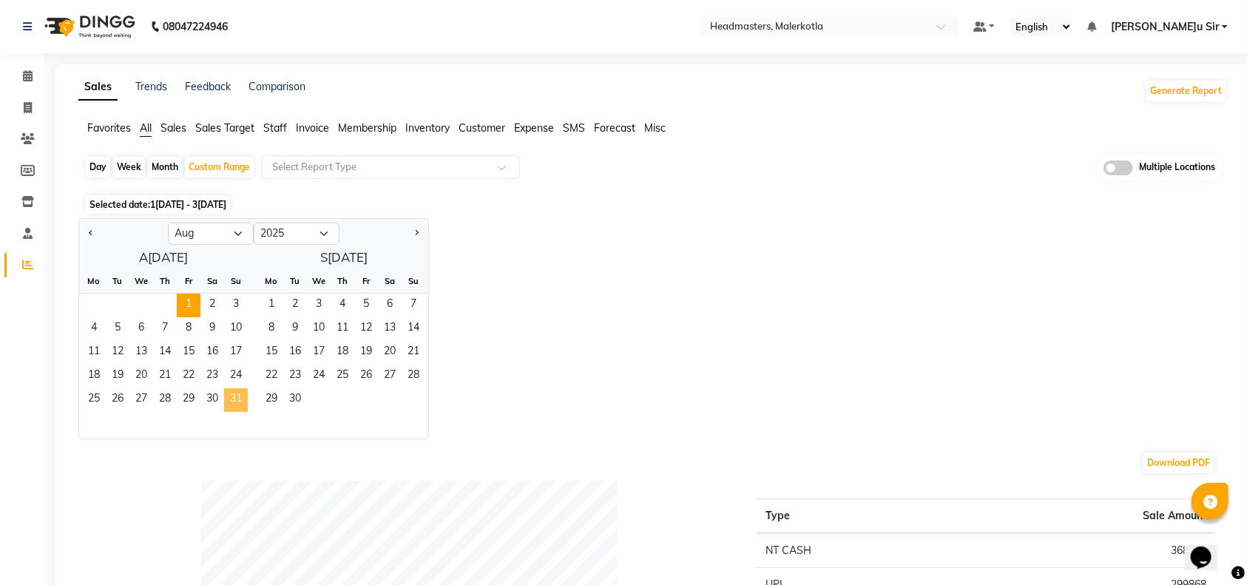
click at [233, 394] on span "31" at bounding box center [236, 400] width 24 height 24
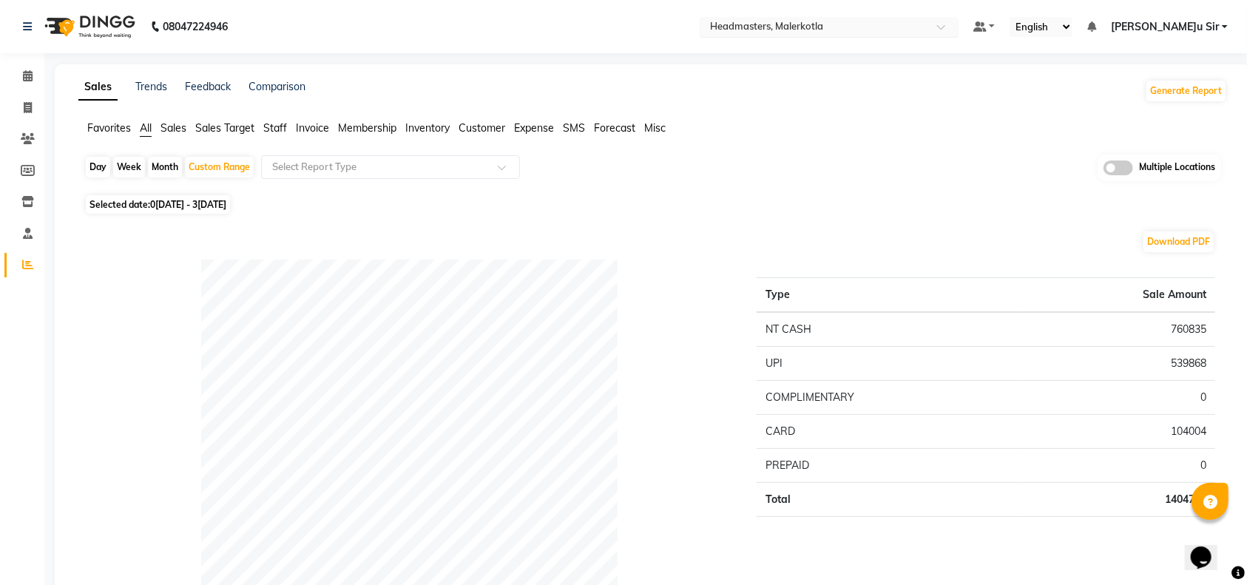
click at [958, 35] on ng-select "Select Location × Headmasters, Malerkotla" at bounding box center [829, 27] width 259 height 20
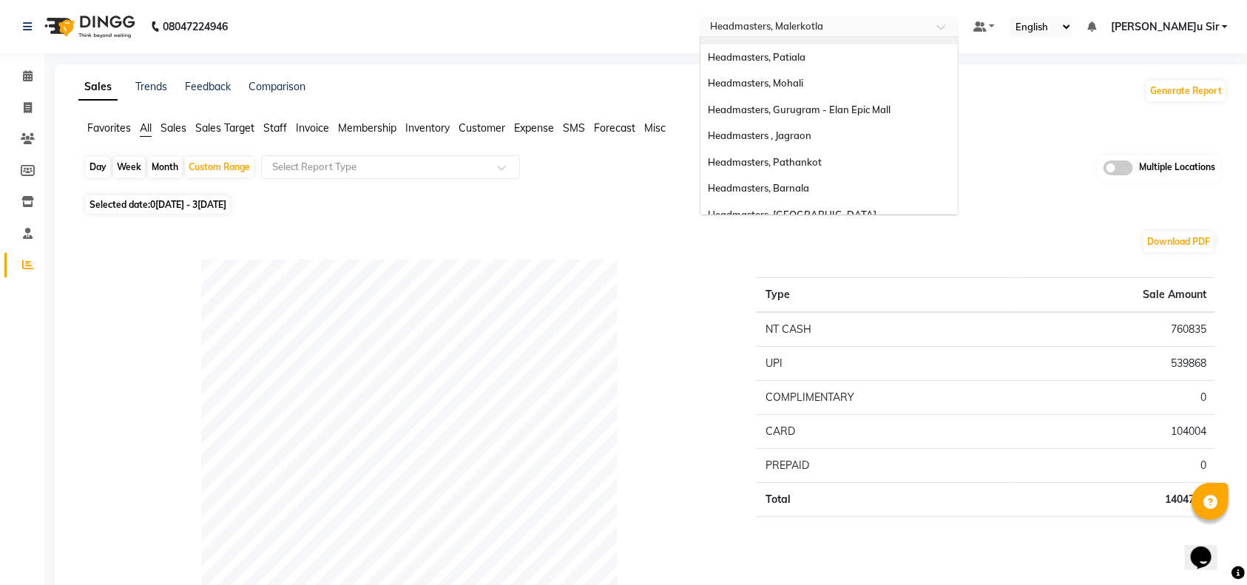
scroll to position [98, 0]
click at [928, 86] on div "Headmasters, Mohali" at bounding box center [828, 83] width 257 height 27
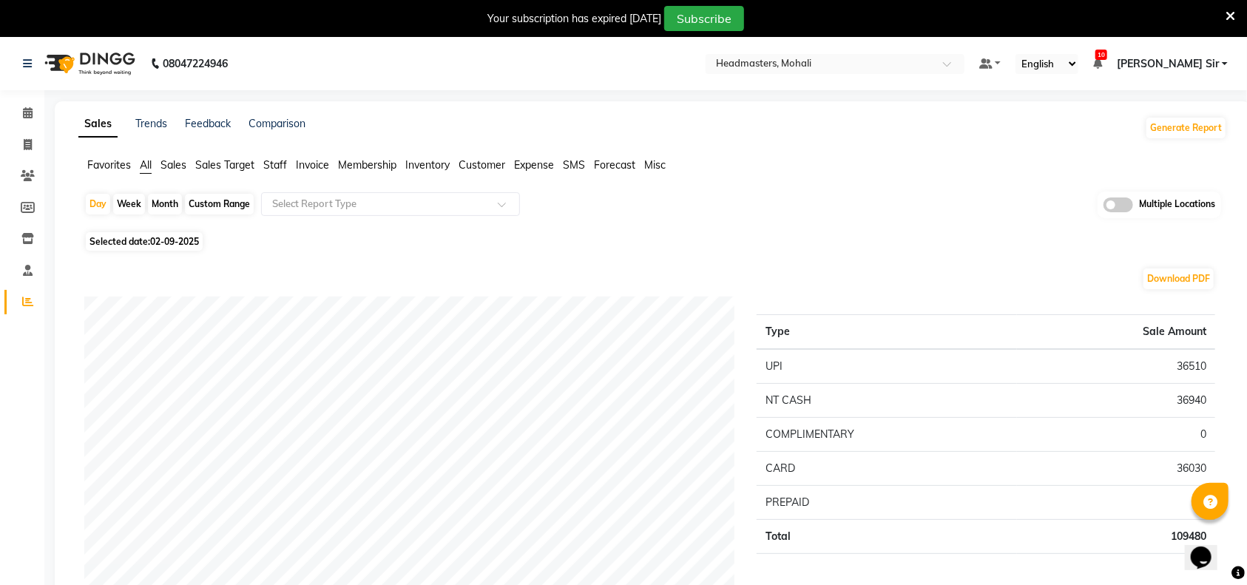
click at [237, 200] on div "Custom Range" at bounding box center [219, 204] width 69 height 21
select select "9"
select select "2025"
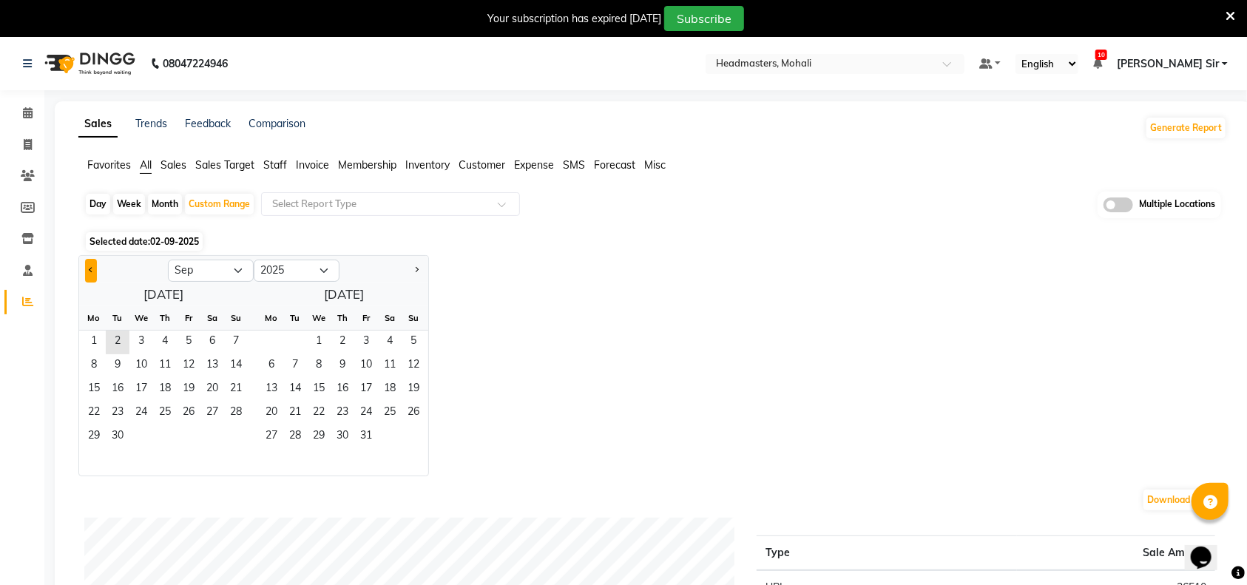
click at [87, 267] on button "Previous month" at bounding box center [91, 271] width 12 height 24
select select "8"
click at [169, 379] on span "14" at bounding box center [165, 390] width 24 height 24
click at [227, 438] on span "31" at bounding box center [236, 437] width 24 height 24
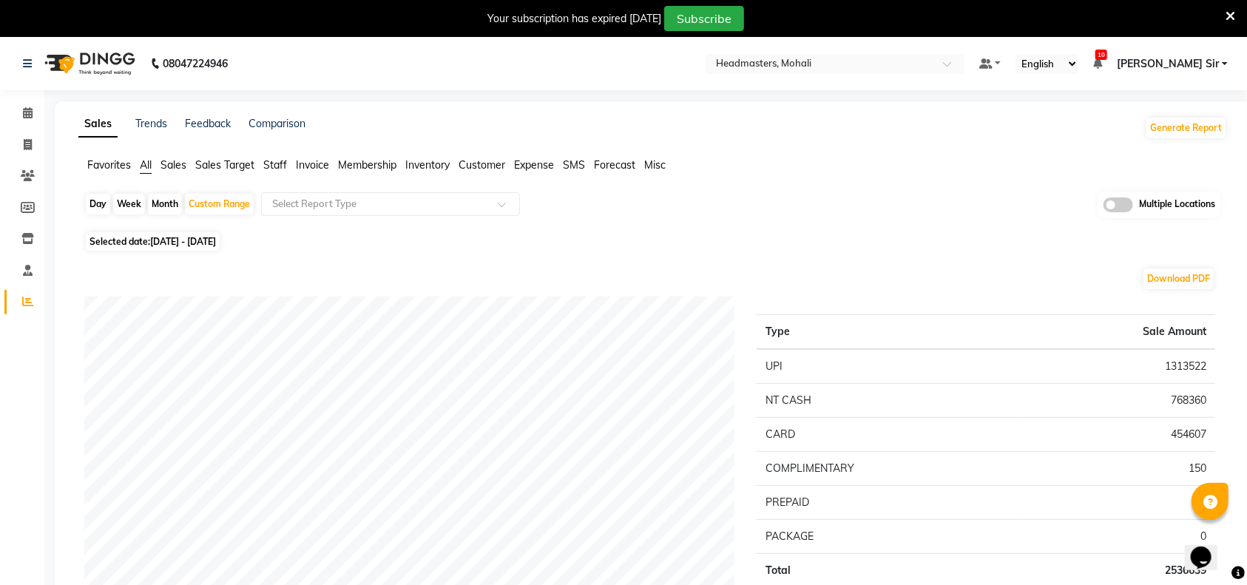
click at [303, 168] on span "Invoice" at bounding box center [312, 164] width 33 height 13
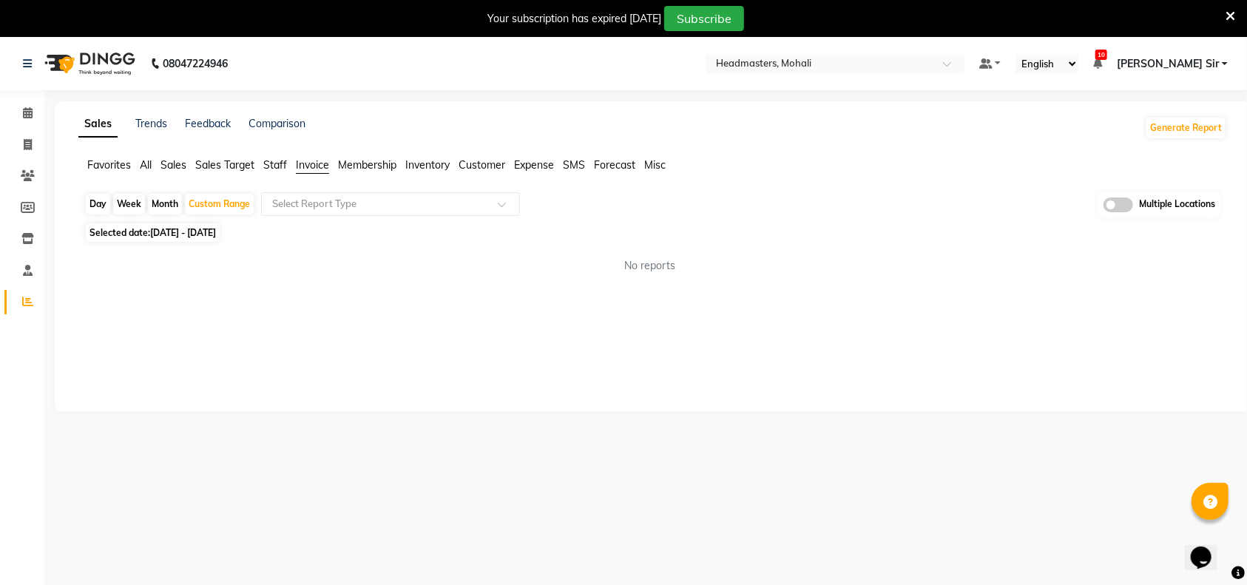
click at [149, 169] on span "All" at bounding box center [146, 164] width 12 height 13
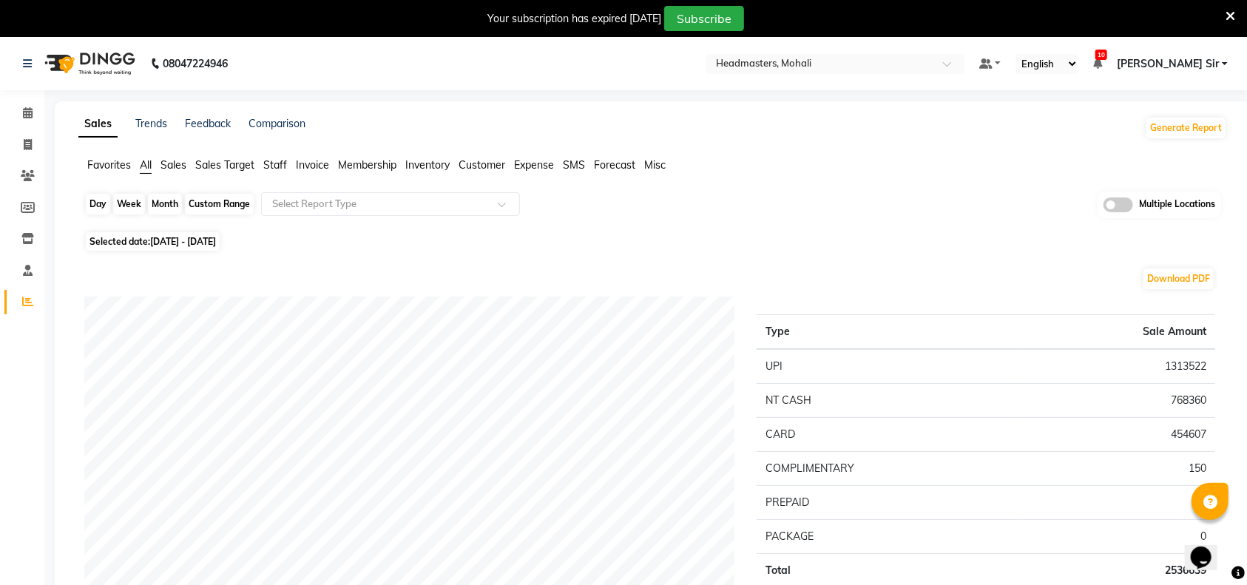
click at [216, 203] on div "Custom Range" at bounding box center [219, 204] width 69 height 21
select select "8"
select select "2025"
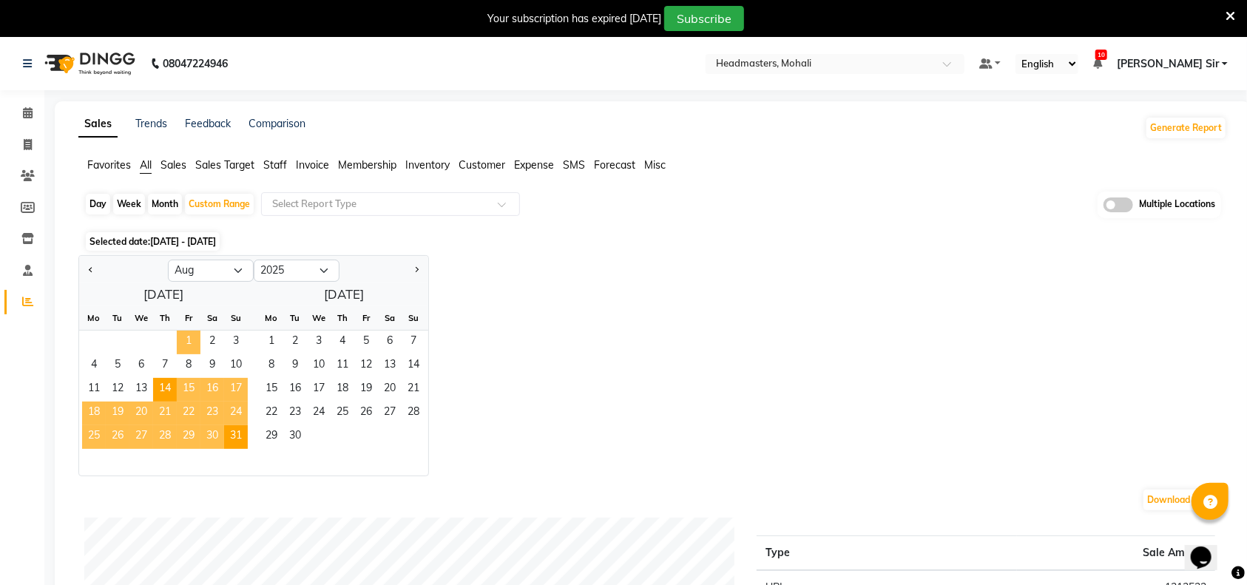
click at [182, 337] on span "1" at bounding box center [189, 343] width 24 height 24
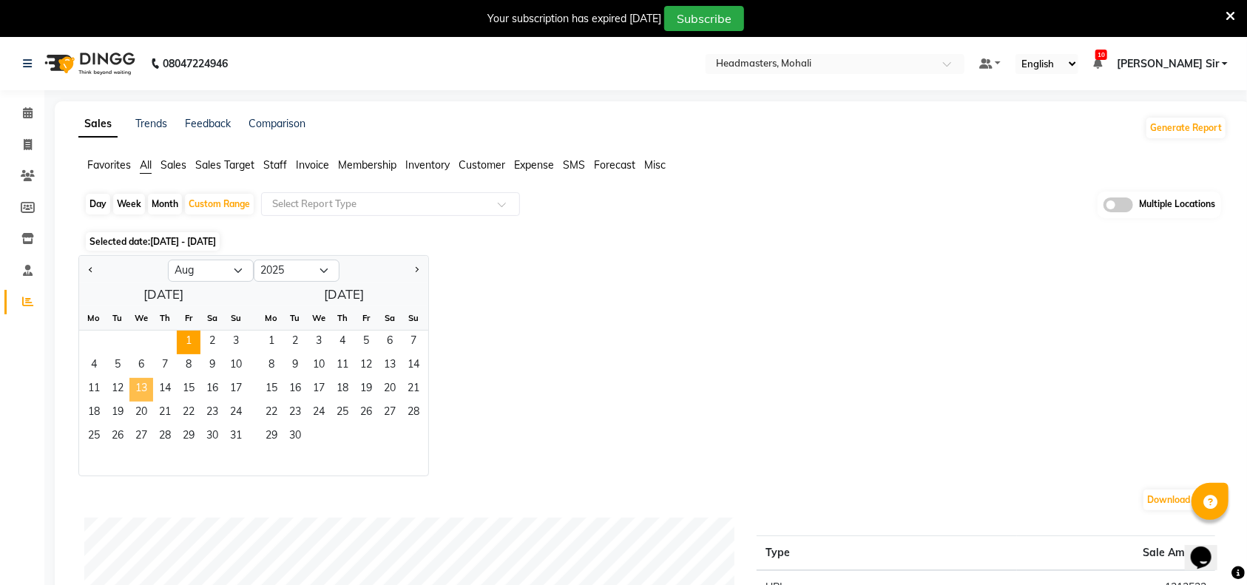
click at [144, 385] on span "13" at bounding box center [141, 390] width 24 height 24
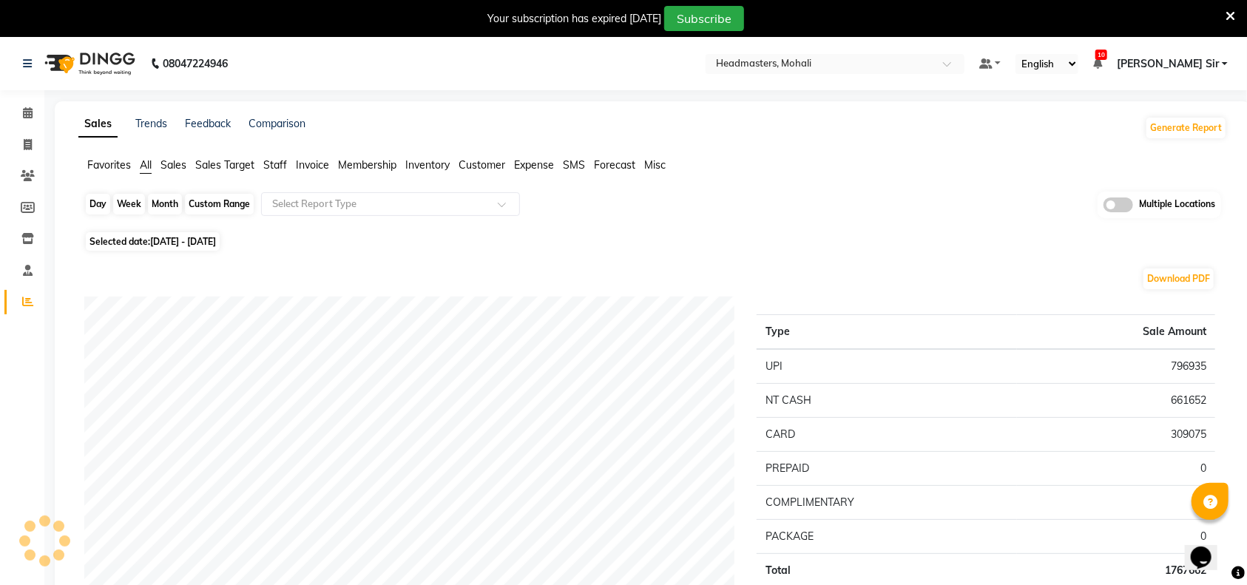
click at [199, 203] on div "Custom Range" at bounding box center [219, 204] width 69 height 21
select select "8"
select select "2025"
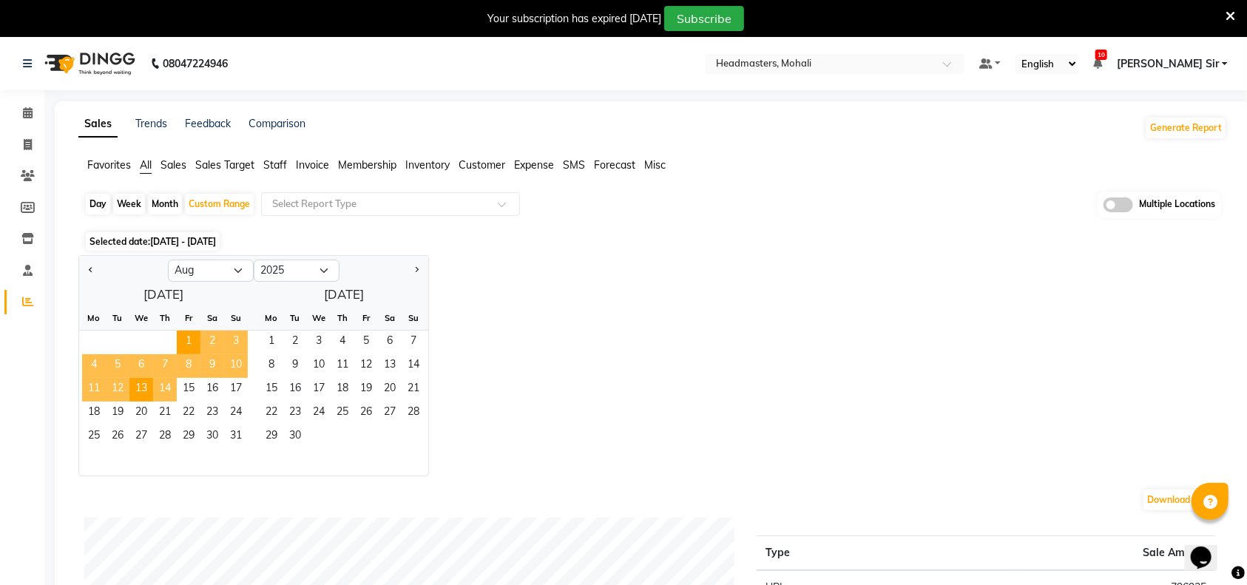
click at [175, 392] on span "14" at bounding box center [165, 390] width 24 height 24
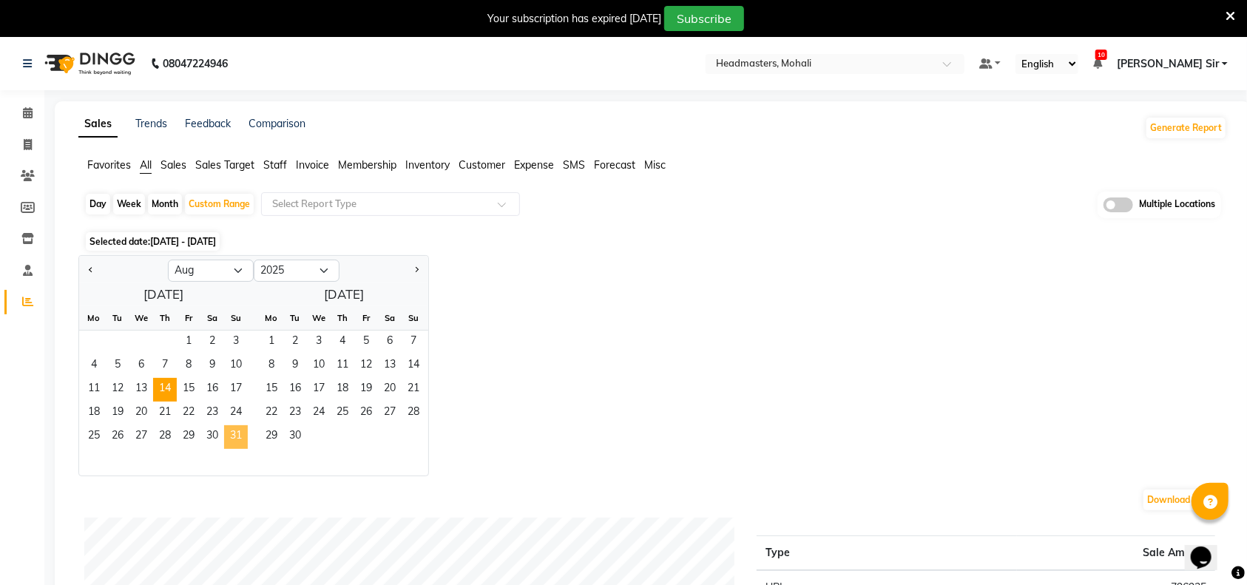
drag, startPoint x: 244, startPoint y: 436, endPoint x: 232, endPoint y: 442, distance: 13.6
click at [239, 436] on span "31" at bounding box center [236, 437] width 24 height 24
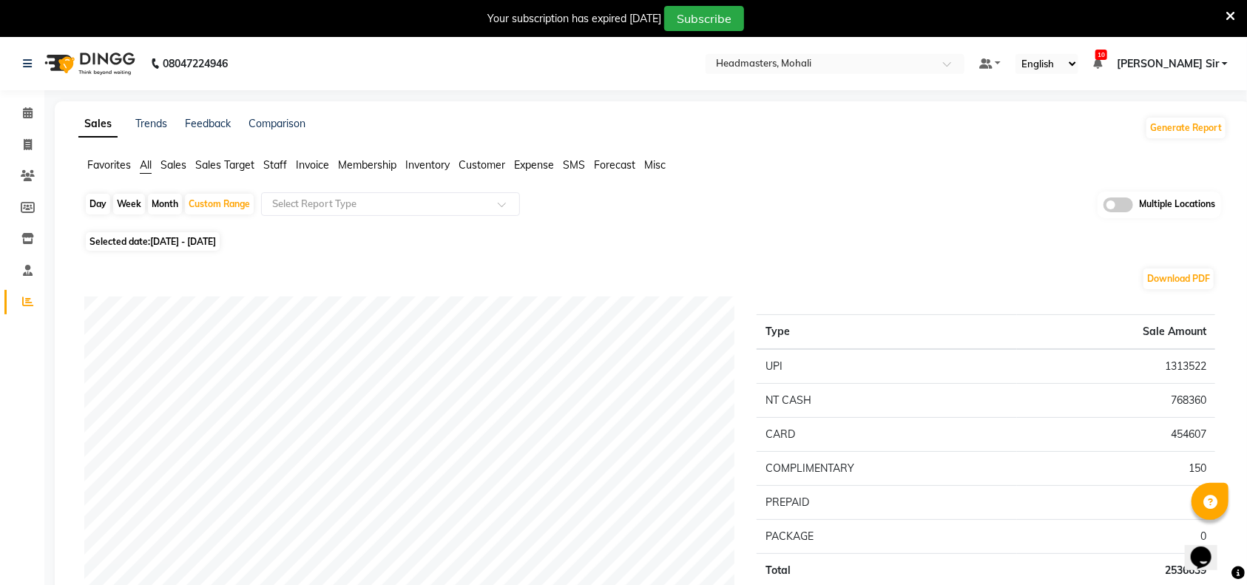
click at [297, 158] on span "Invoice" at bounding box center [312, 164] width 33 height 13
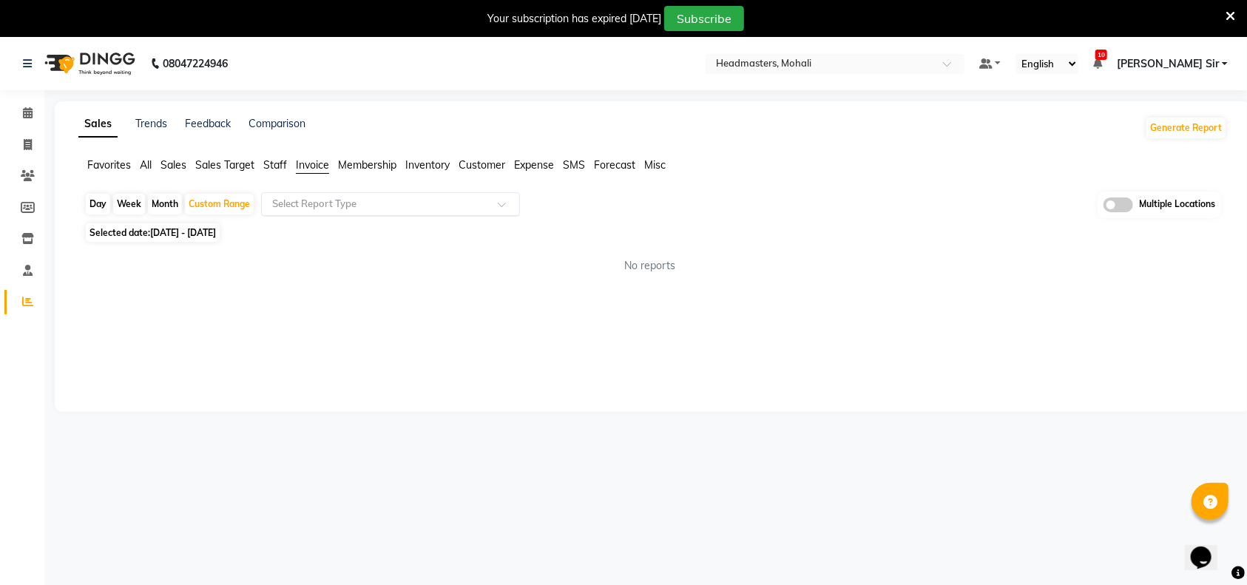
click at [371, 201] on input "text" at bounding box center [375, 204] width 213 height 15
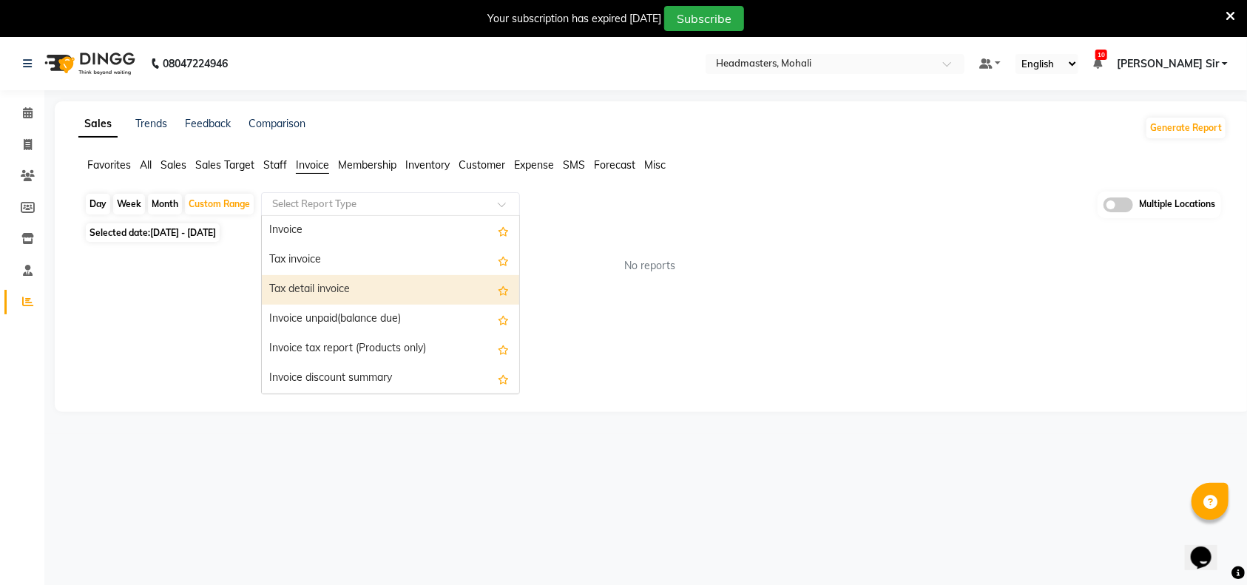
click at [397, 291] on div "Tax detail invoice" at bounding box center [390, 290] width 257 height 30
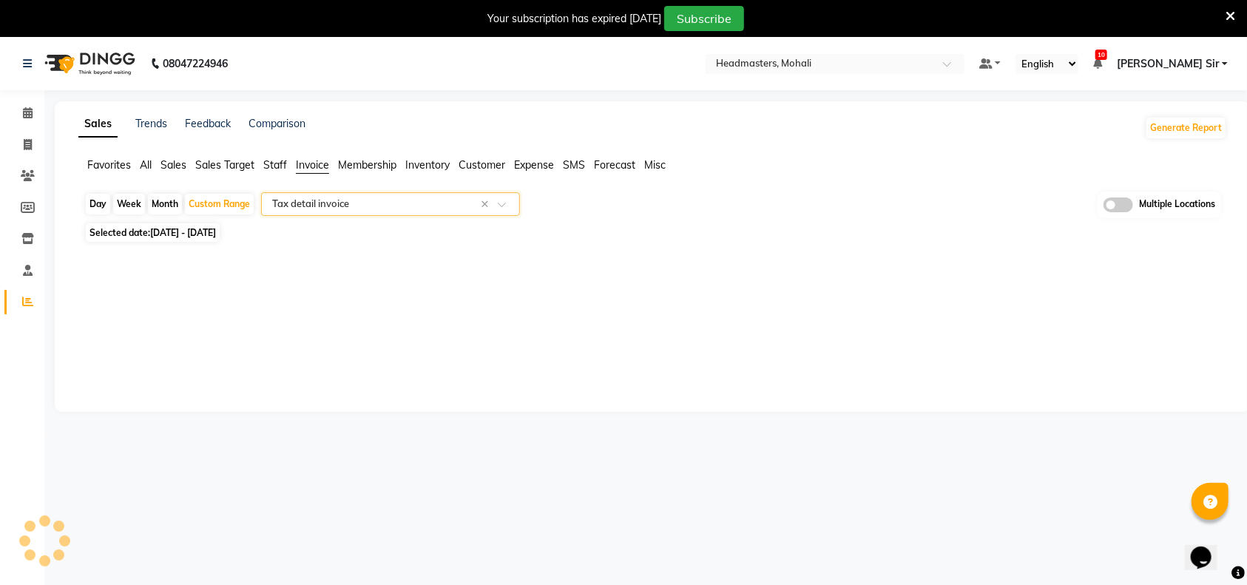
select select "full_report"
select select "csv"
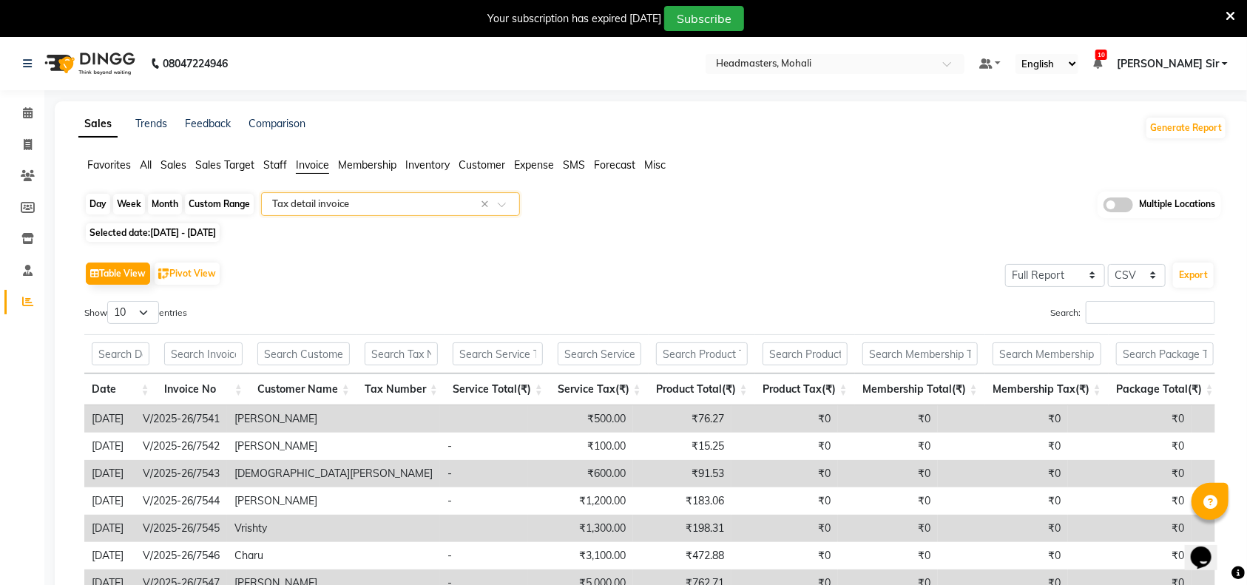
click at [220, 195] on div "Custom Range" at bounding box center [219, 204] width 69 height 21
select select "8"
select select "2025"
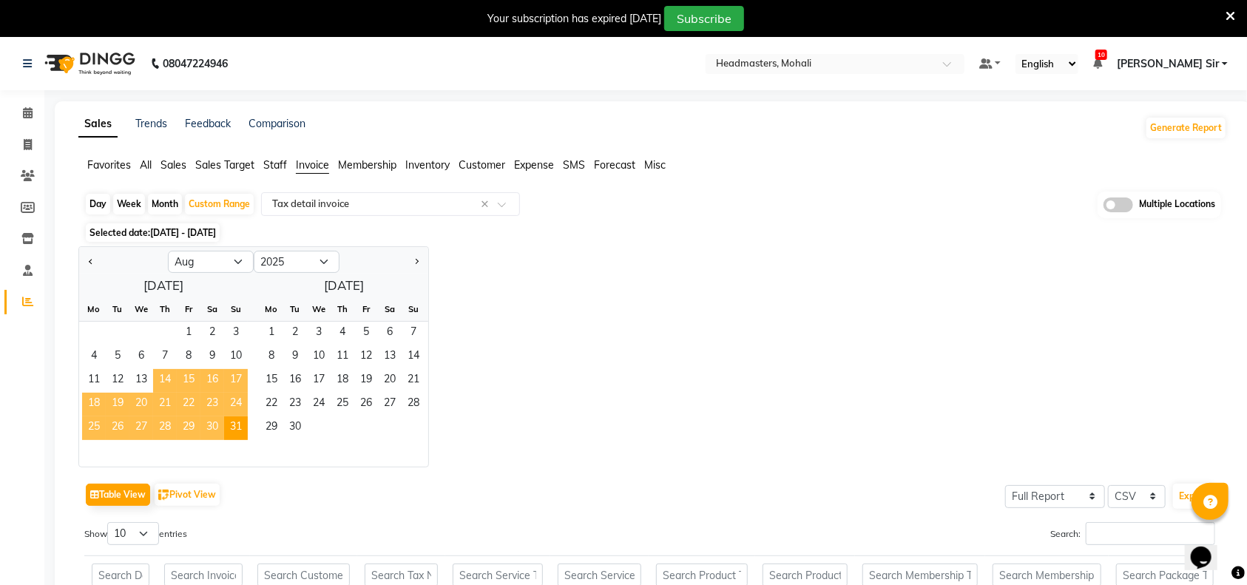
click at [164, 373] on span "14" at bounding box center [165, 381] width 24 height 24
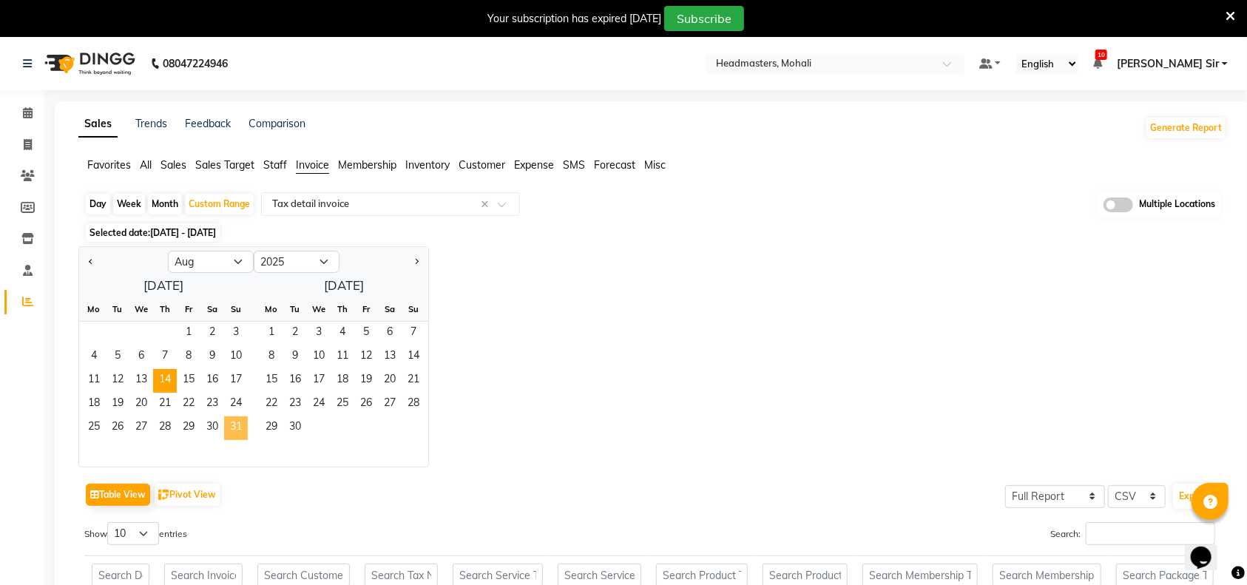
click at [228, 426] on span "31" at bounding box center [236, 428] width 24 height 24
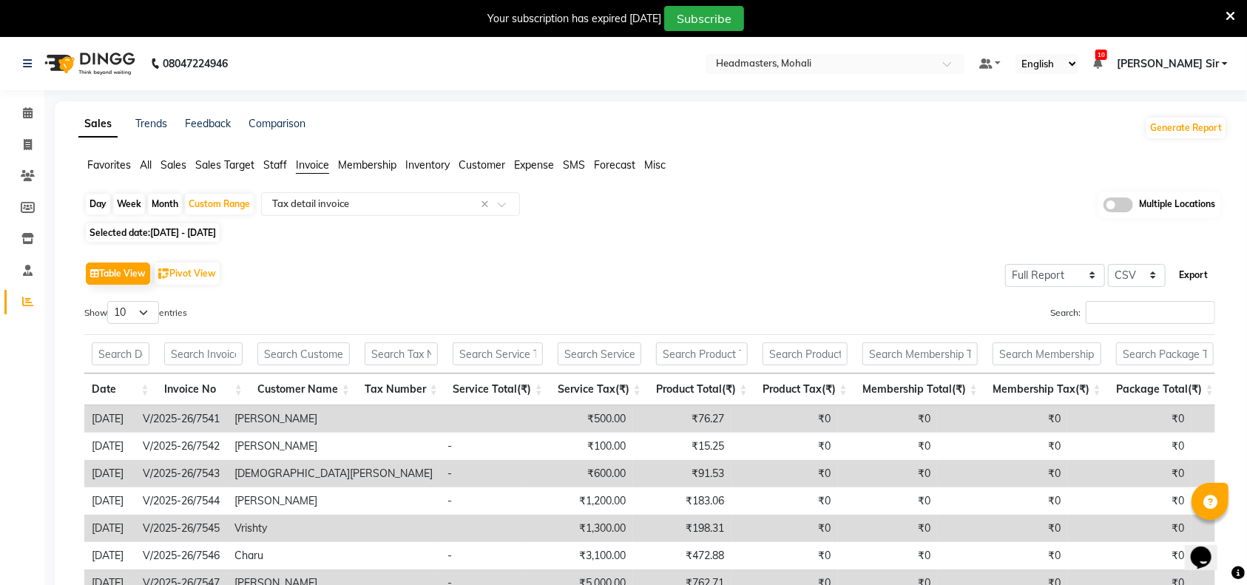
click at [1196, 268] on button "Export" at bounding box center [1193, 275] width 41 height 25
